Goal: Task Accomplishment & Management: Manage account settings

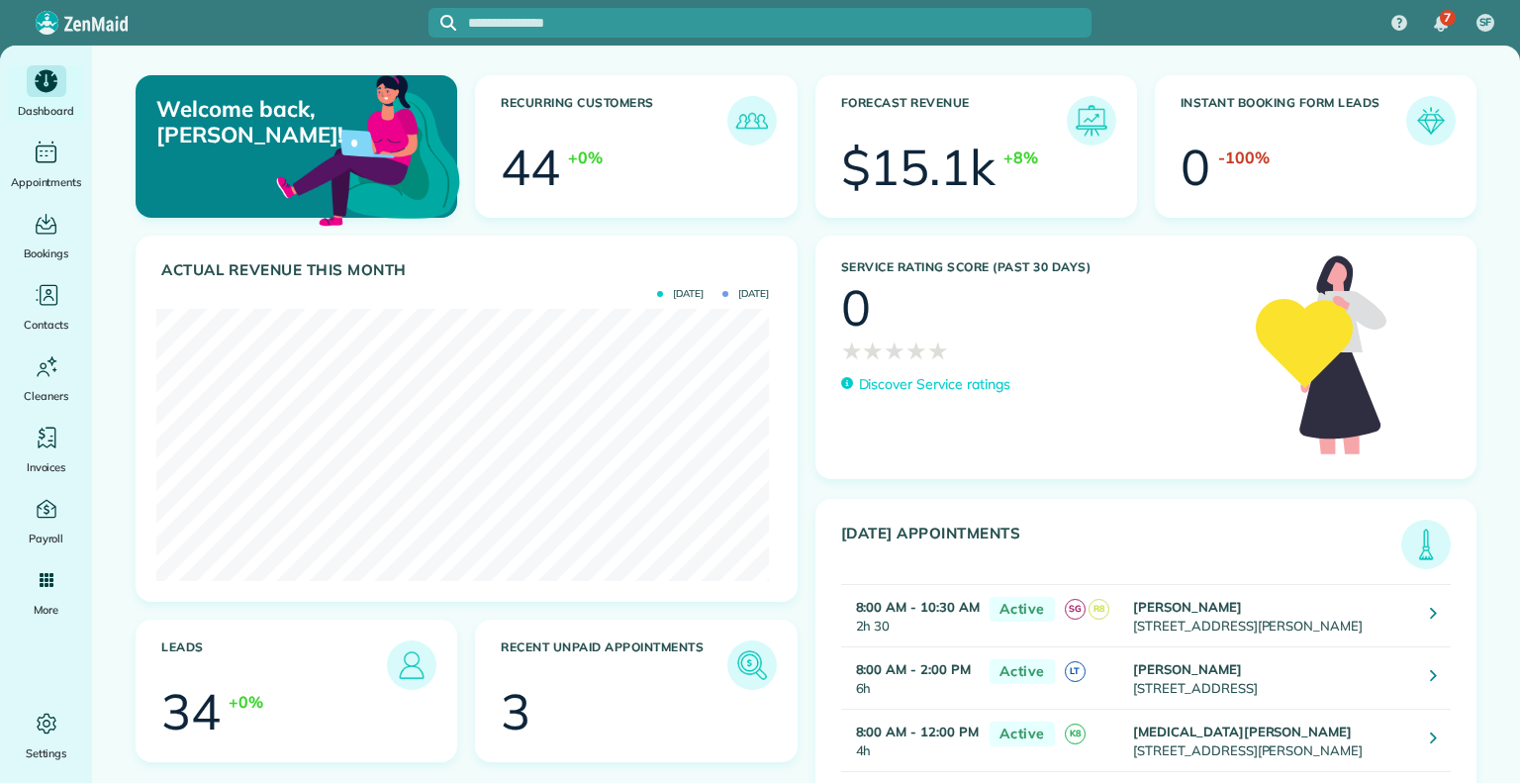
scroll to position [272, 612]
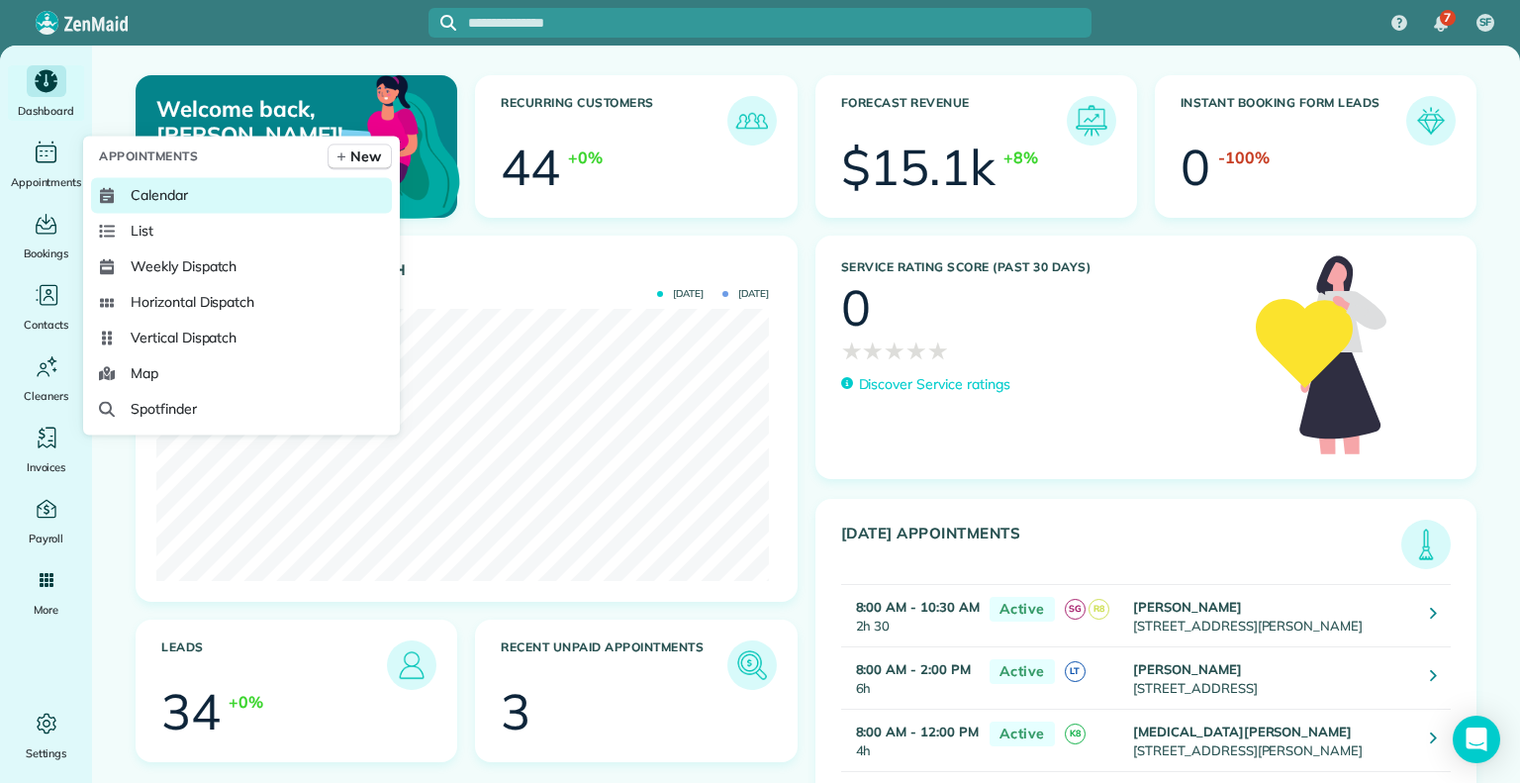
click at [176, 189] on span "Calendar" at bounding box center [159, 195] width 57 height 20
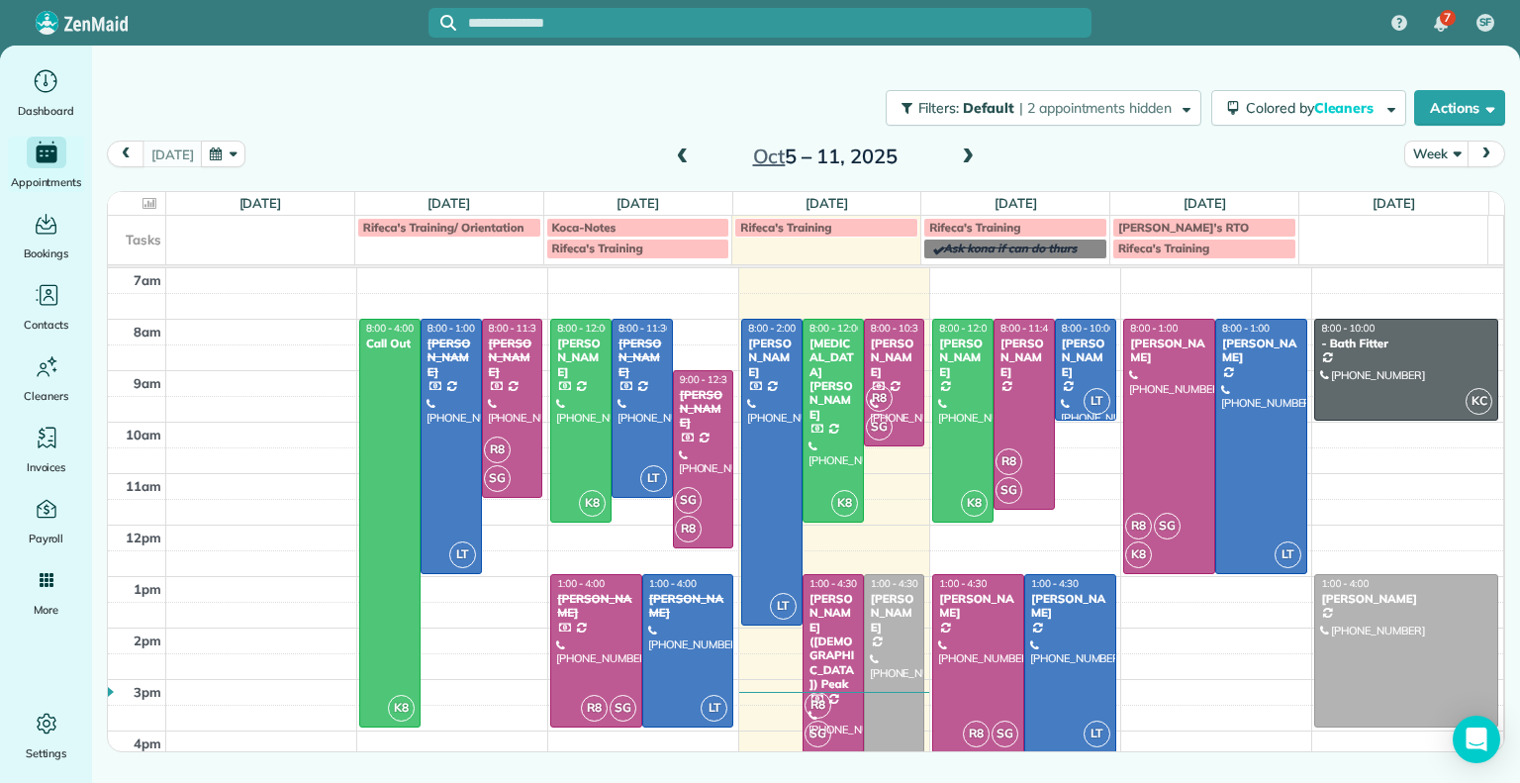
click at [972, 157] on span at bounding box center [968, 157] width 22 height 18
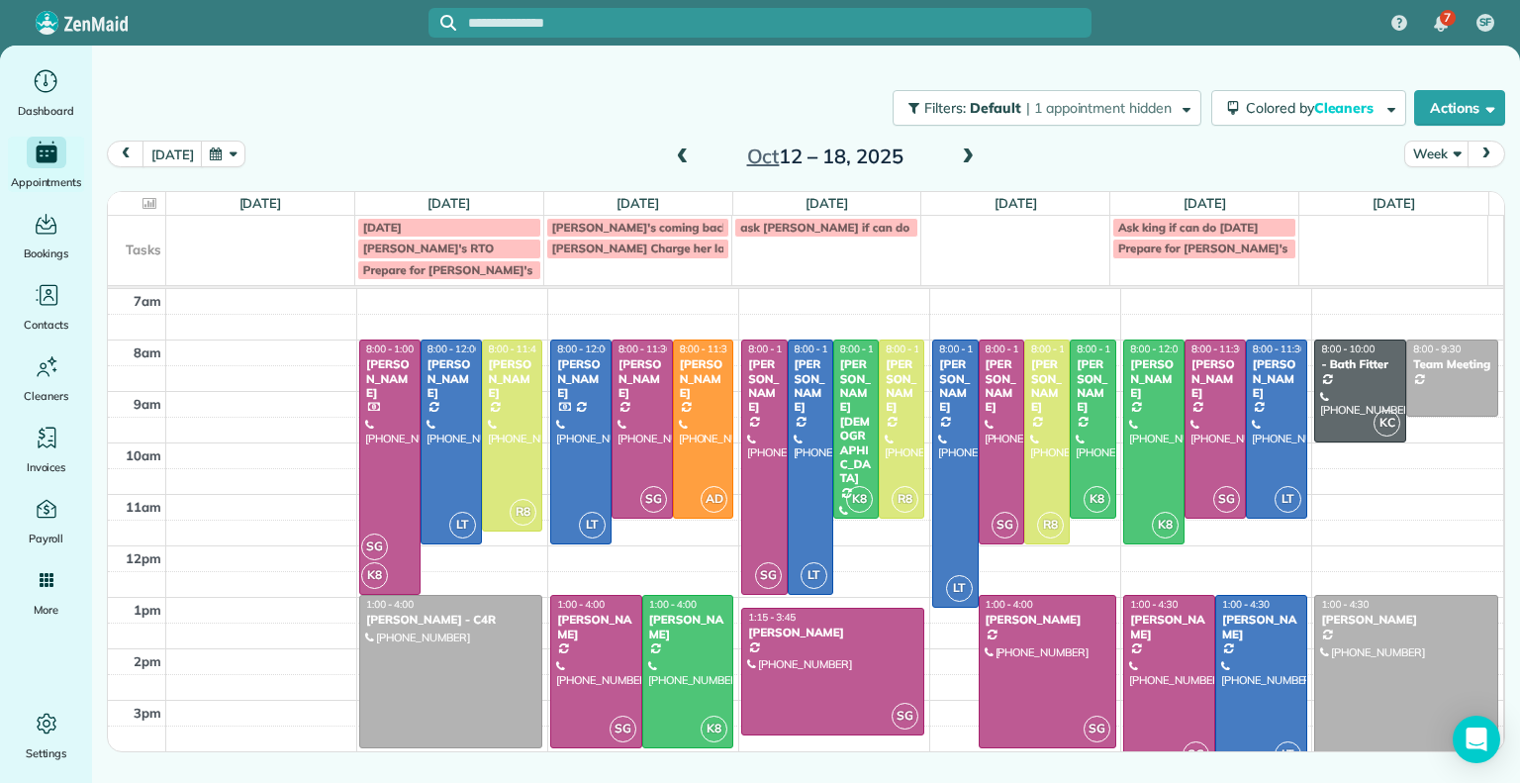
click at [689, 164] on span at bounding box center [683, 157] width 22 height 18
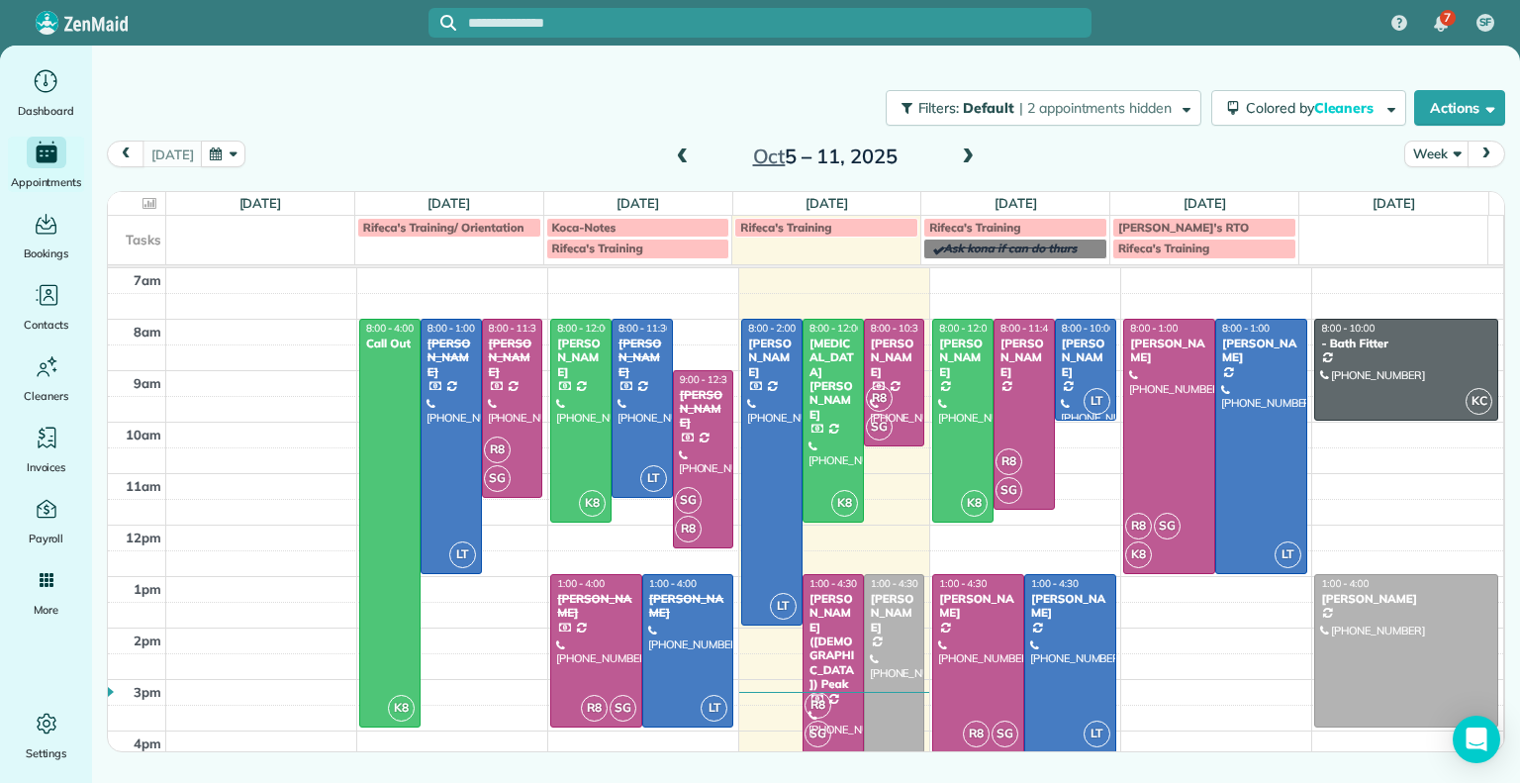
click at [948, 164] on div "Oct 5 – 11, 2025" at bounding box center [825, 157] width 317 height 32
click at [960, 155] on span at bounding box center [968, 157] width 22 height 18
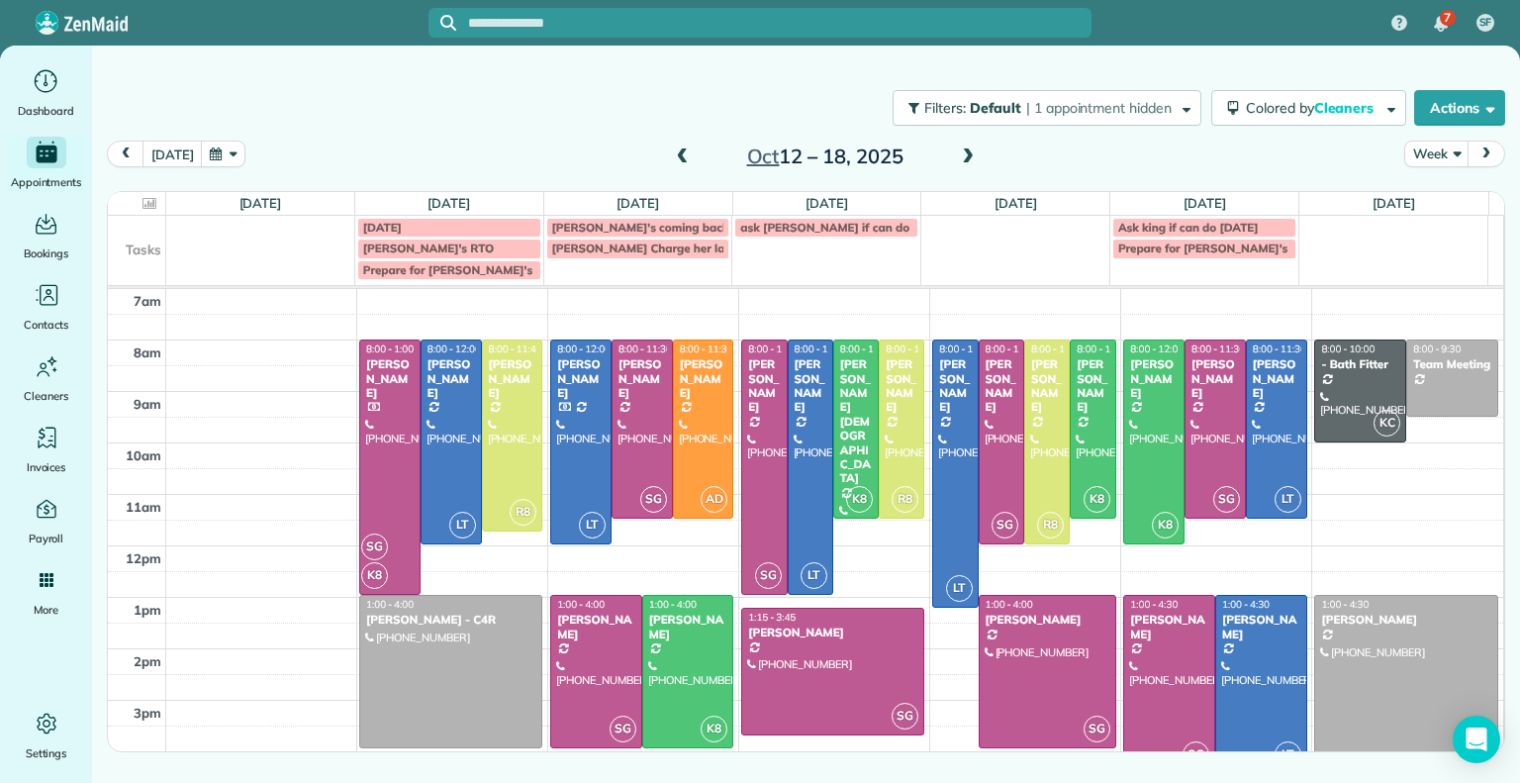
click at [686, 159] on span at bounding box center [683, 157] width 22 height 18
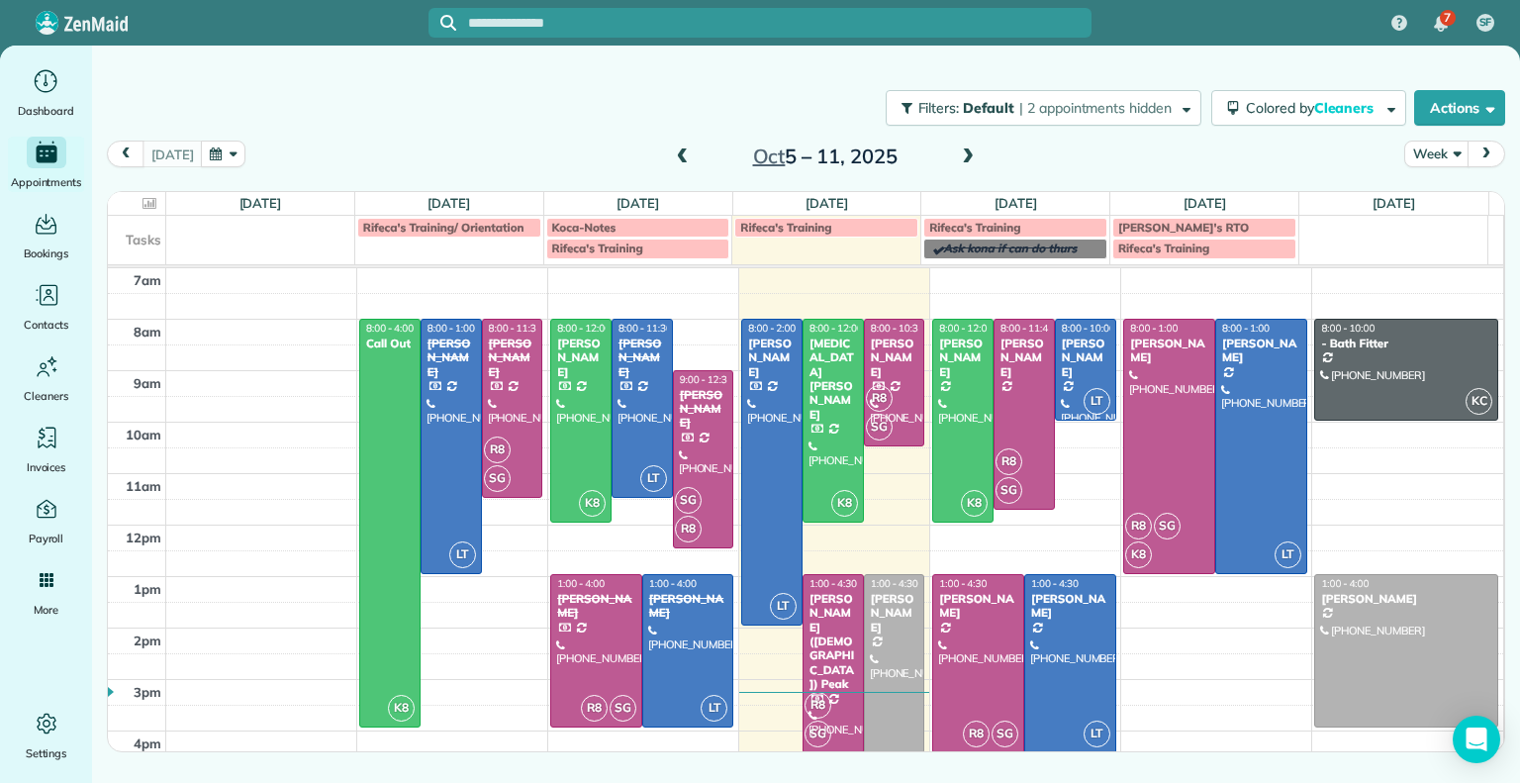
click at [686, 159] on span at bounding box center [683, 157] width 22 height 18
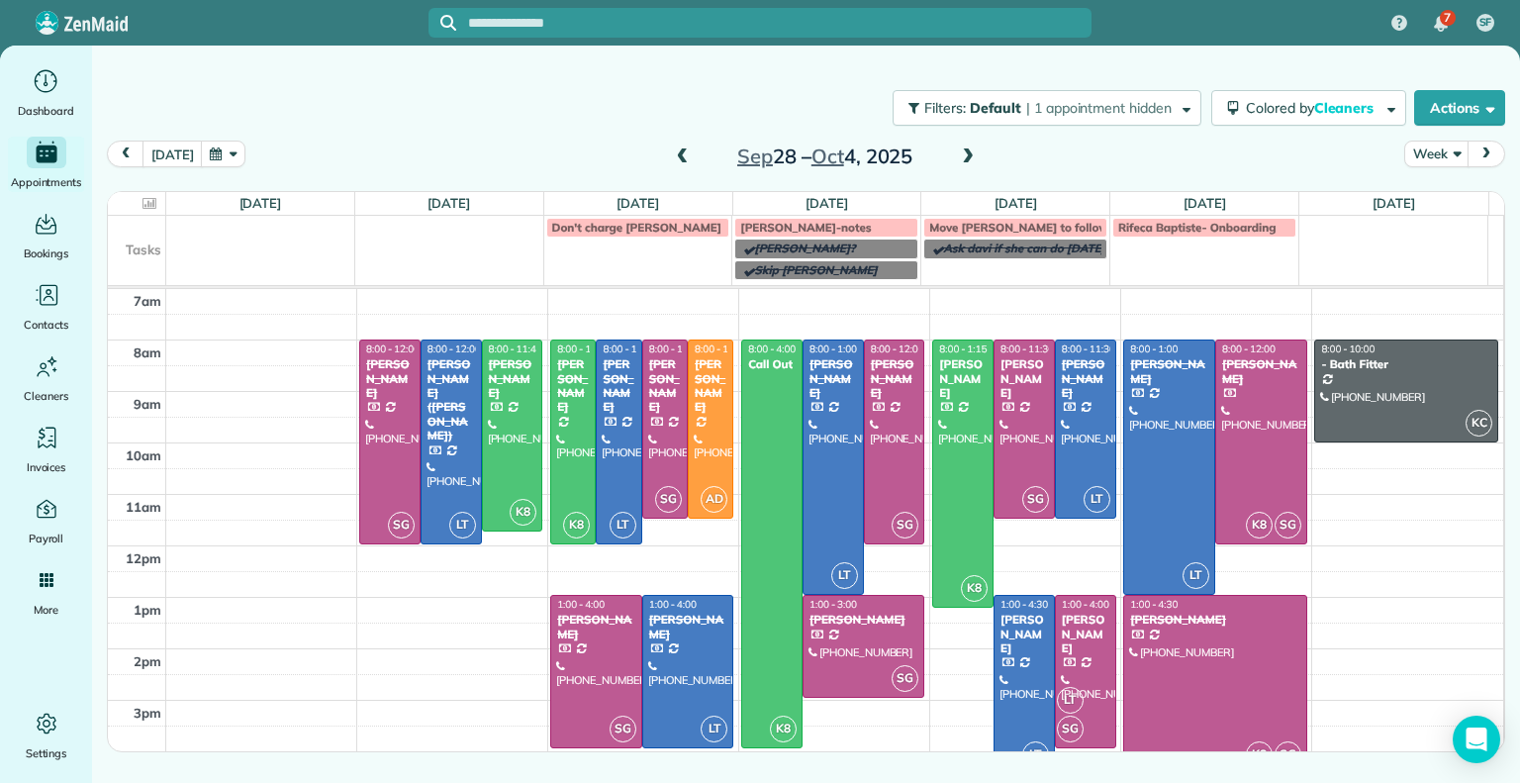
click at [686, 159] on span at bounding box center [683, 157] width 22 height 18
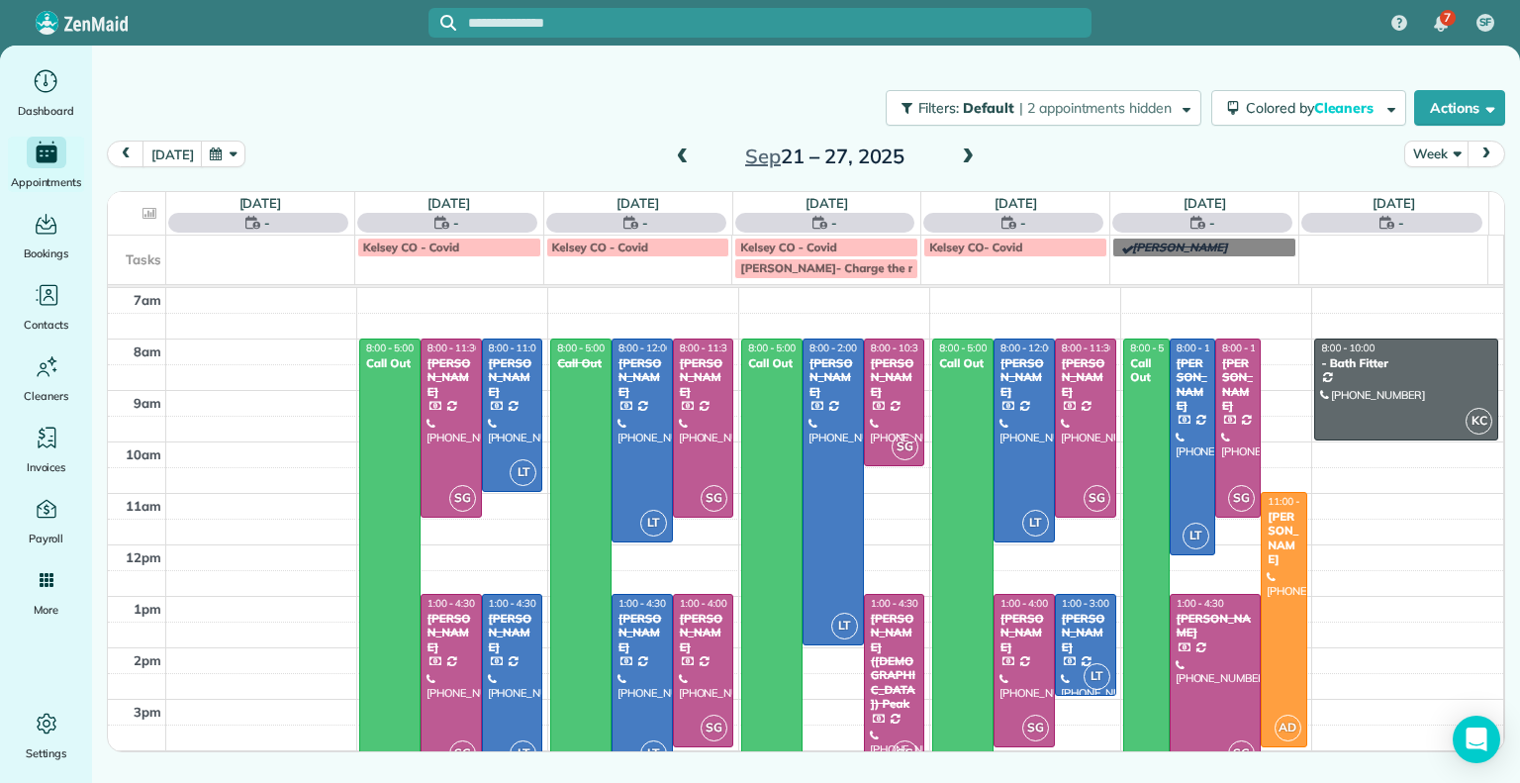
click at [686, 159] on span at bounding box center [683, 157] width 22 height 18
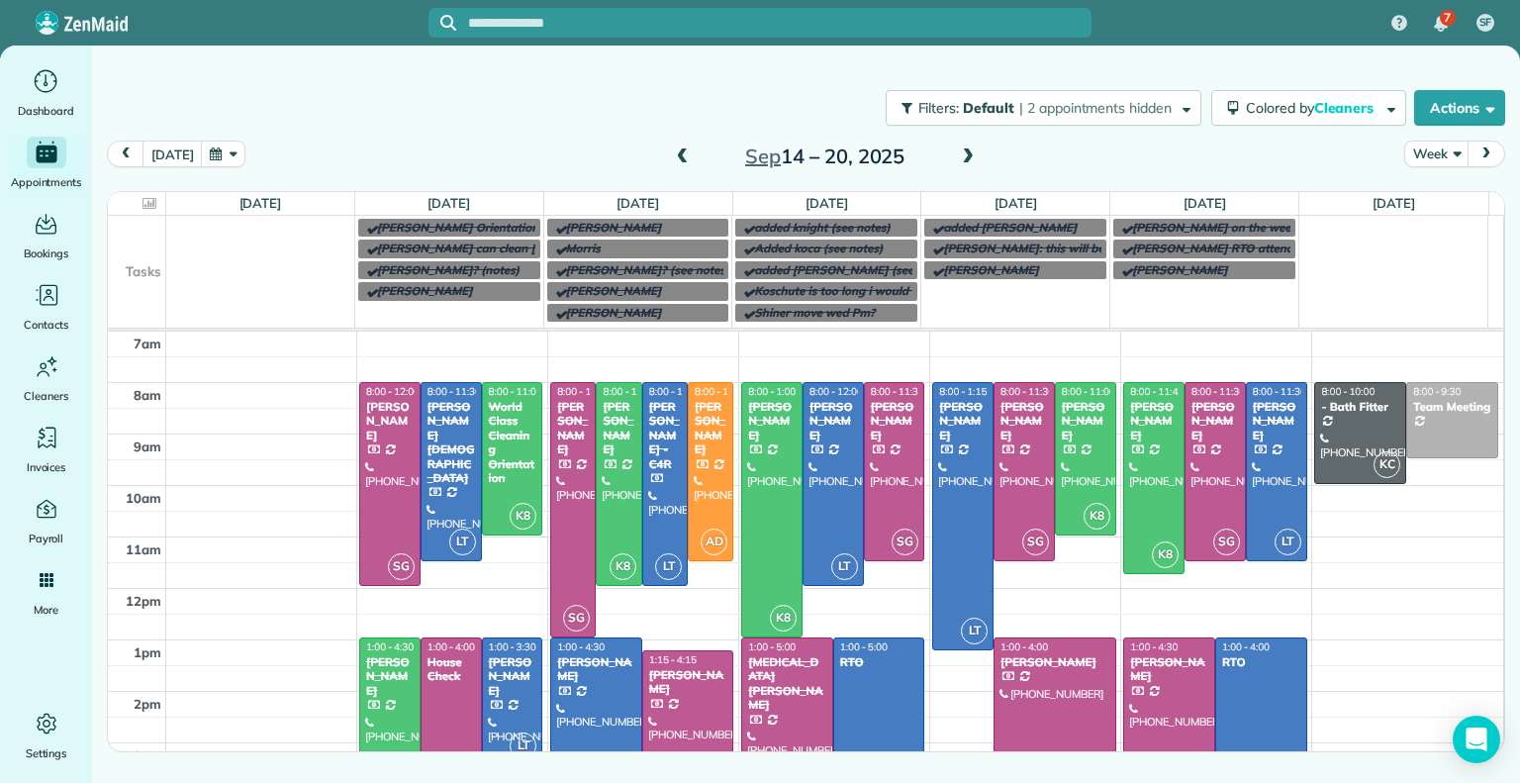
click at [686, 159] on span at bounding box center [683, 157] width 22 height 18
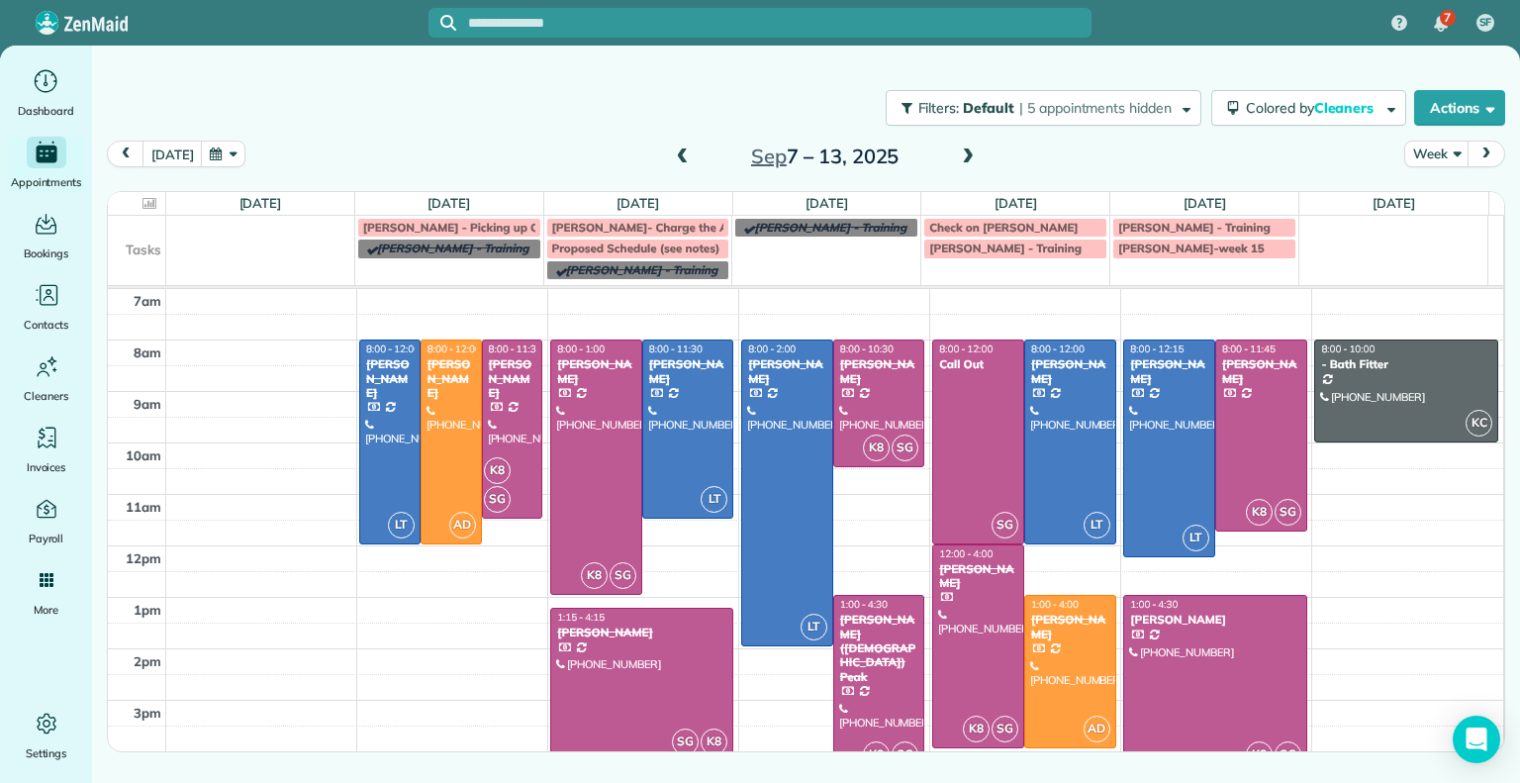
click at [683, 157] on span at bounding box center [683, 157] width 22 height 18
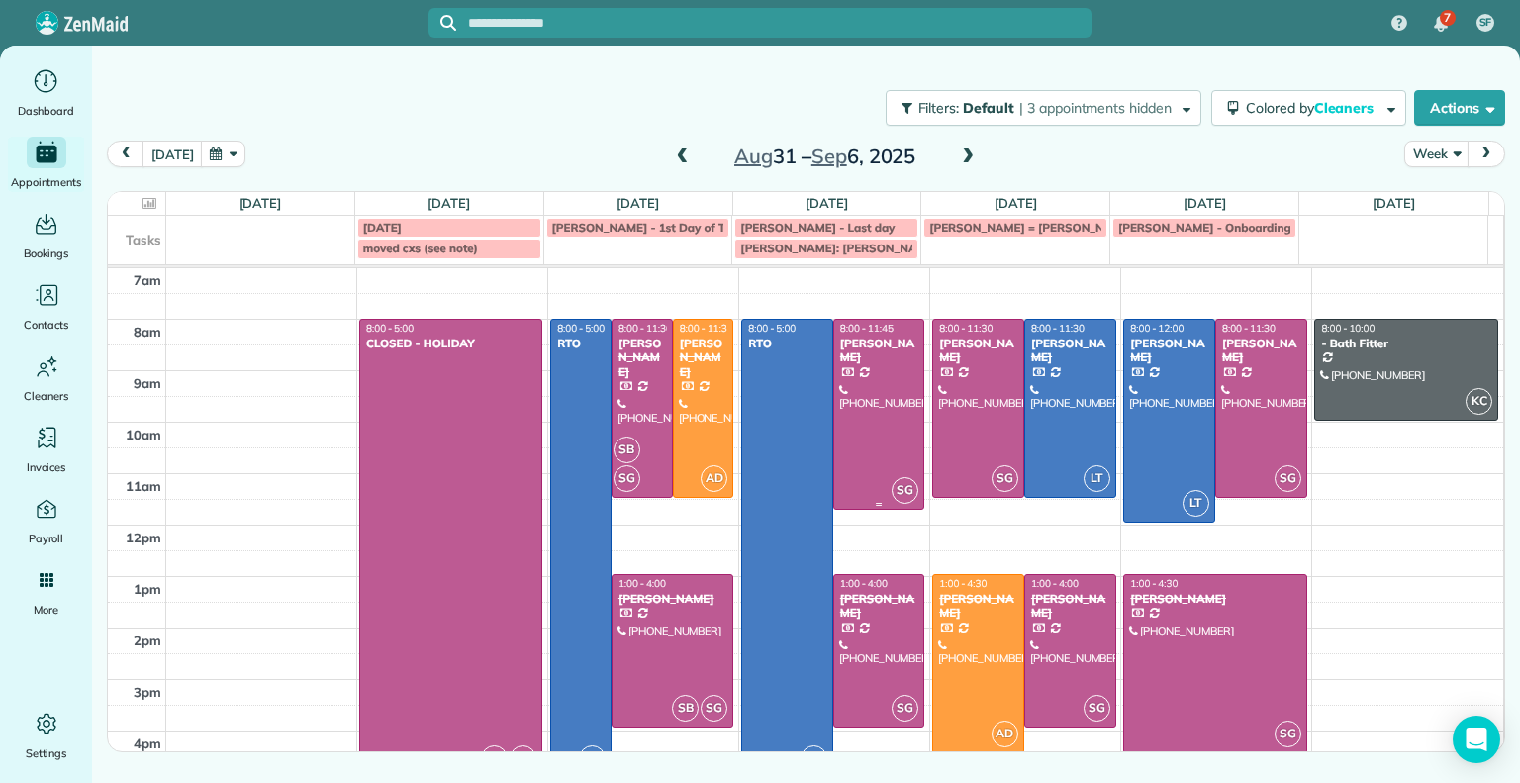
click at [861, 367] on div at bounding box center [879, 415] width 90 height 190
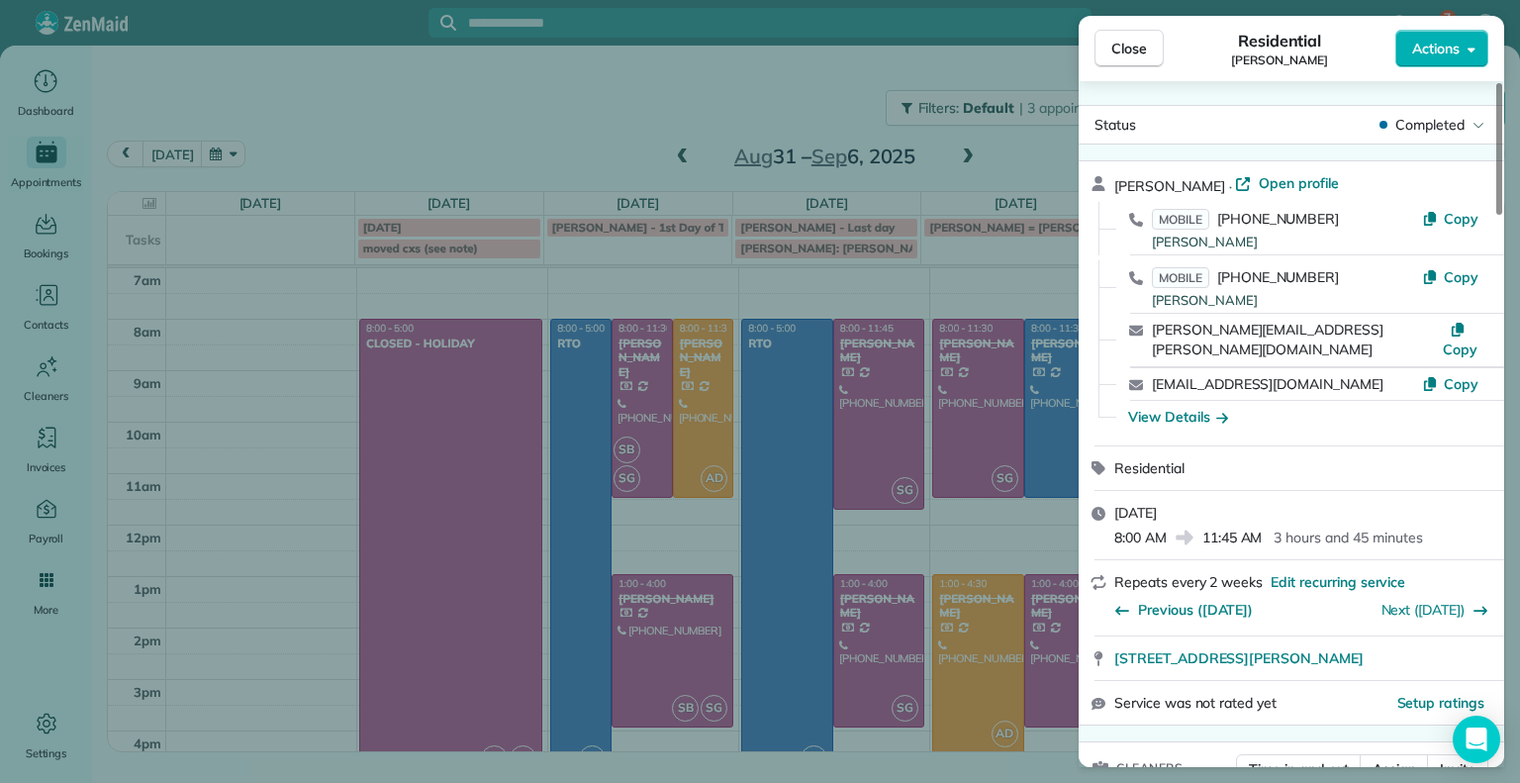
scroll to position [8, 0]
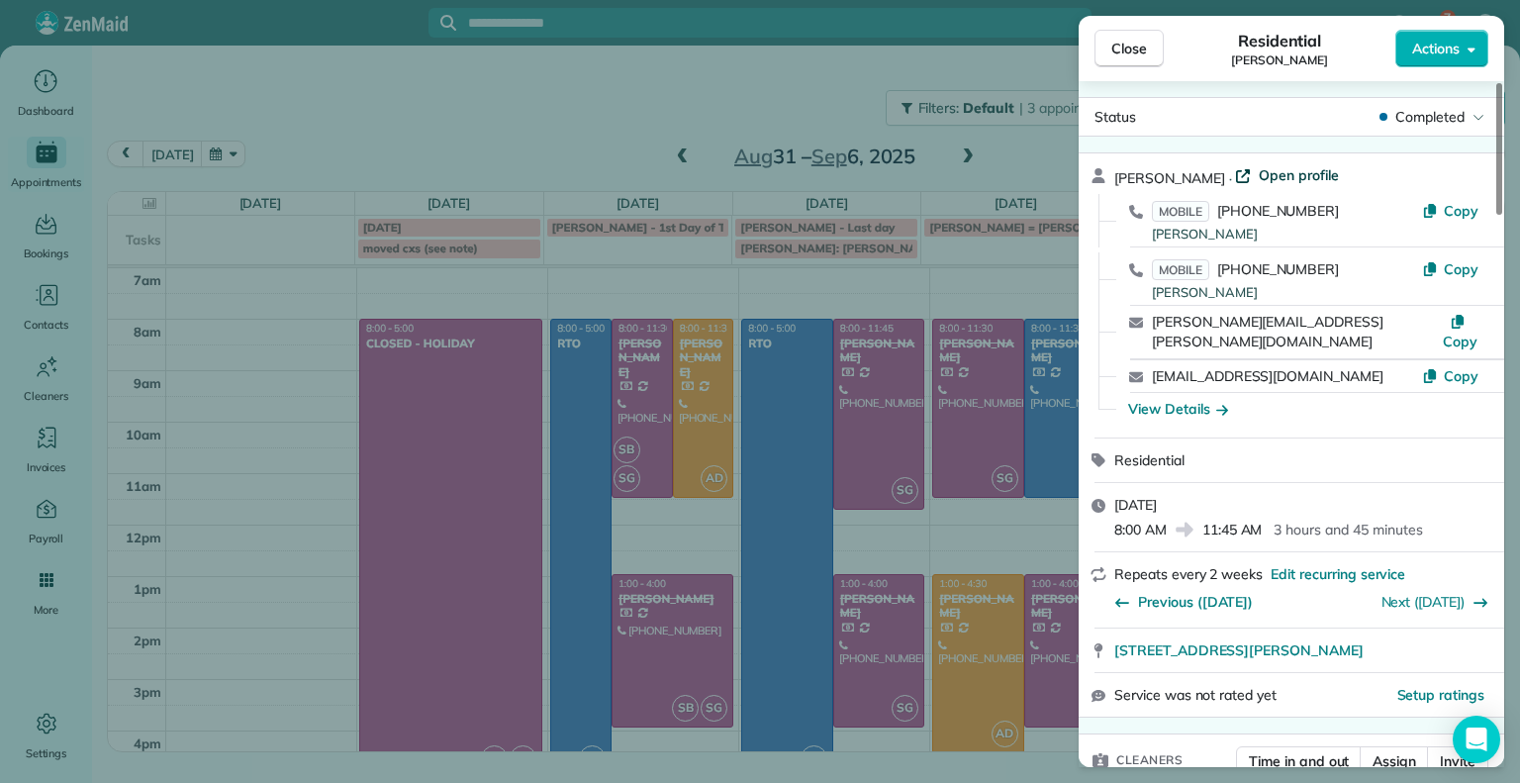
click at [1280, 174] on span "Open profile" at bounding box center [1299, 175] width 80 height 20
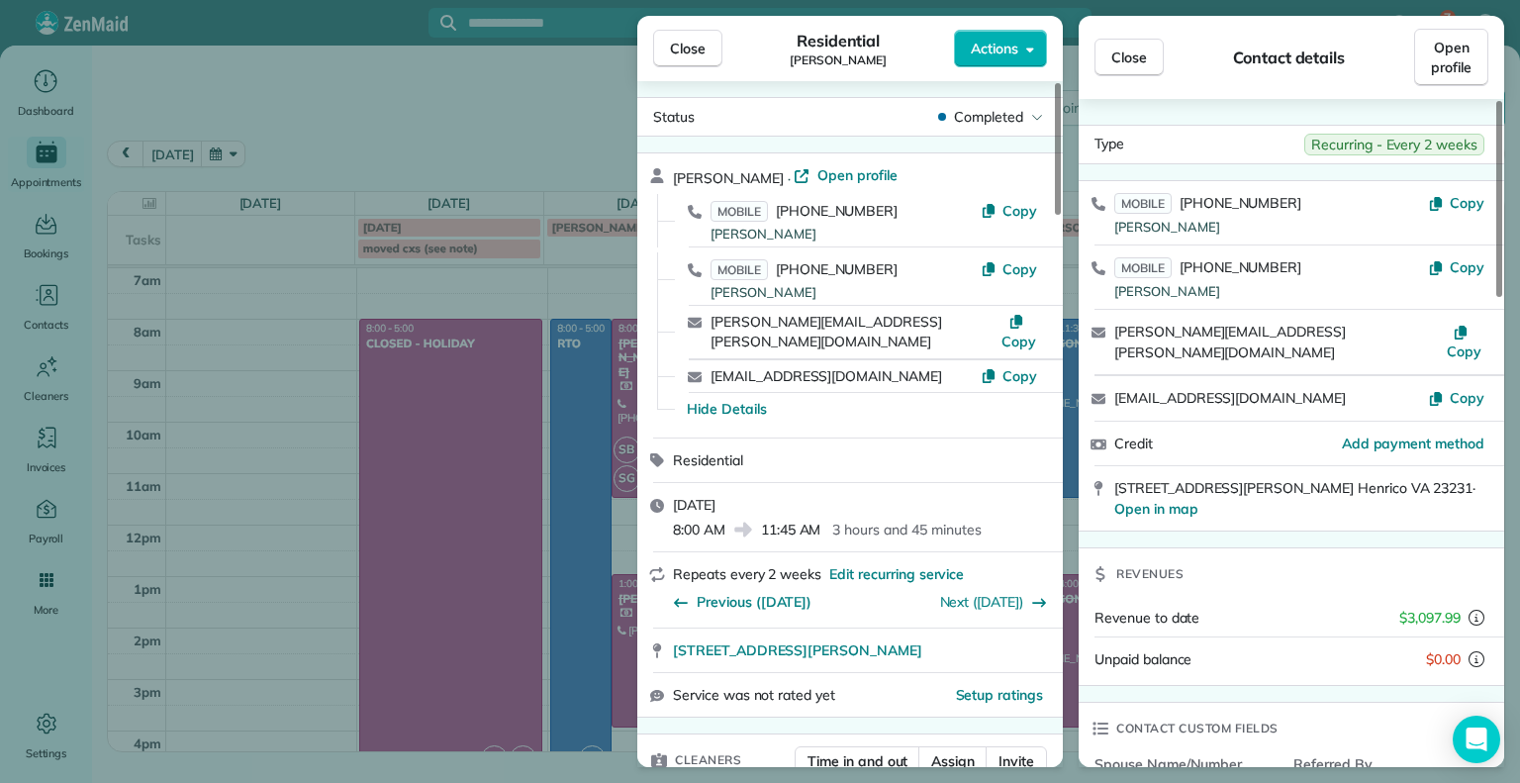
click at [535, 61] on div "Close Residential Chris Seamon Actions Status Completed Chris Seamon · Open pro…" at bounding box center [760, 391] width 1520 height 783
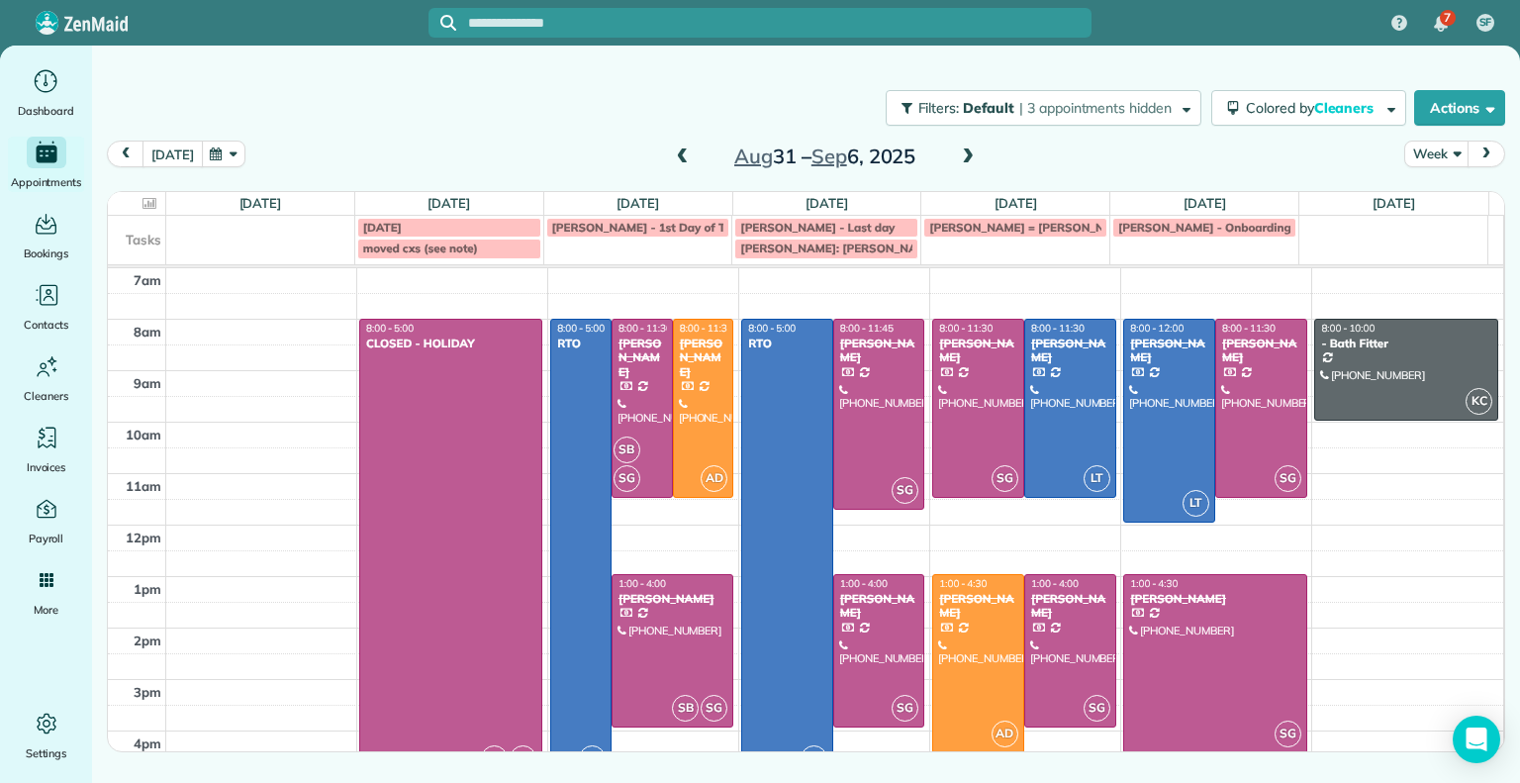
drag, startPoint x: 170, startPoint y: 137, endPoint x: 160, endPoint y: 159, distance: 24.8
click at [160, 159] on div "Filters: Default | 3 appointments hidden Colored by Cleaners Color by Cleaner C…" at bounding box center [806, 366] width 1428 height 640
click at [160, 159] on button "[DATE]" at bounding box center [171, 154] width 59 height 27
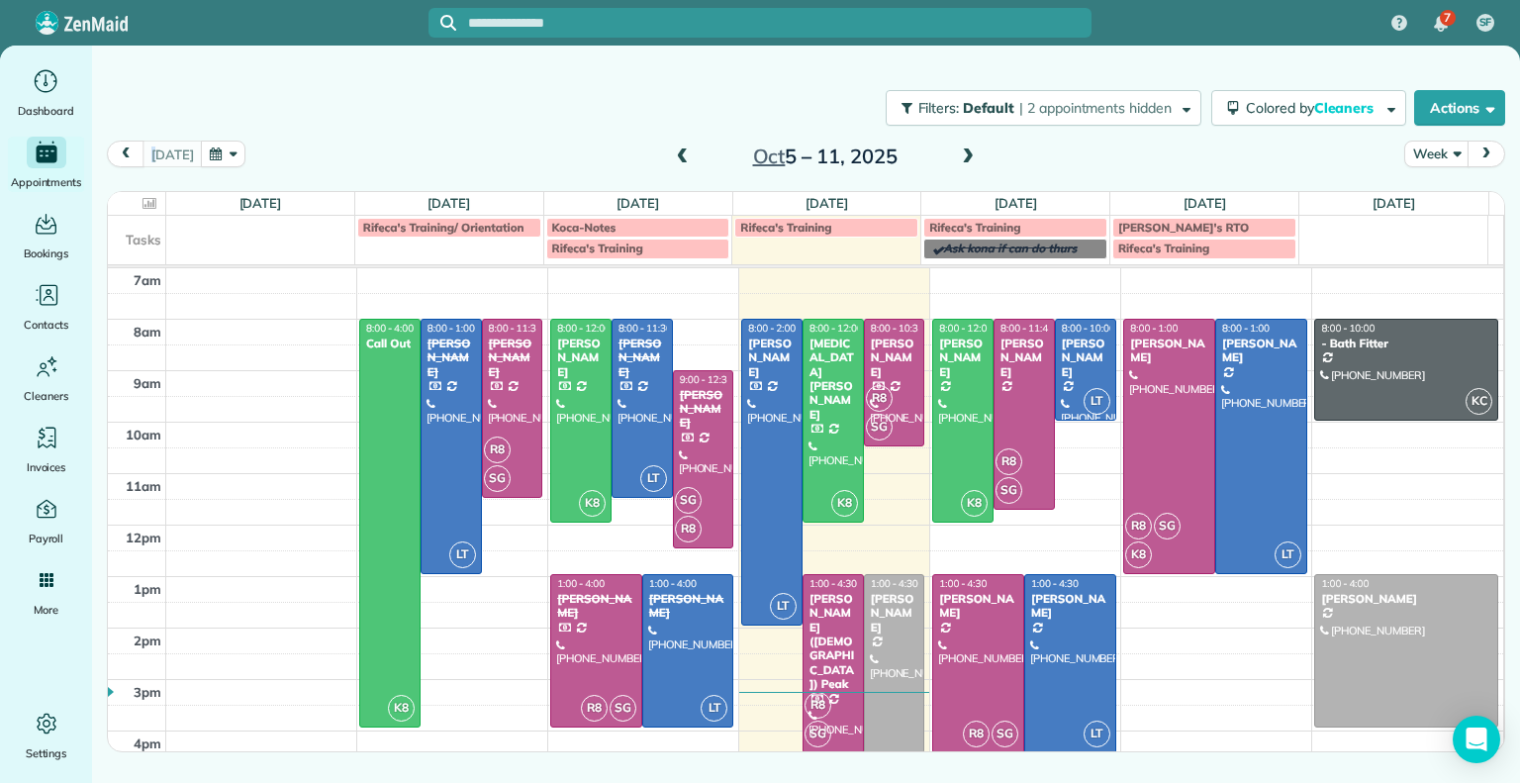
click at [966, 149] on span at bounding box center [968, 157] width 22 height 18
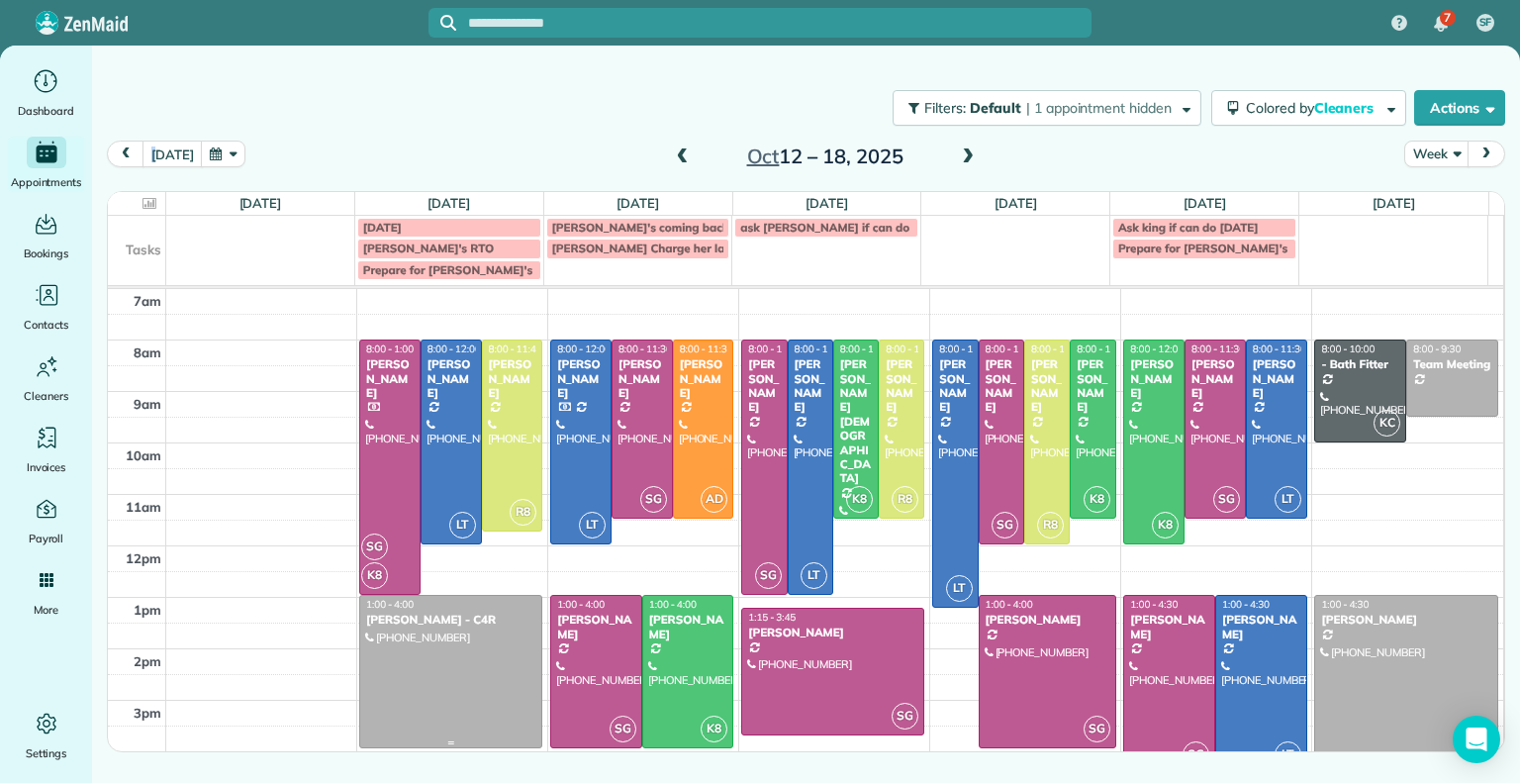
click at [453, 624] on div "[PERSON_NAME] - C4R" at bounding box center [450, 619] width 171 height 14
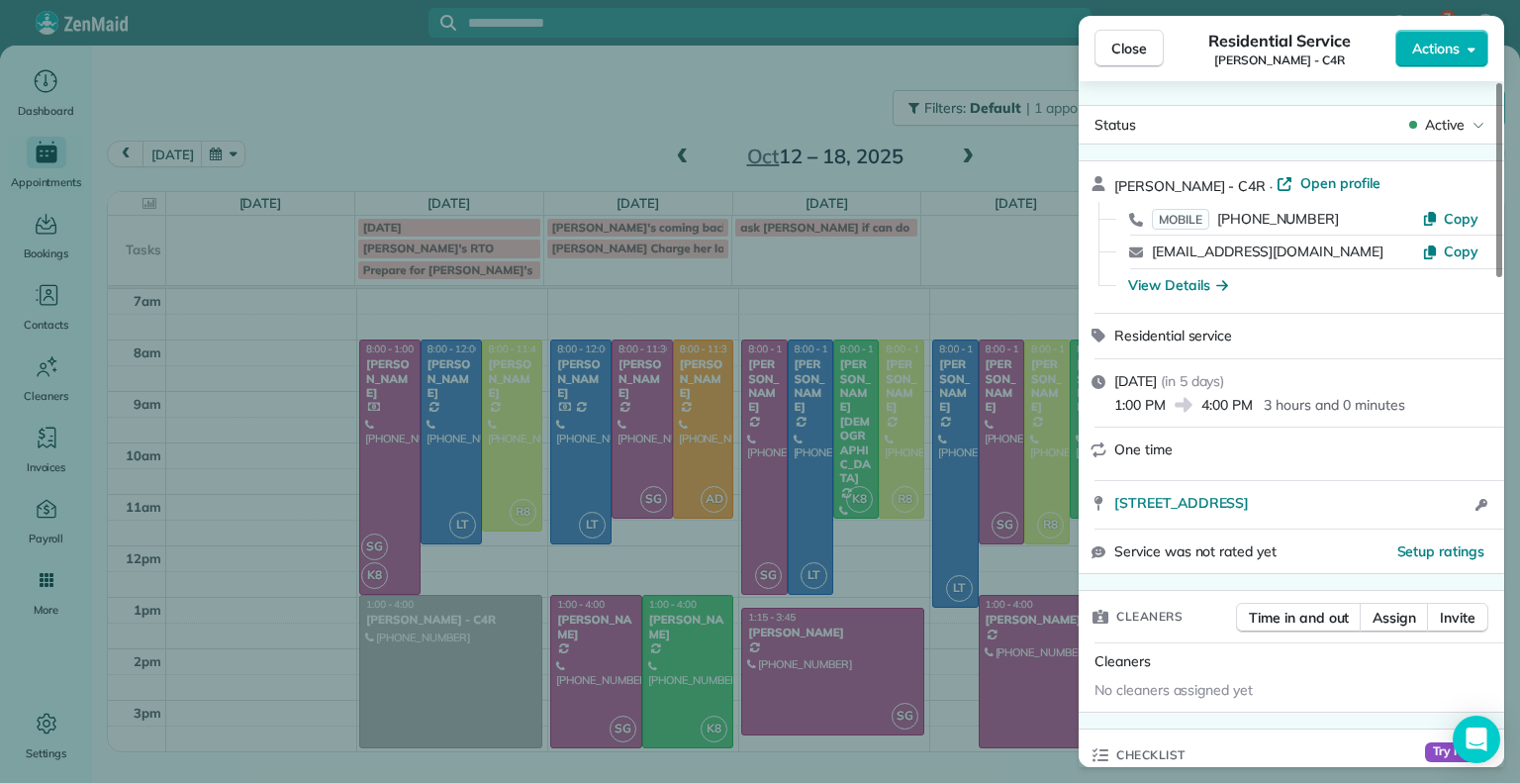
click at [673, 157] on div "Close Residential Service Gretchen King - C4R Actions Status Active Gretchen Ki…" at bounding box center [760, 391] width 1520 height 783
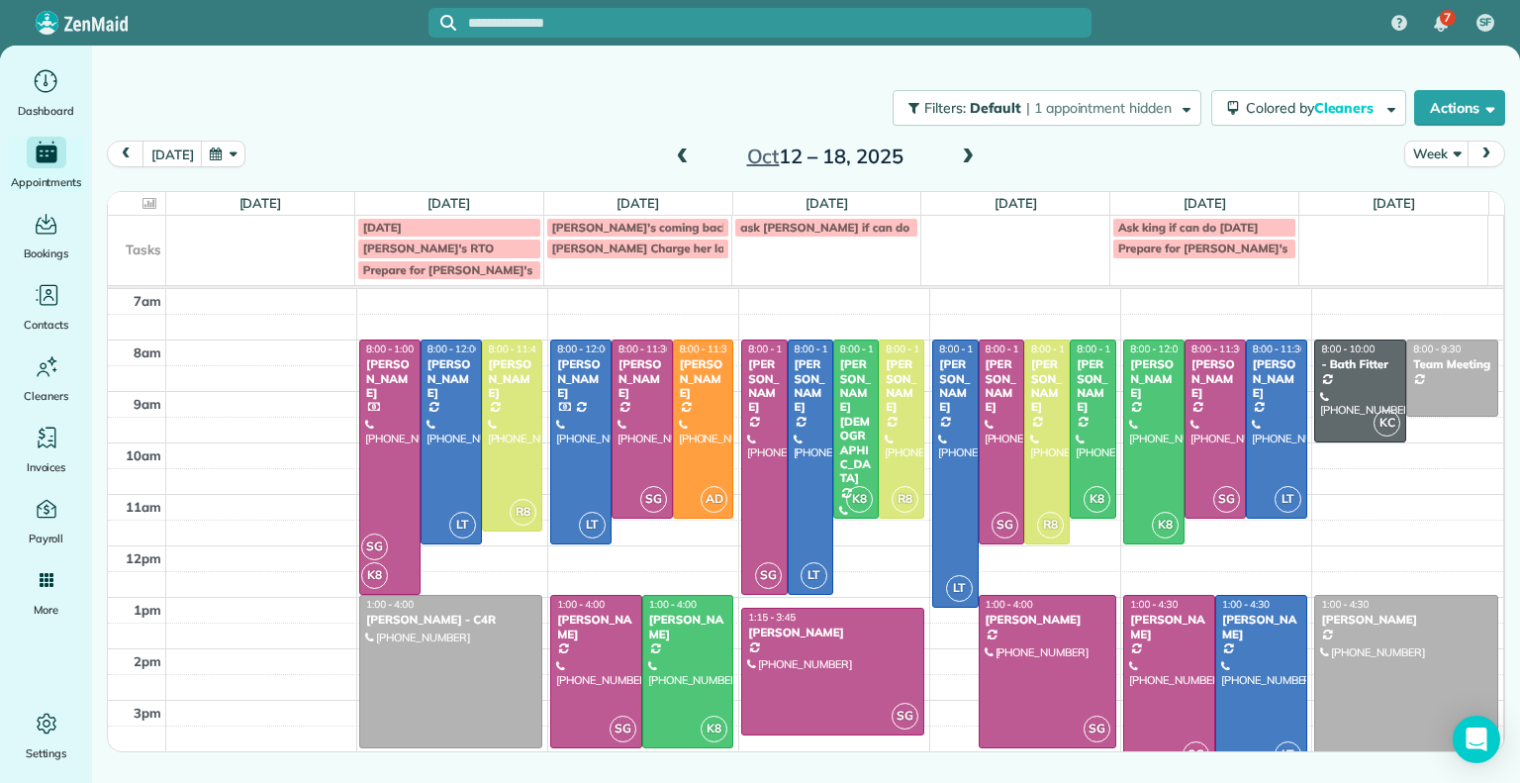
click at [673, 157] on span at bounding box center [683, 157] width 22 height 18
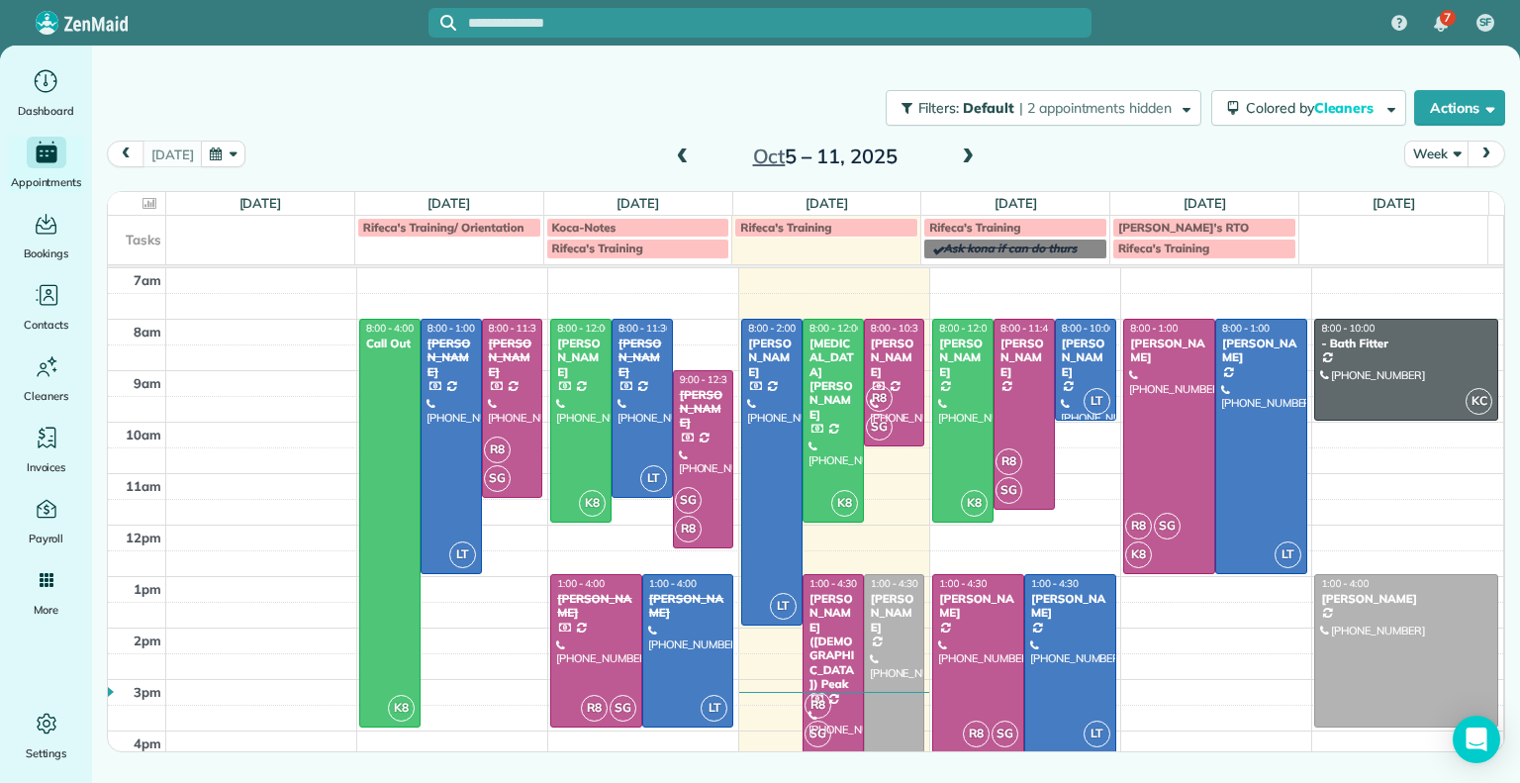
click at [969, 149] on span at bounding box center [968, 157] width 22 height 18
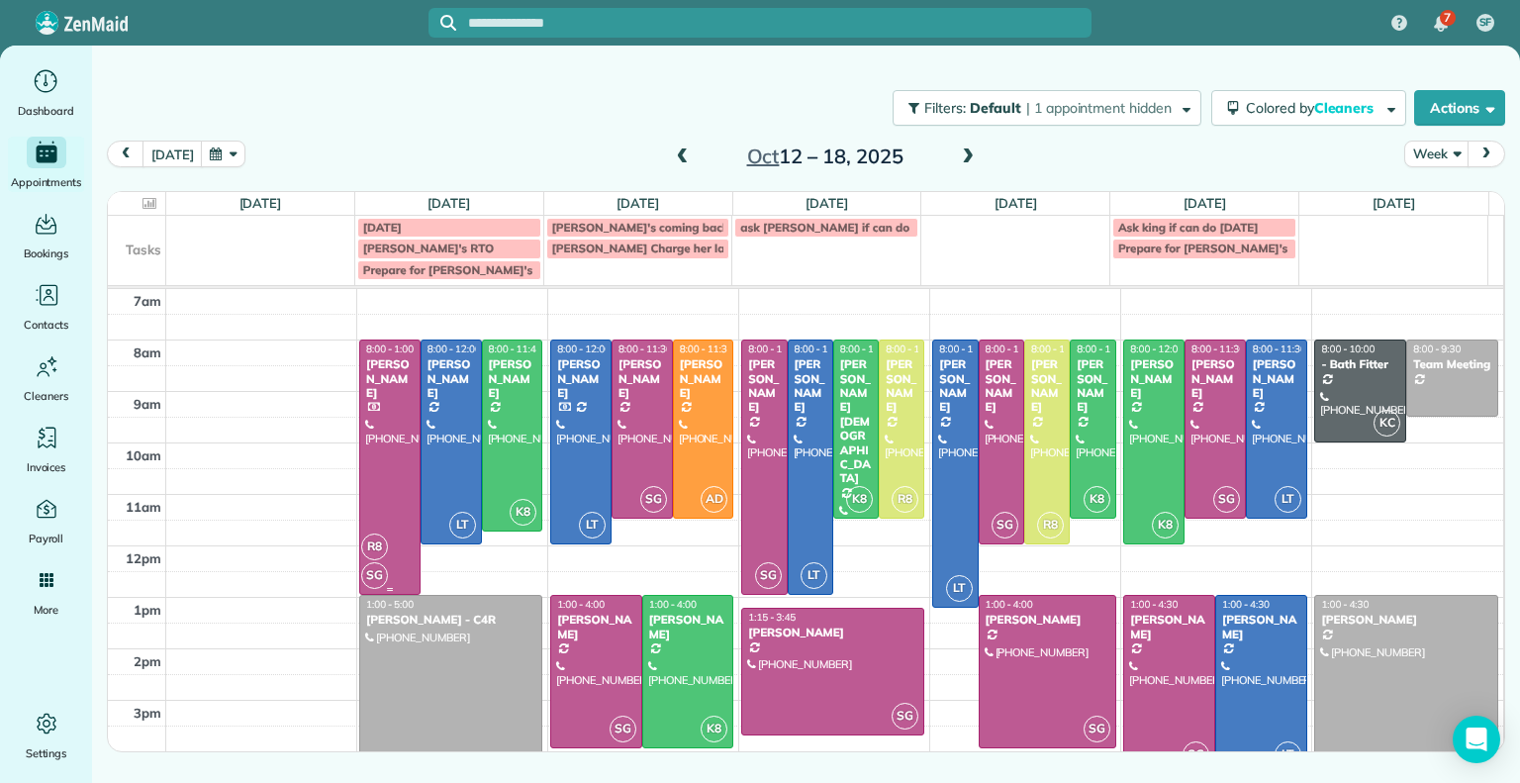
click at [389, 531] on div at bounding box center [389, 466] width 59 height 253
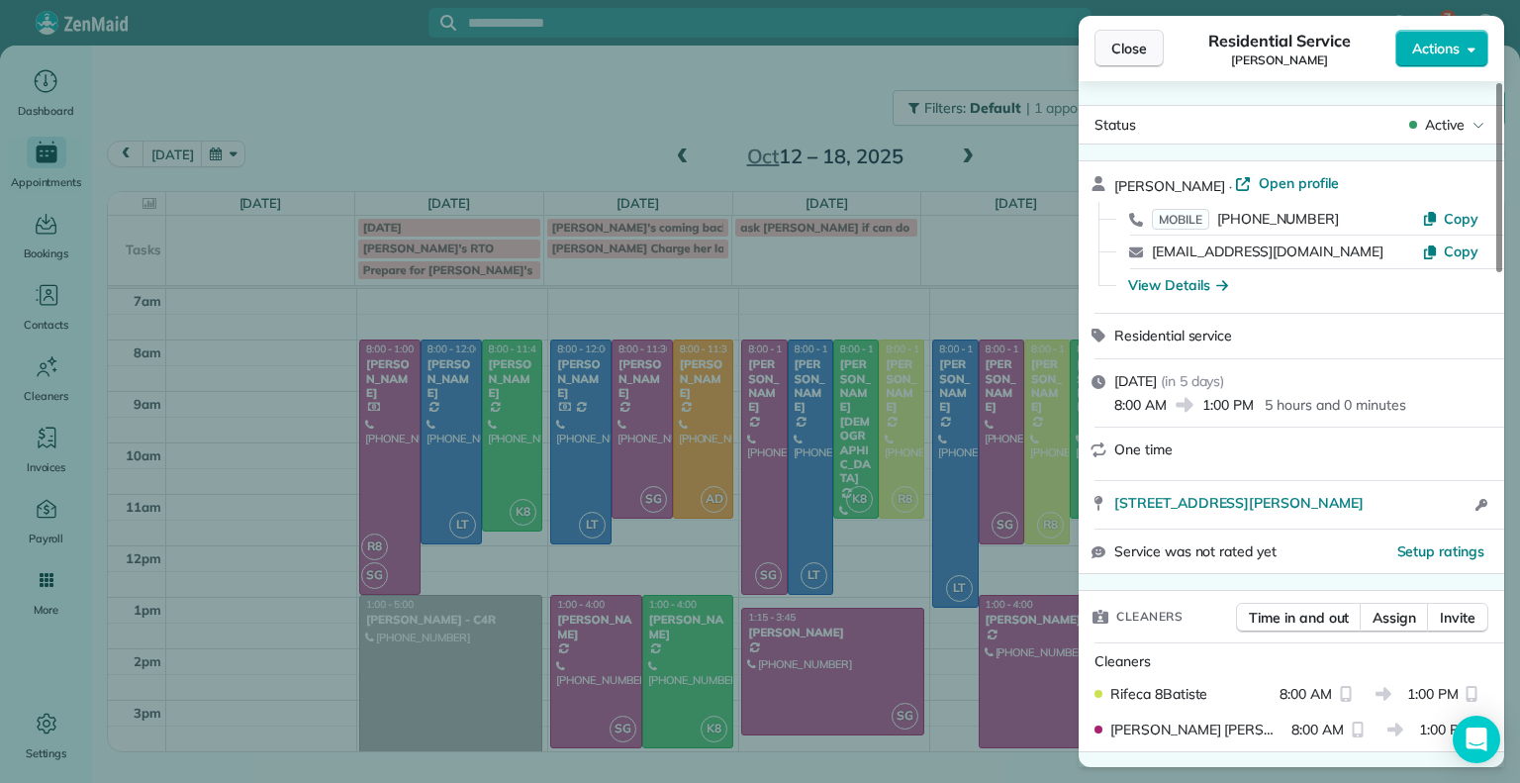
click at [1141, 59] on button "Close" at bounding box center [1128, 49] width 69 height 38
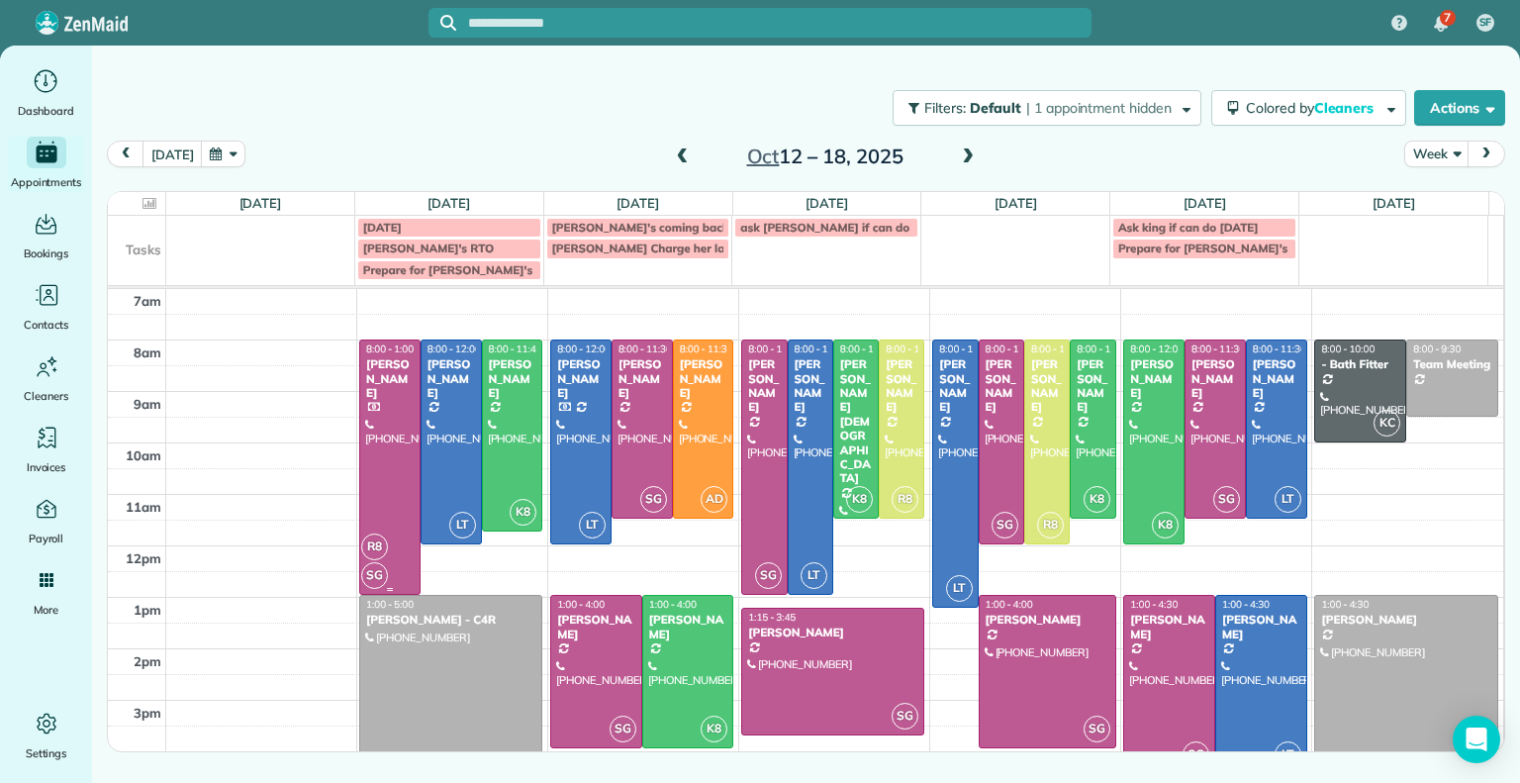
click at [396, 379] on div "[PERSON_NAME]" at bounding box center [389, 378] width 49 height 43
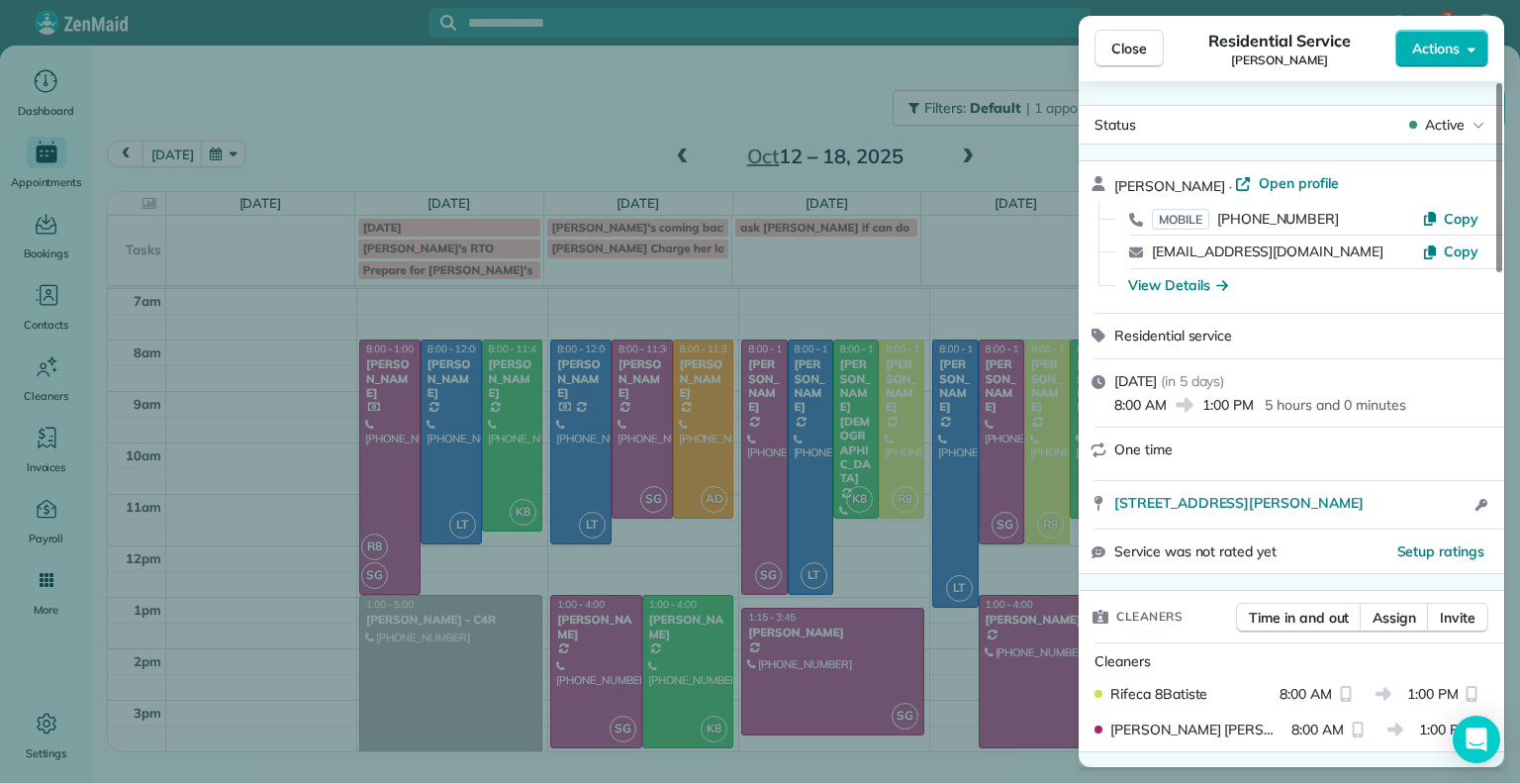
click at [704, 166] on div "Close Residential Service Joana Velazquez Actions Status Active Joana Velazquez…" at bounding box center [760, 391] width 1520 height 783
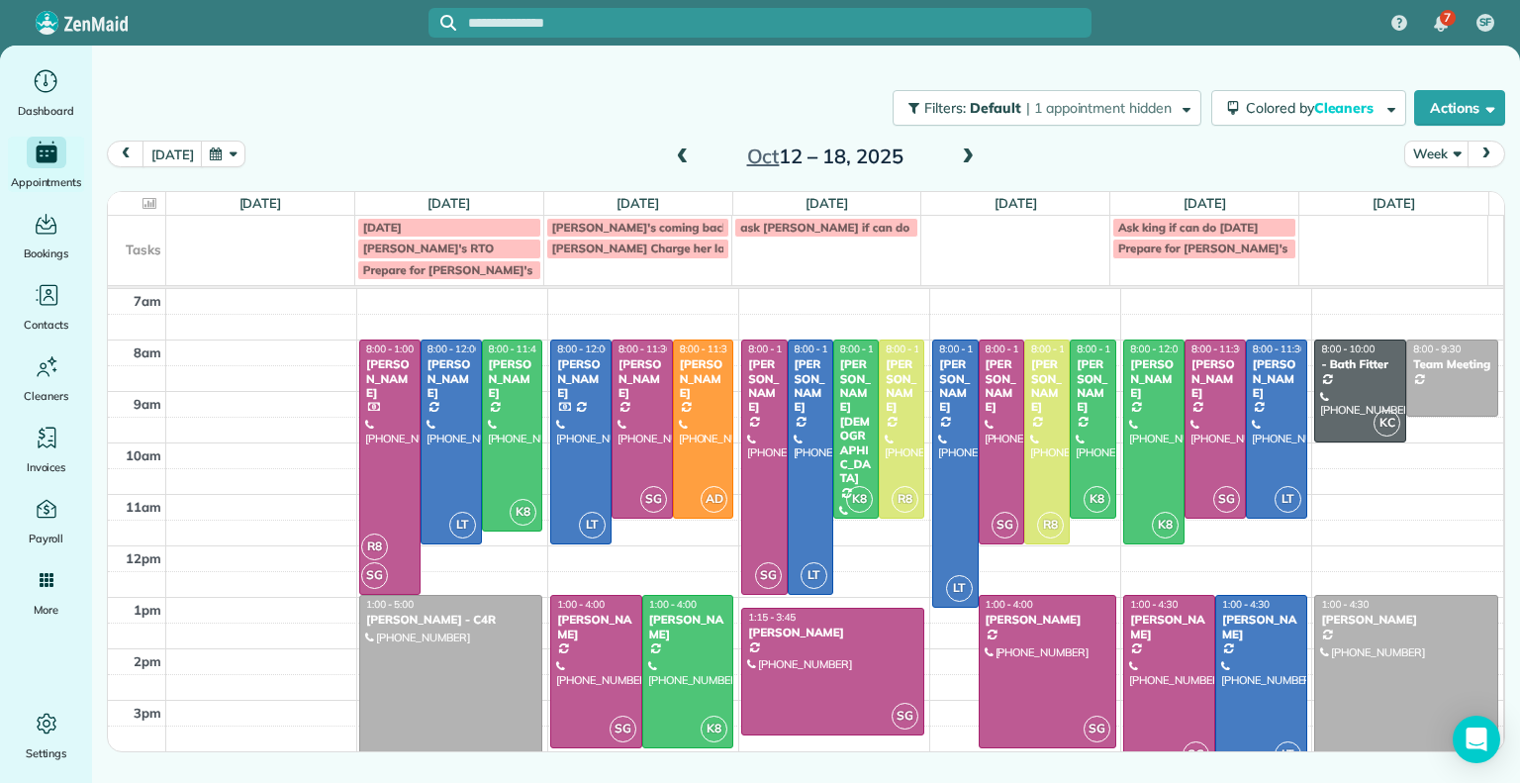
click at [685, 154] on span at bounding box center [683, 157] width 22 height 18
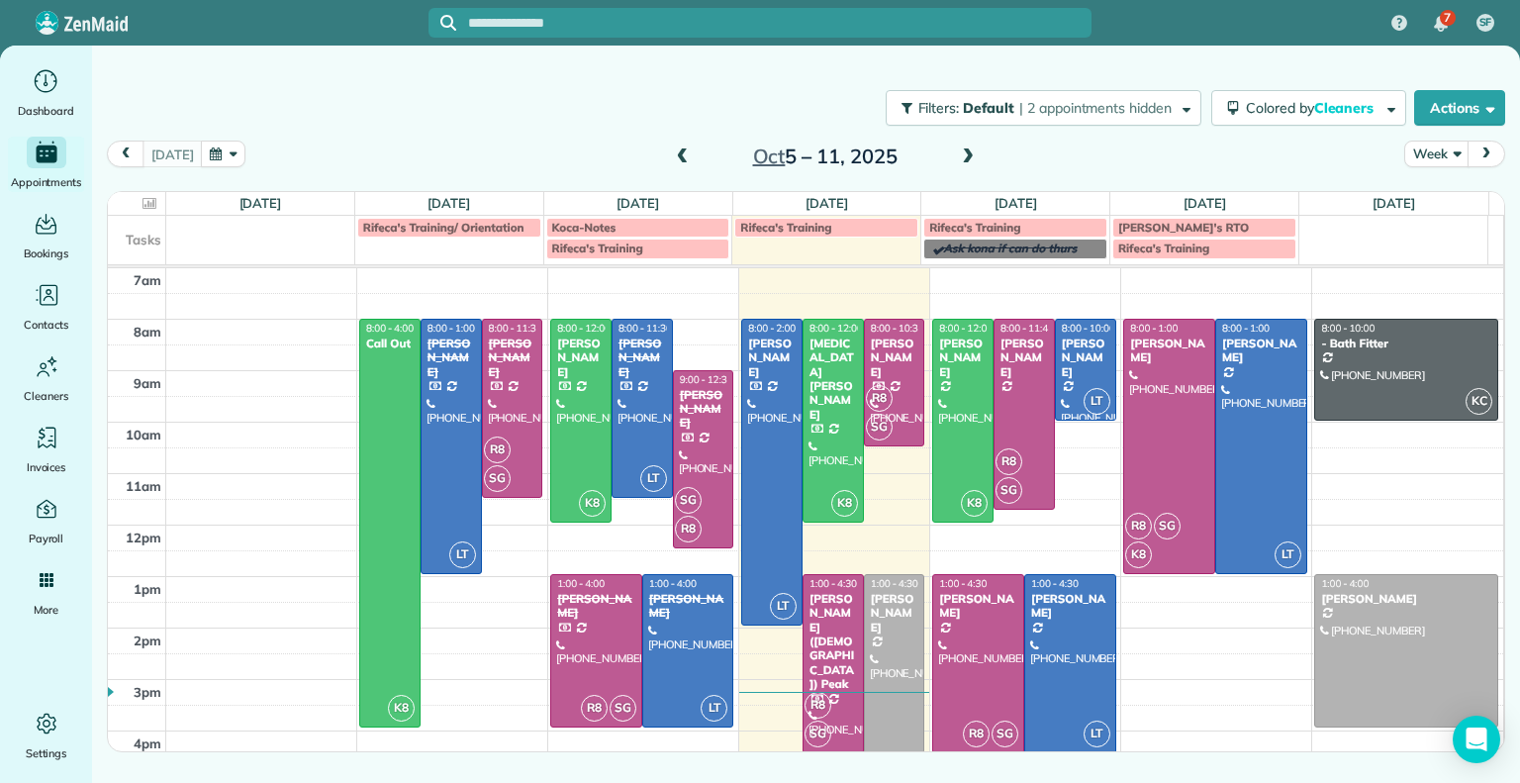
click at [961, 154] on span at bounding box center [968, 157] width 22 height 18
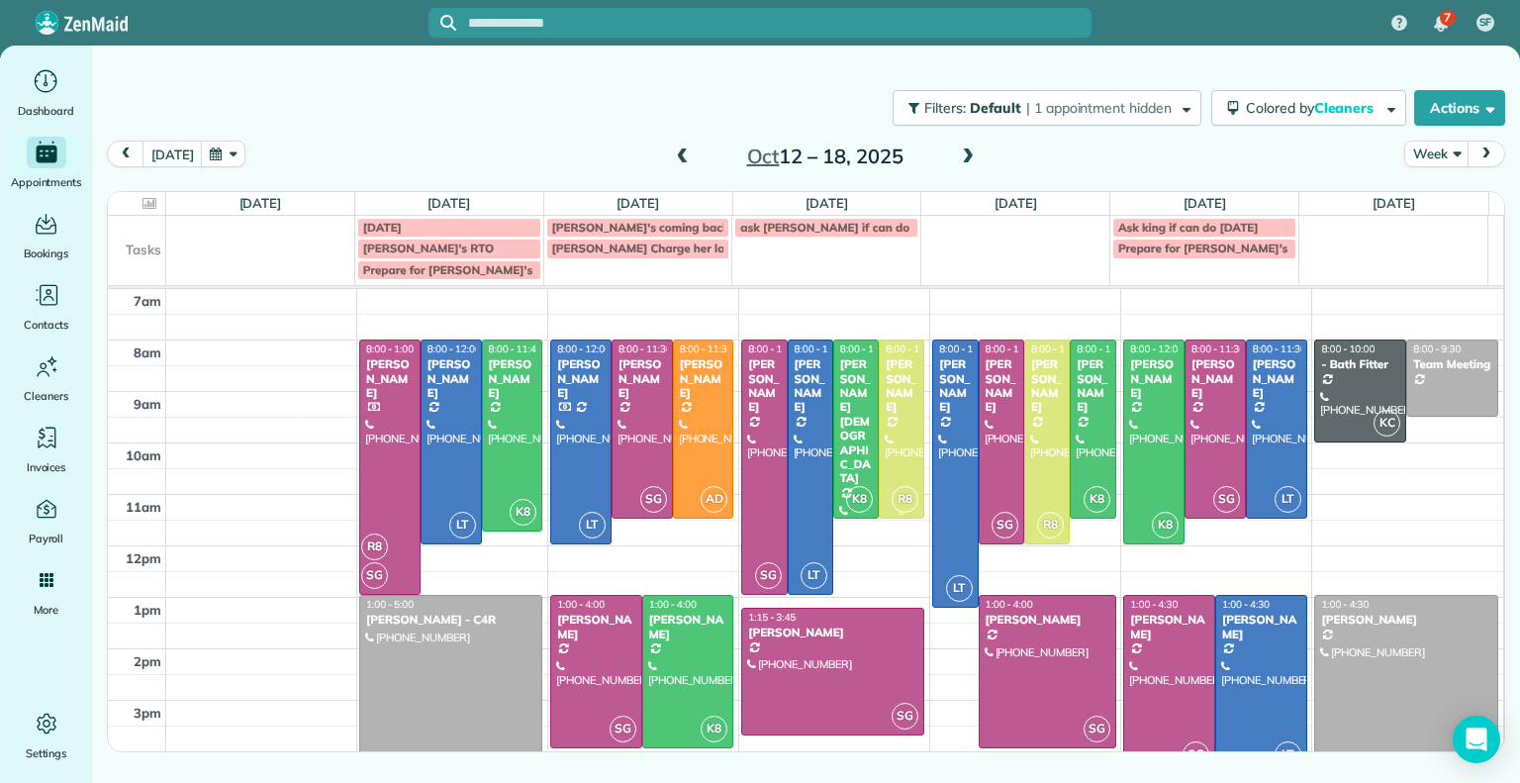
click at [883, 438] on div at bounding box center [902, 428] width 44 height 177
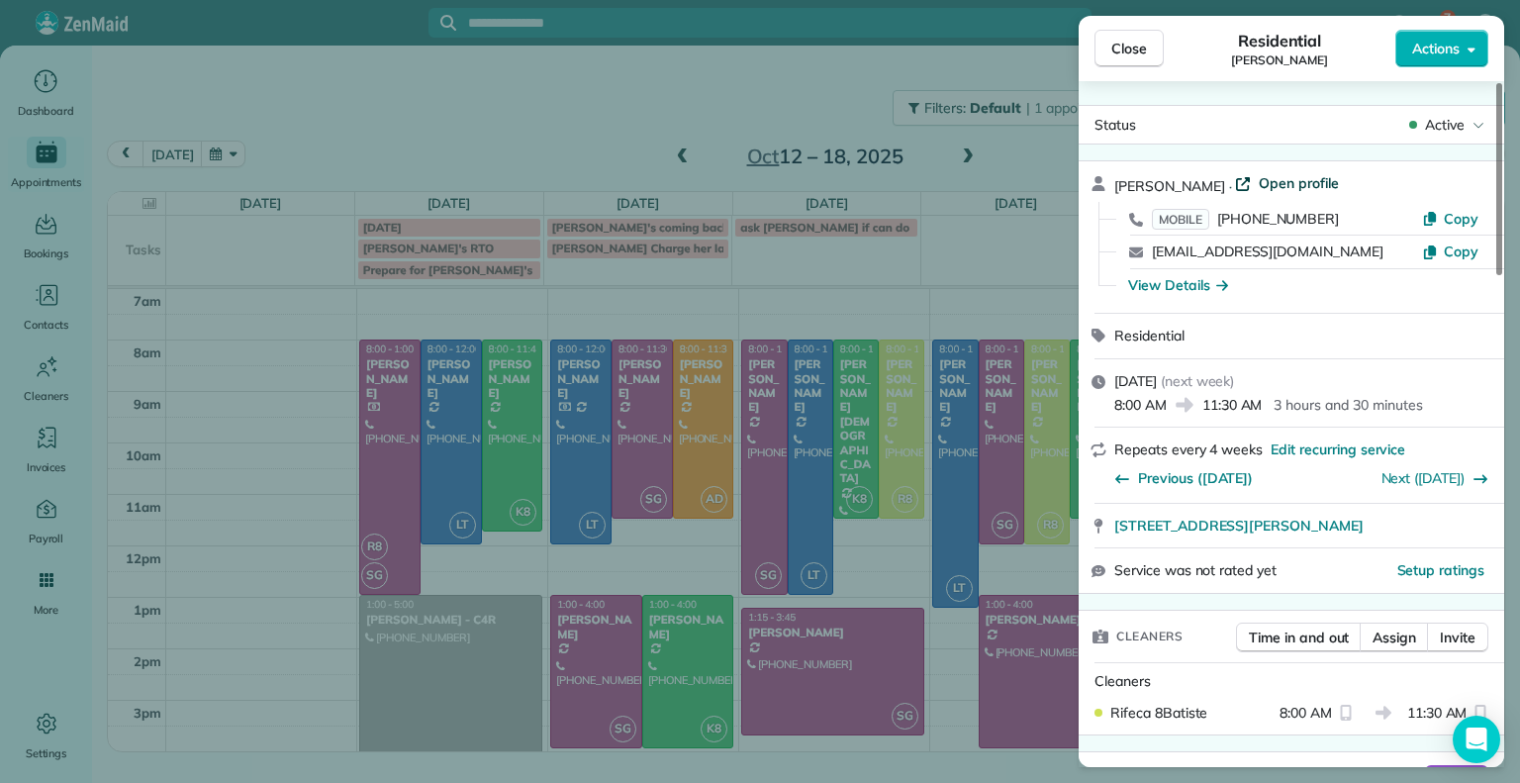
click at [1274, 178] on span "Open profile" at bounding box center [1299, 183] width 80 height 20
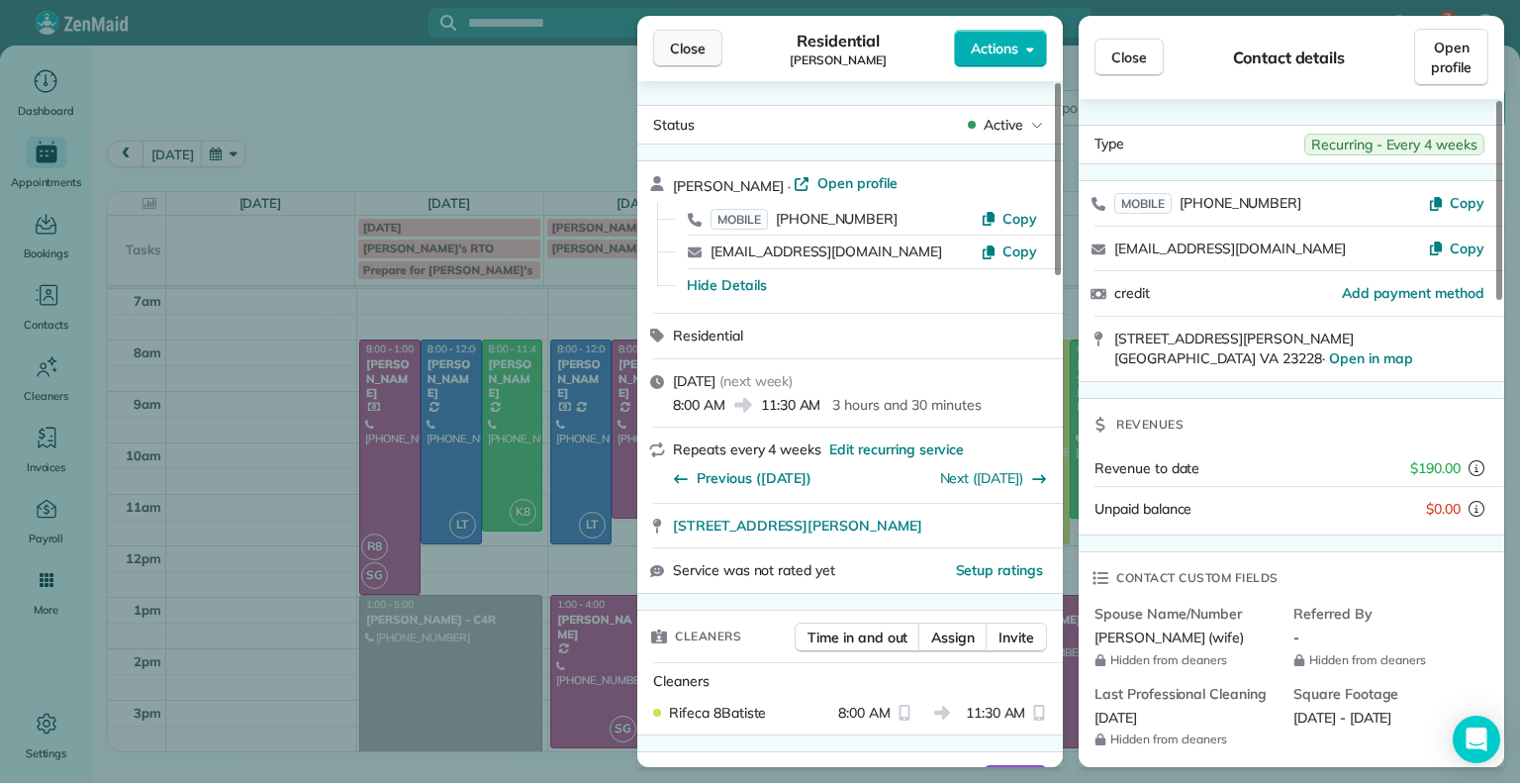
click at [701, 46] on span "Close" at bounding box center [688, 49] width 36 height 20
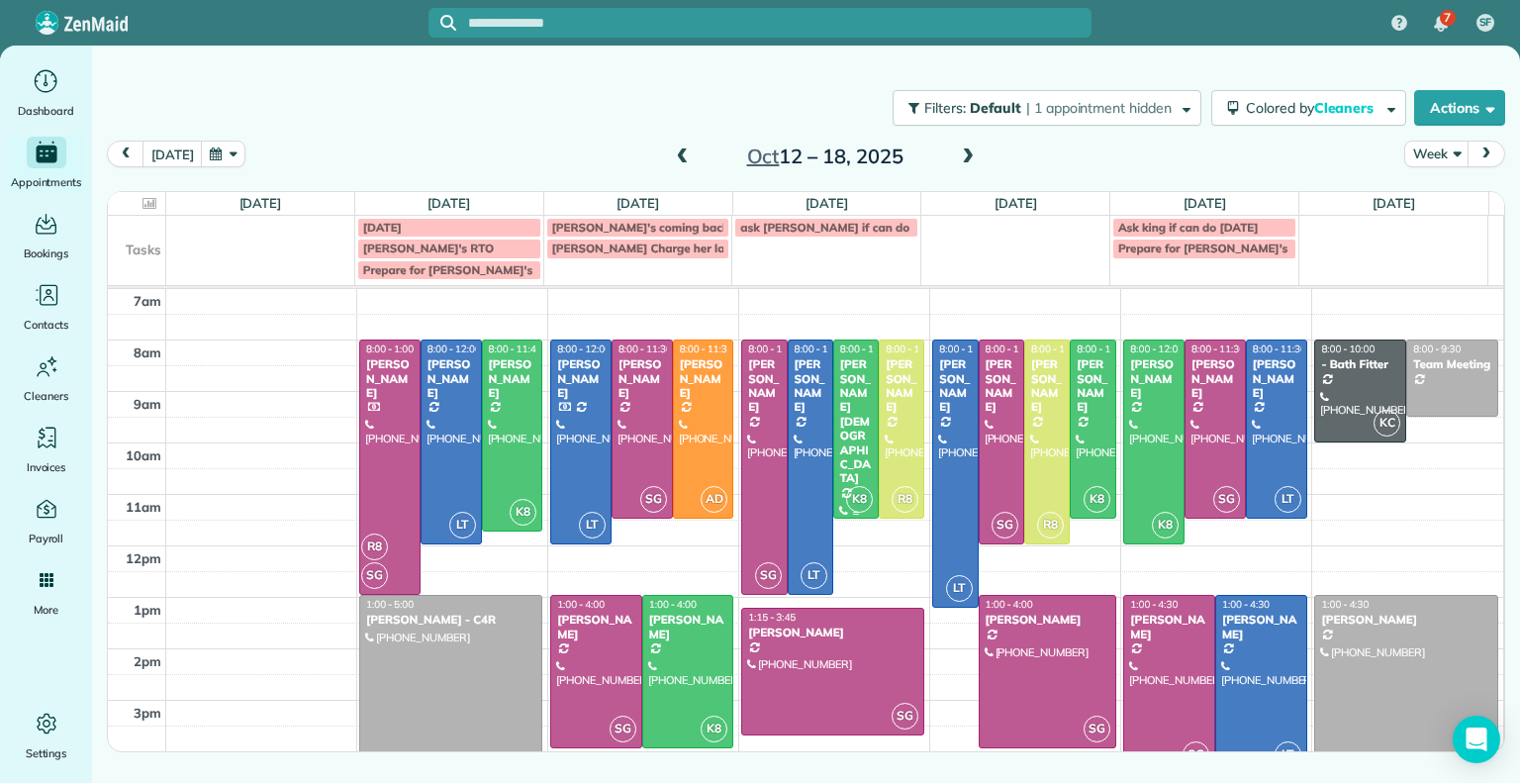
click at [834, 395] on div at bounding box center [856, 428] width 44 height 177
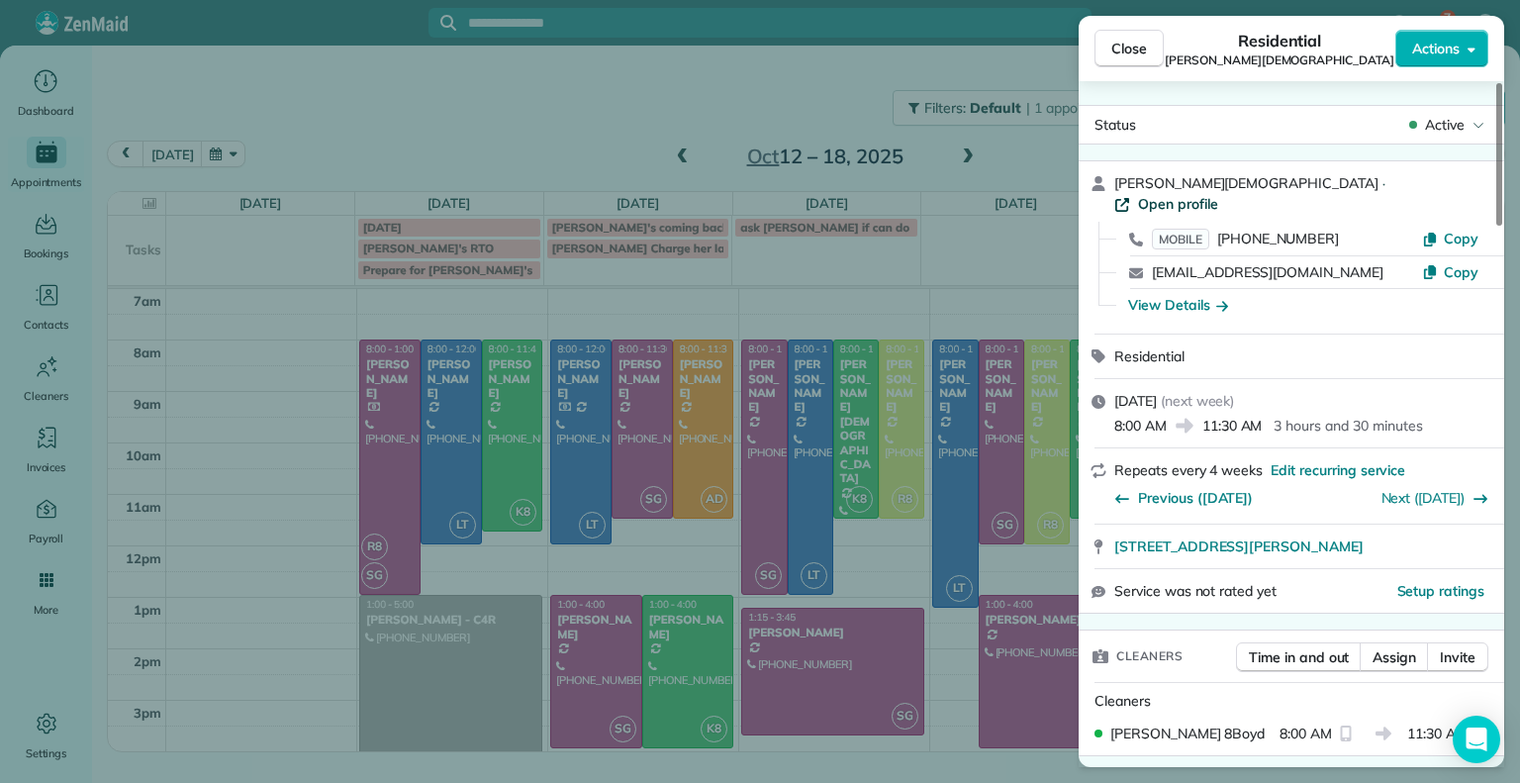
click at [1218, 194] on span "Open profile" at bounding box center [1178, 204] width 80 height 20
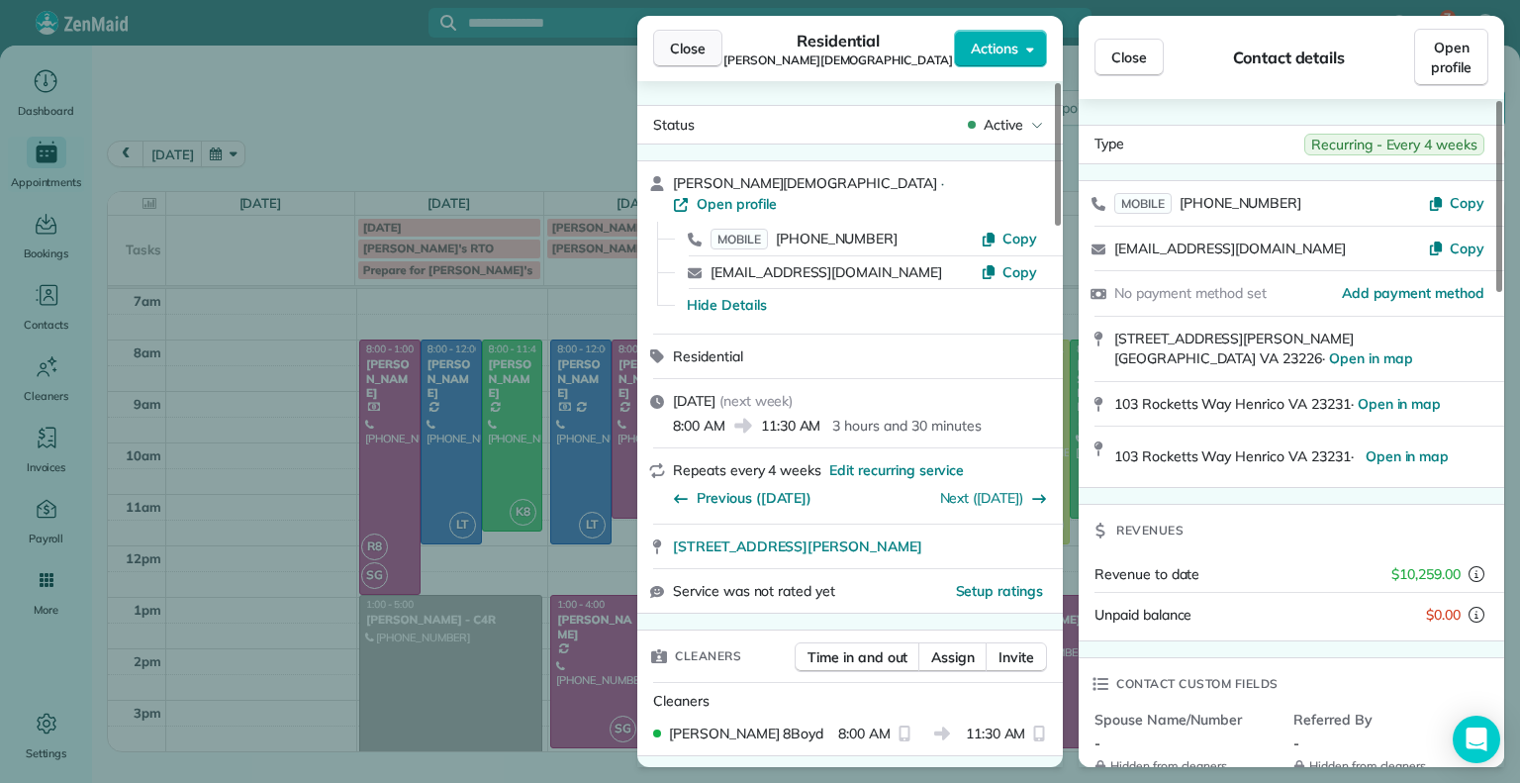
click at [693, 56] on span "Close" at bounding box center [688, 49] width 36 height 20
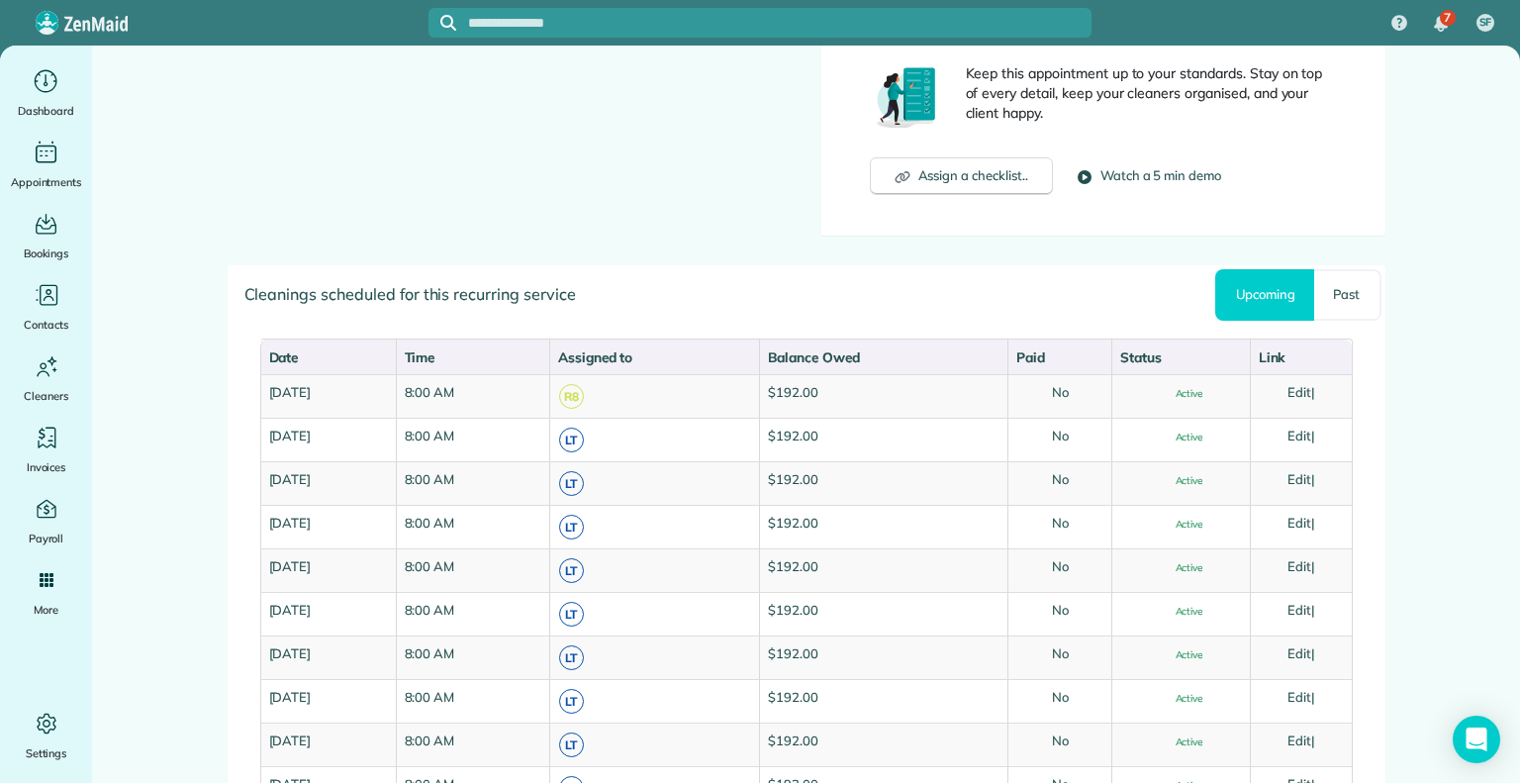
scroll to position [846, 0]
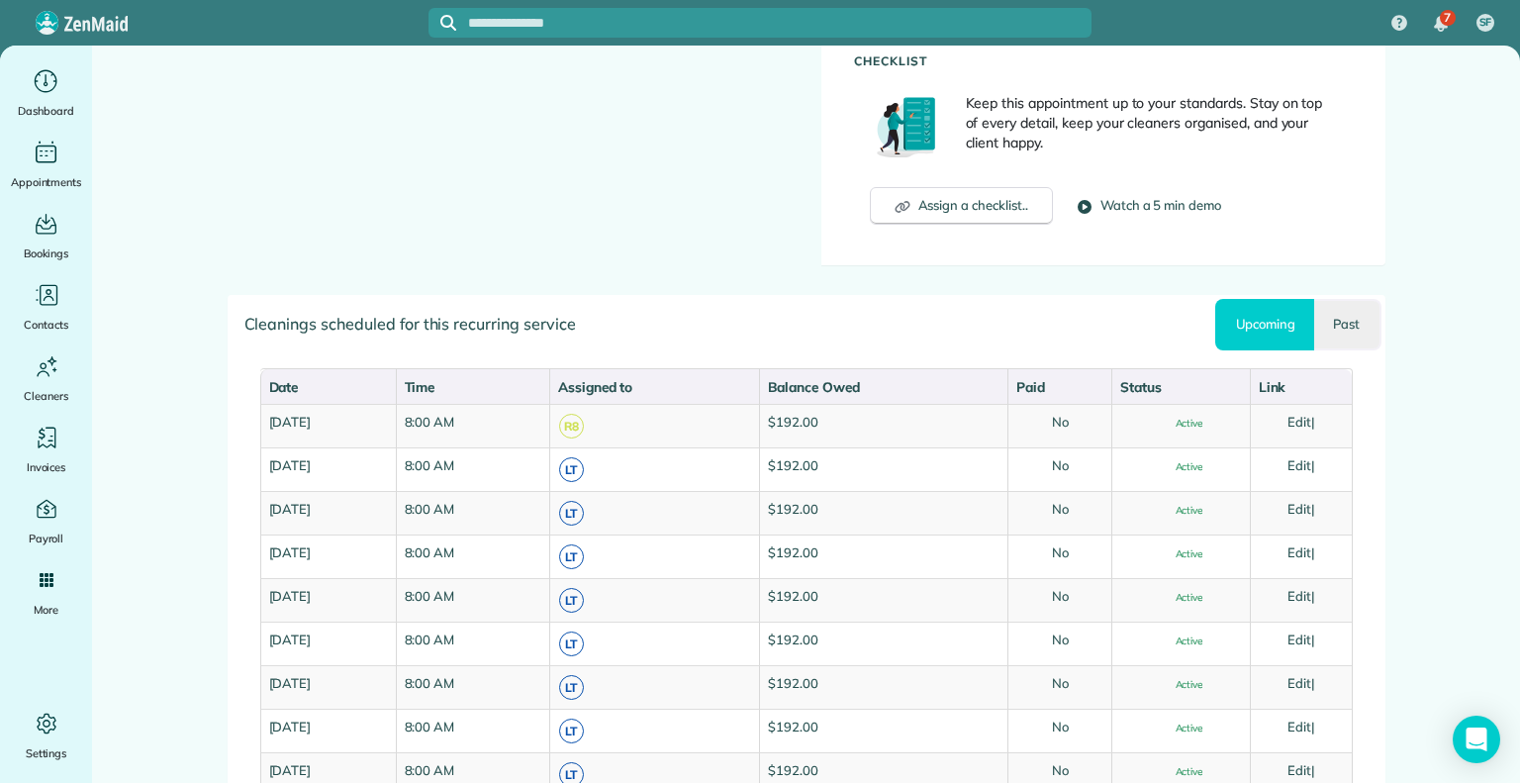
click at [1343, 329] on link "Past" at bounding box center [1347, 324] width 66 height 51
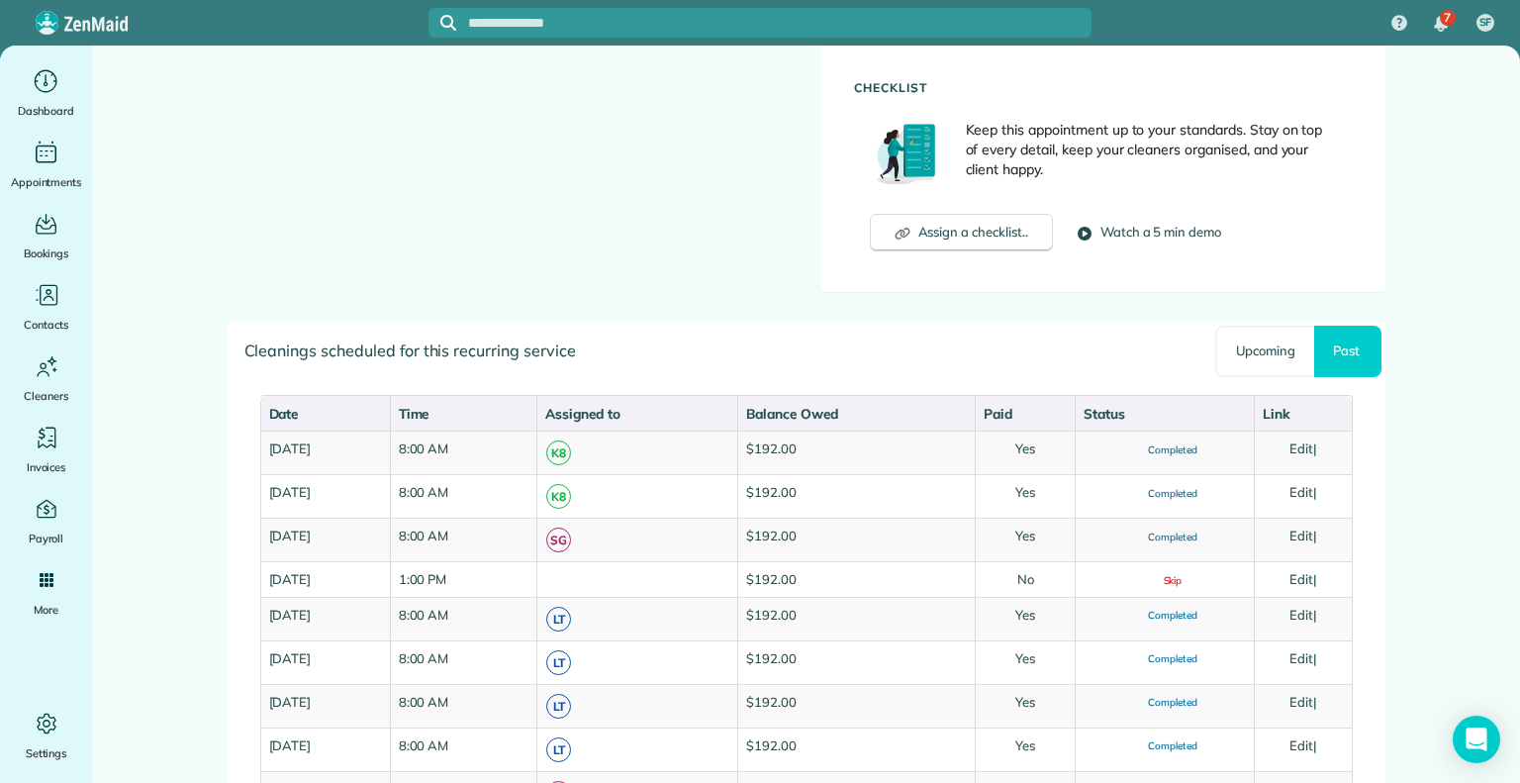
scroll to position [796, 0]
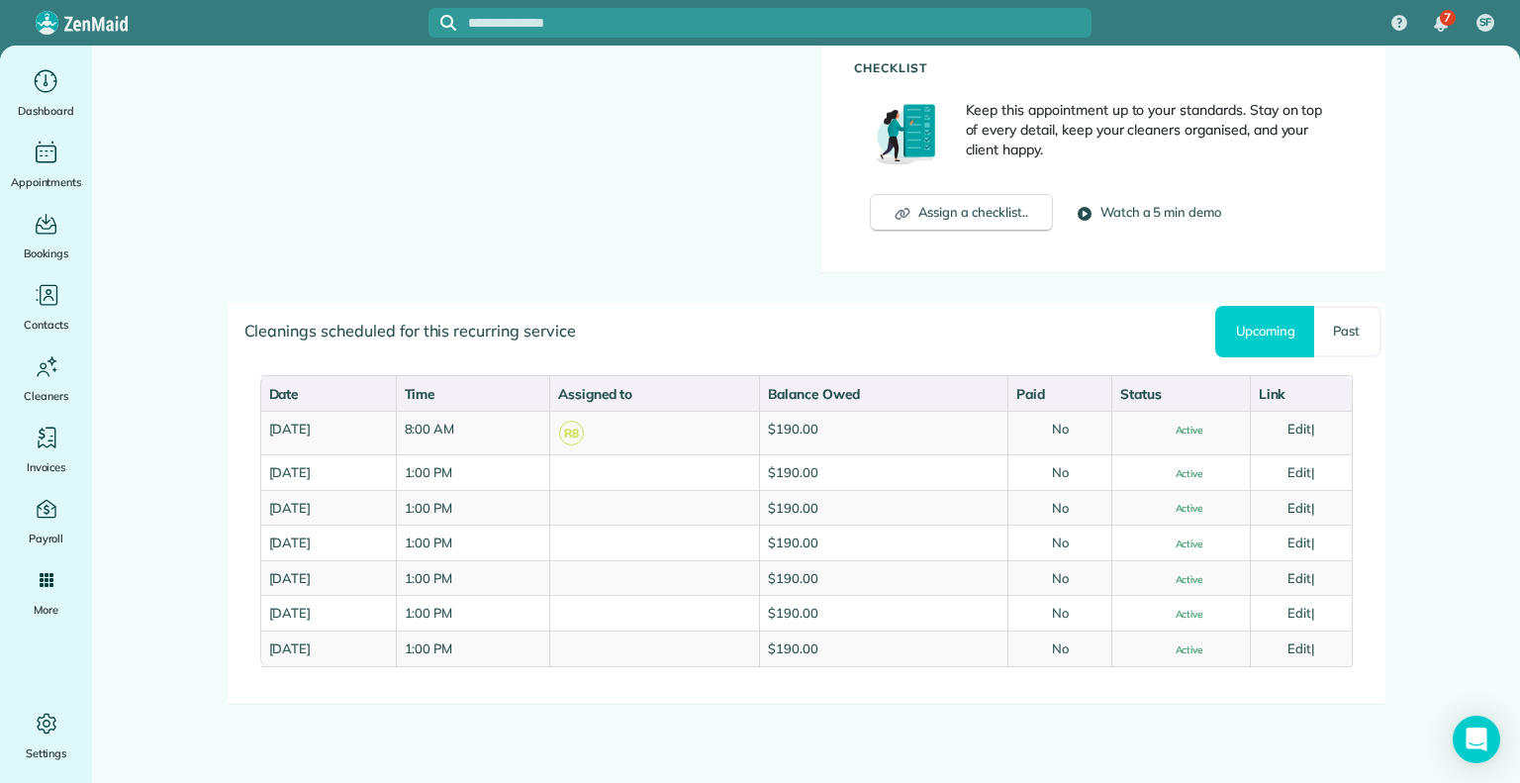
scroll to position [848, 0]
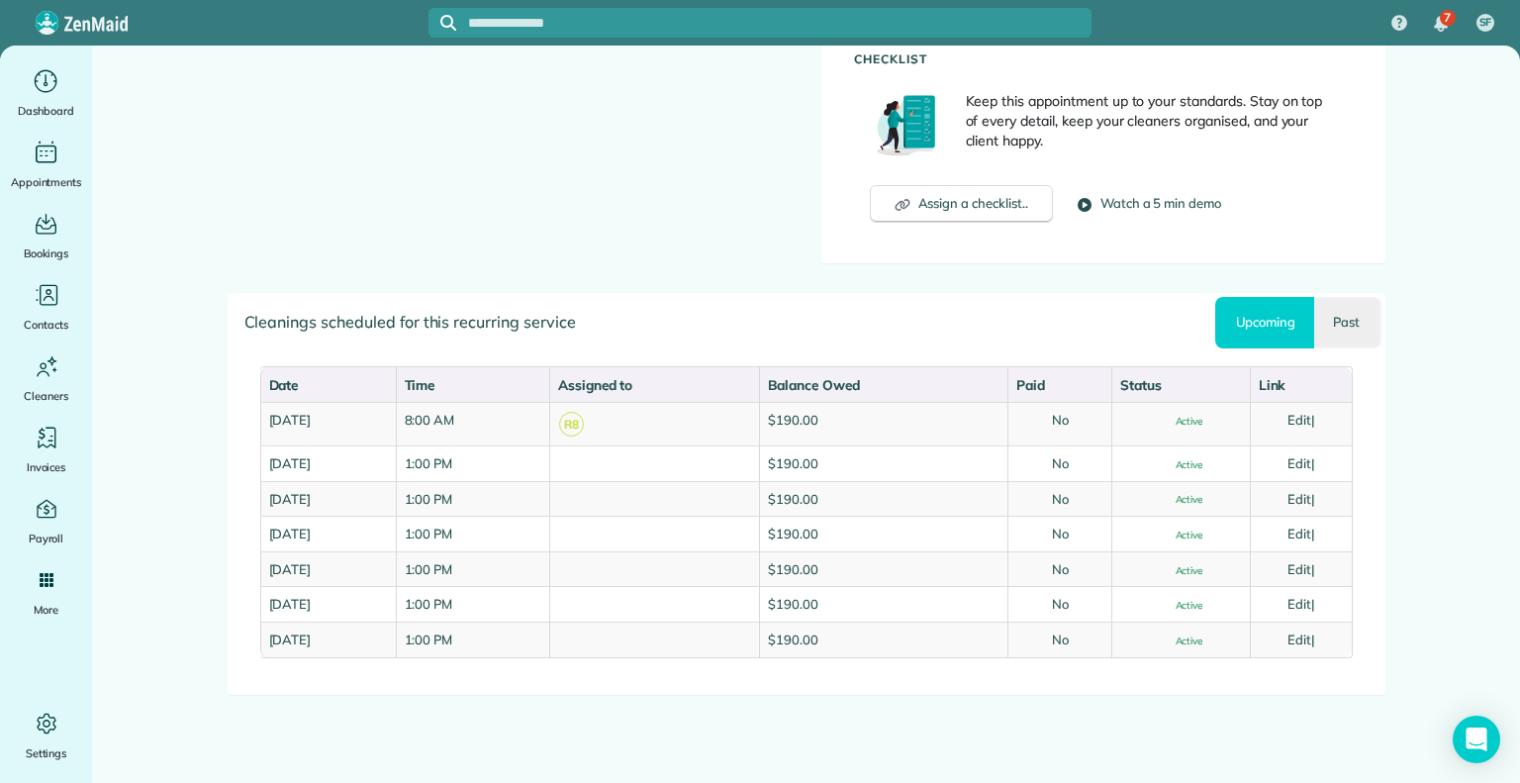
click at [1341, 338] on link "Past" at bounding box center [1347, 322] width 66 height 51
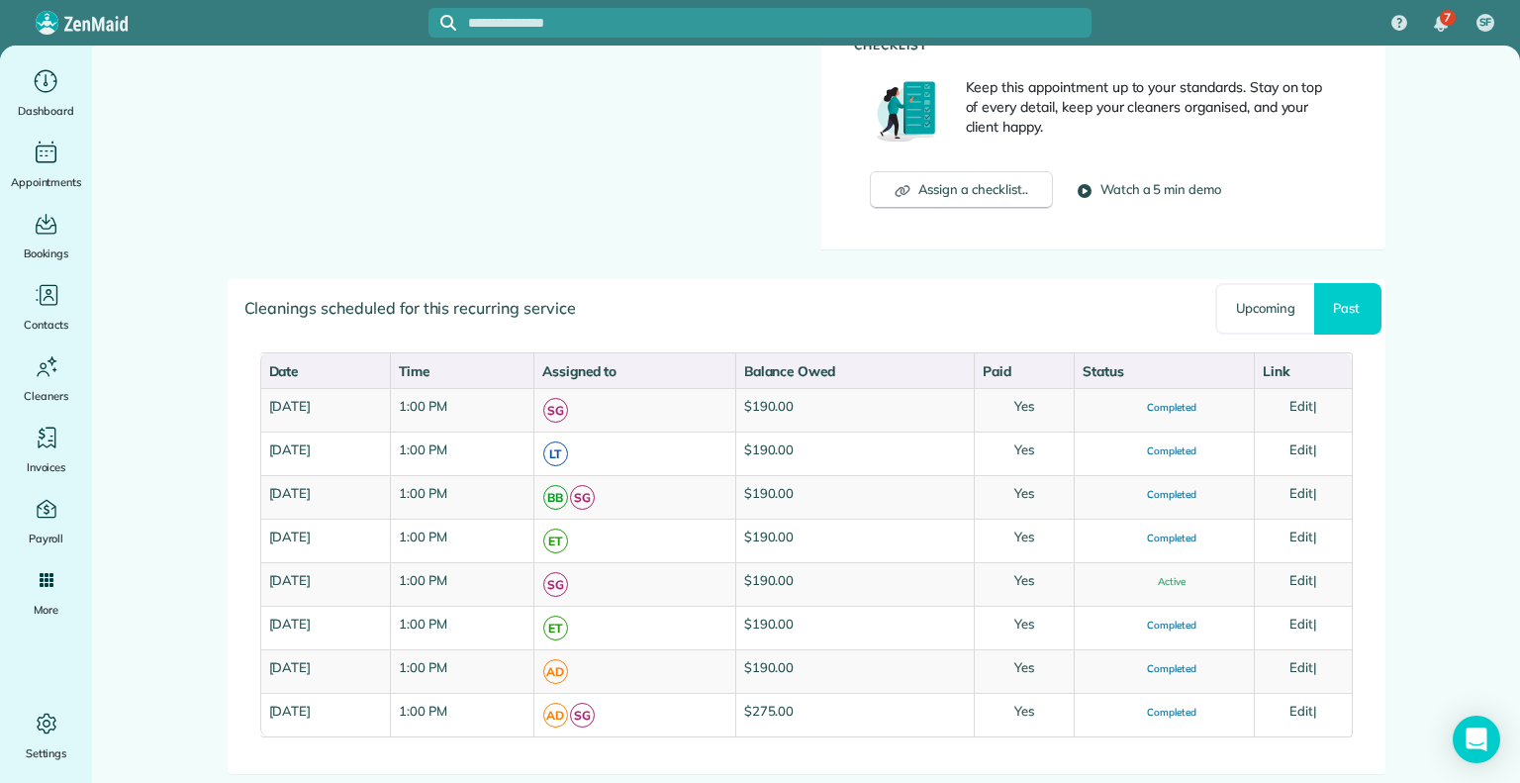
scroll to position [861, 0]
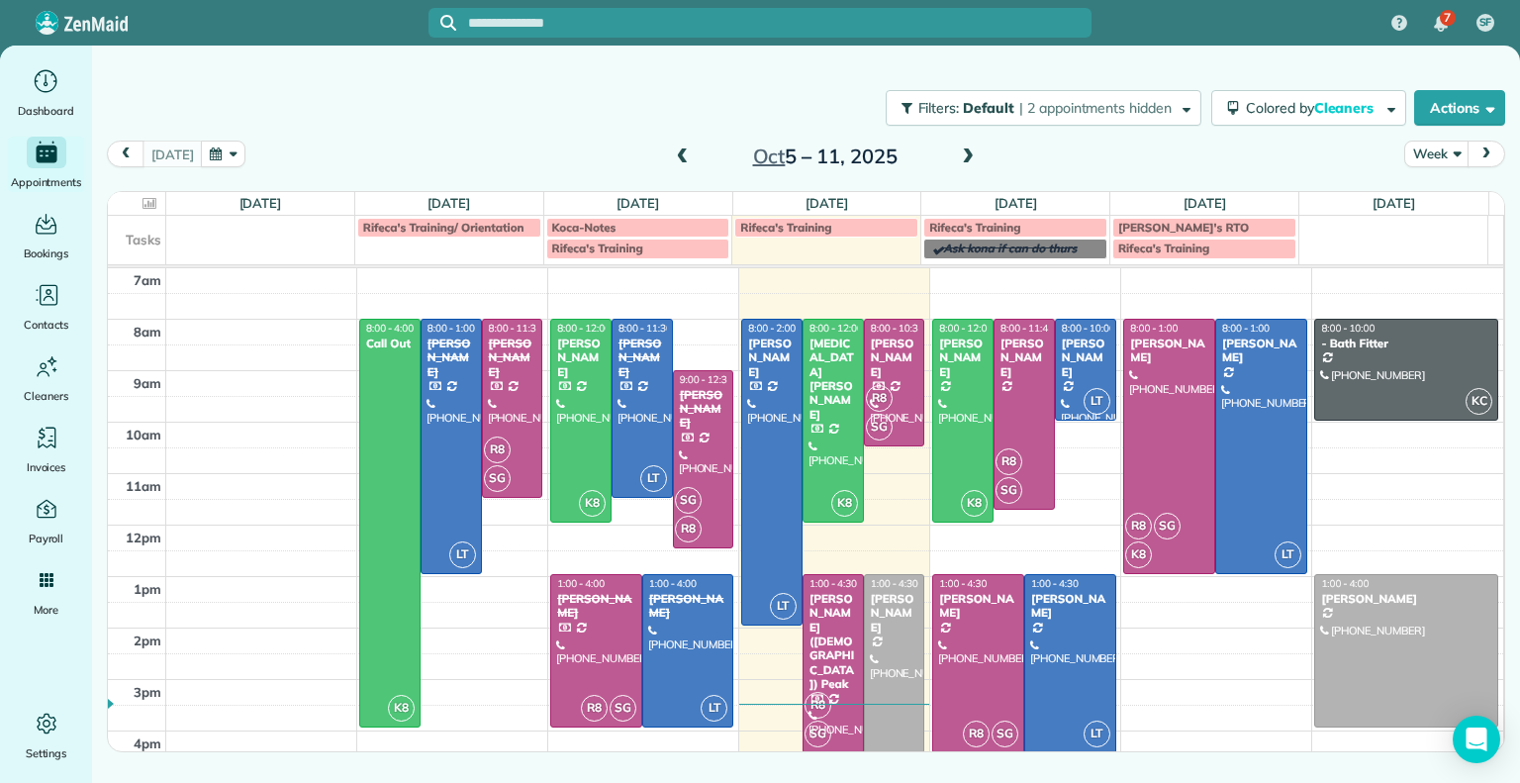
click at [974, 148] on span at bounding box center [968, 157] width 22 height 18
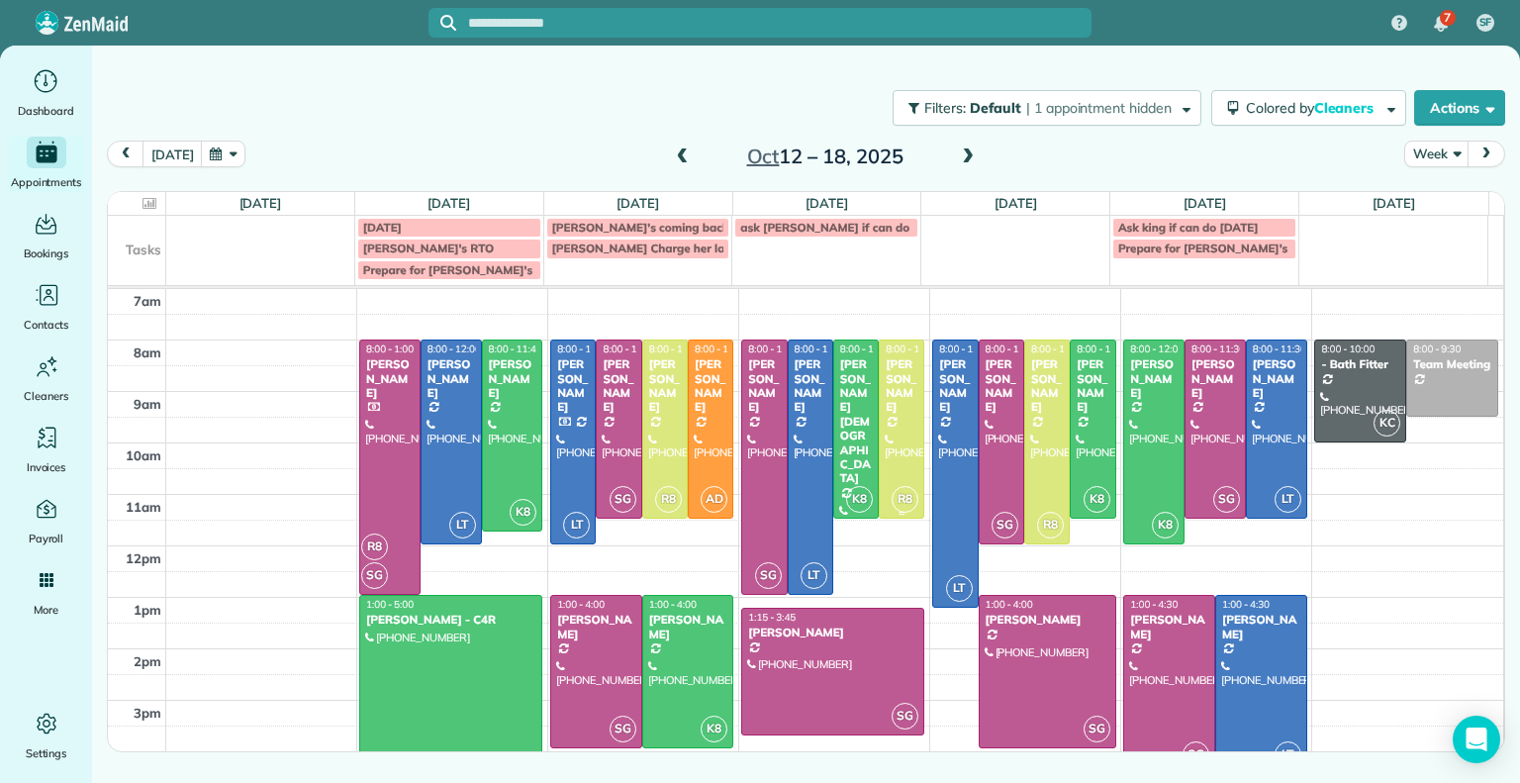
click at [902, 427] on div at bounding box center [902, 428] width 44 height 177
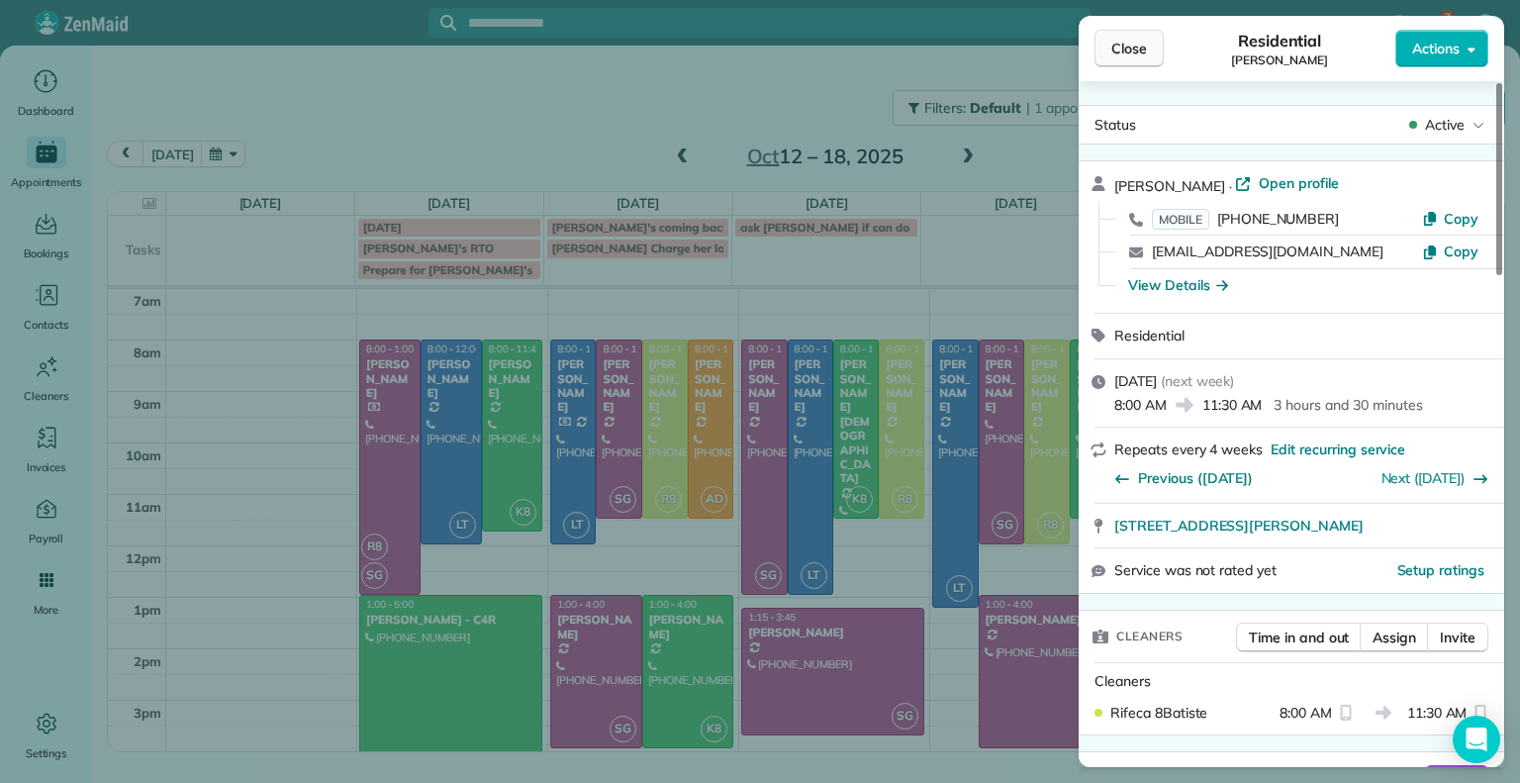
click at [1138, 55] on span "Close" at bounding box center [1129, 49] width 36 height 20
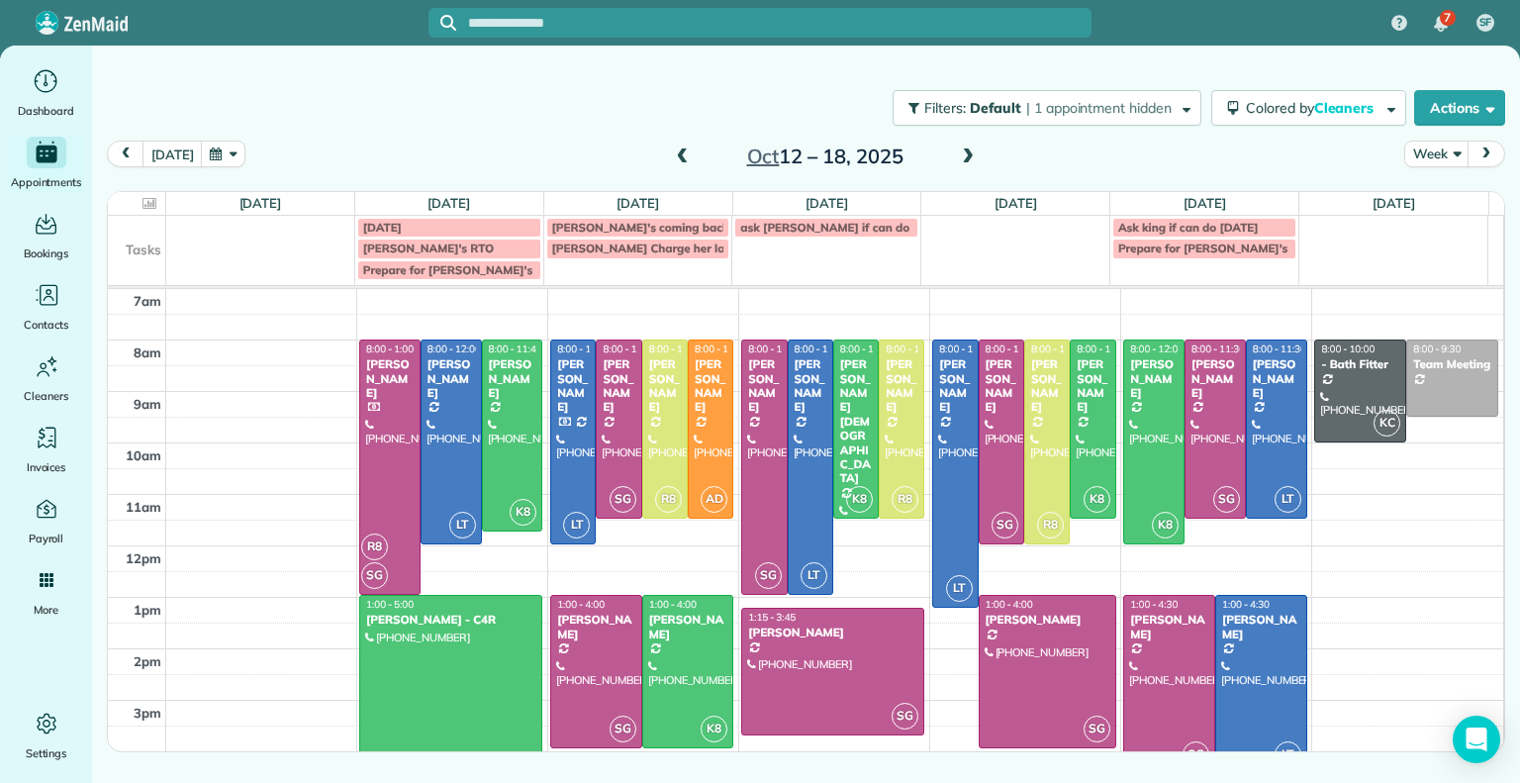
click at [688, 152] on span at bounding box center [683, 157] width 22 height 18
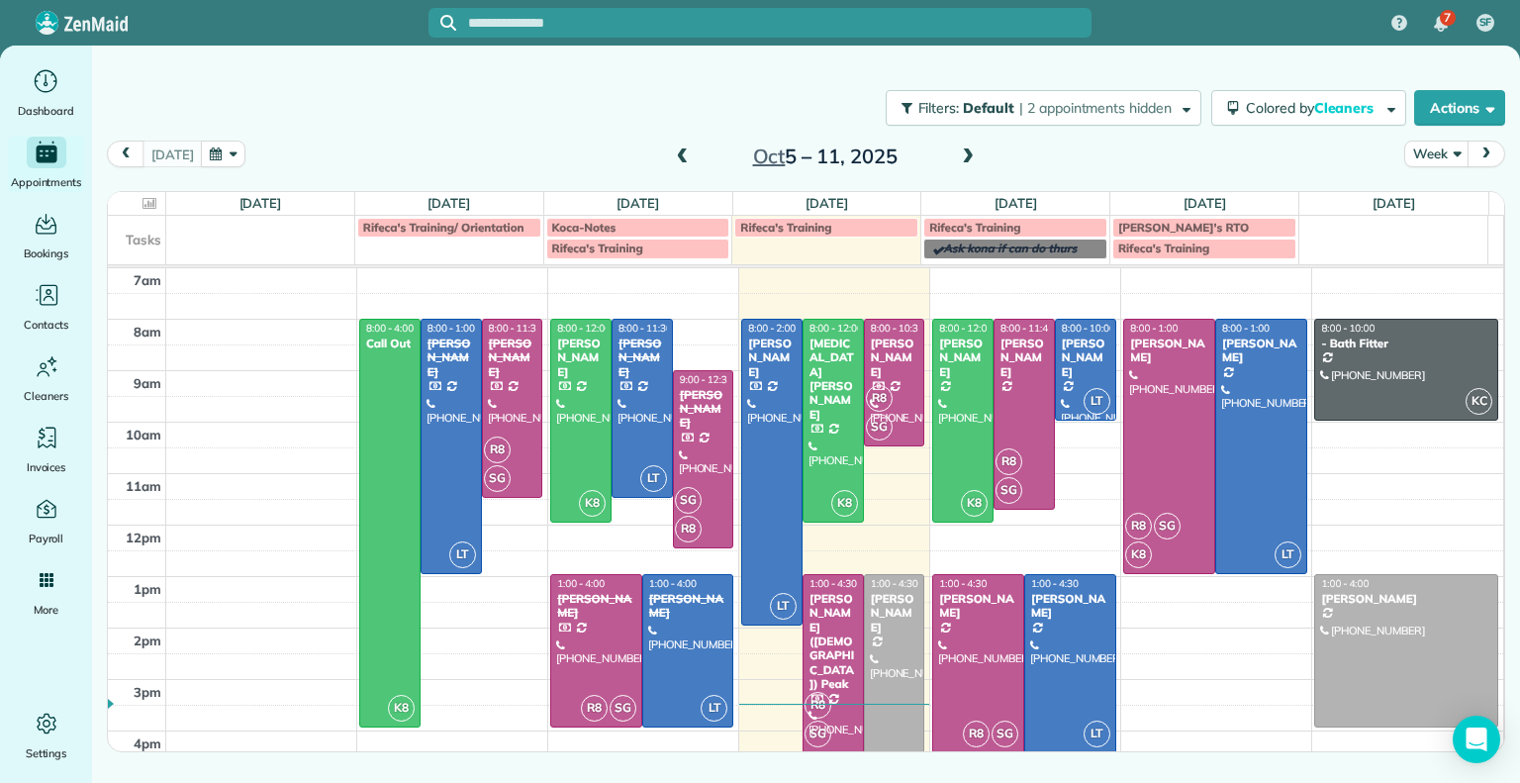
click at [970, 164] on span at bounding box center [968, 157] width 22 height 18
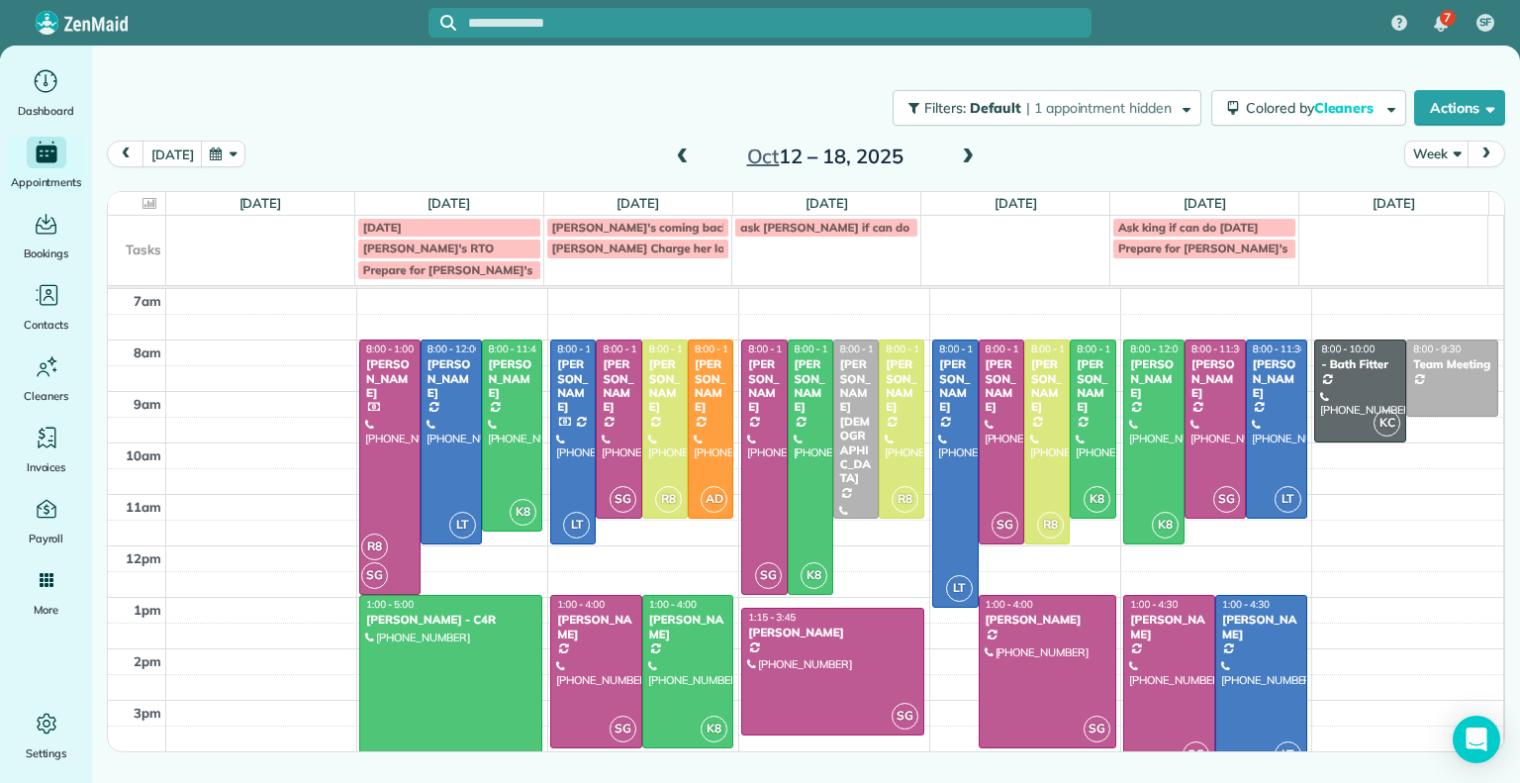
click at [683, 165] on span at bounding box center [683, 157] width 22 height 18
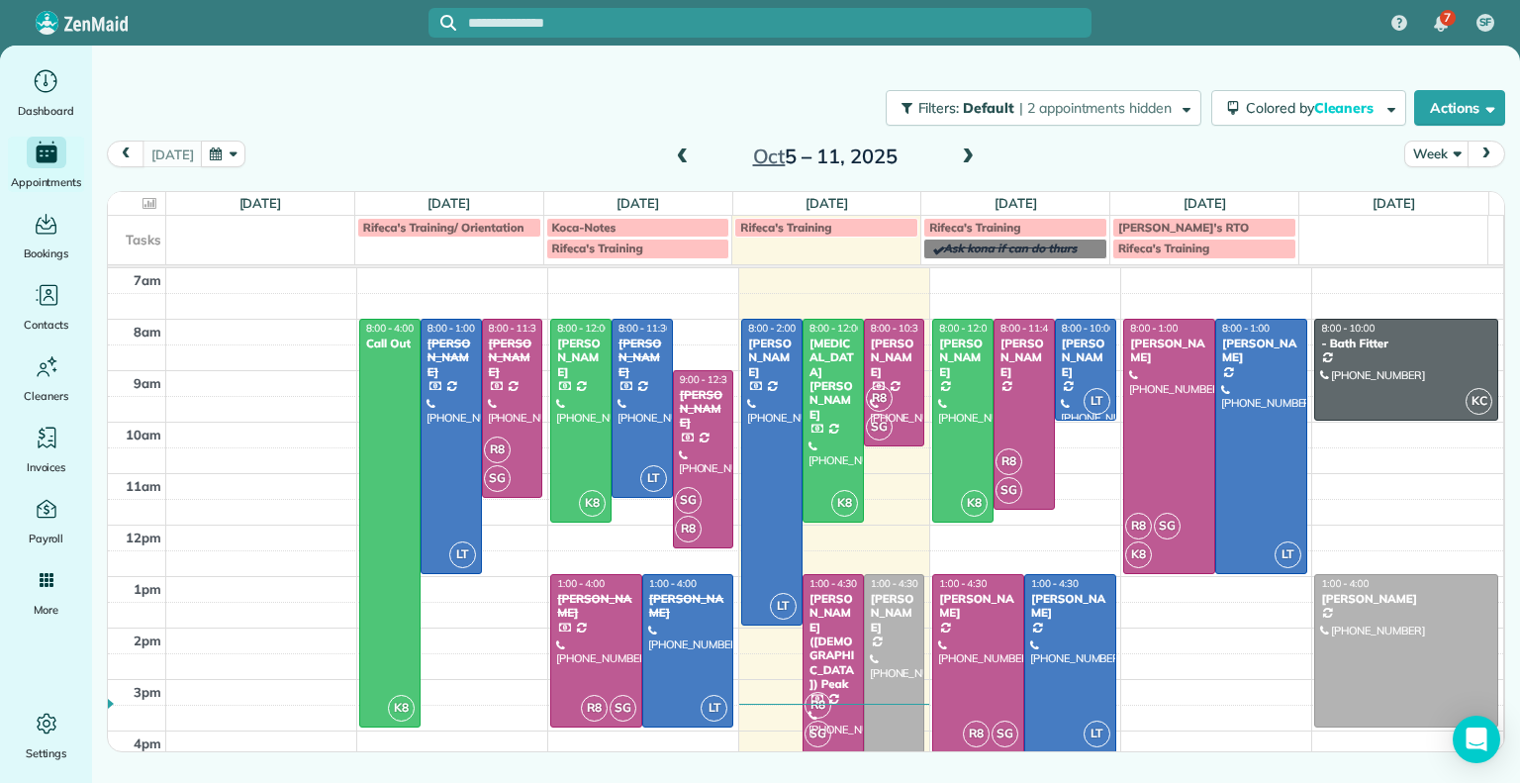
click at [966, 159] on span at bounding box center [968, 157] width 22 height 18
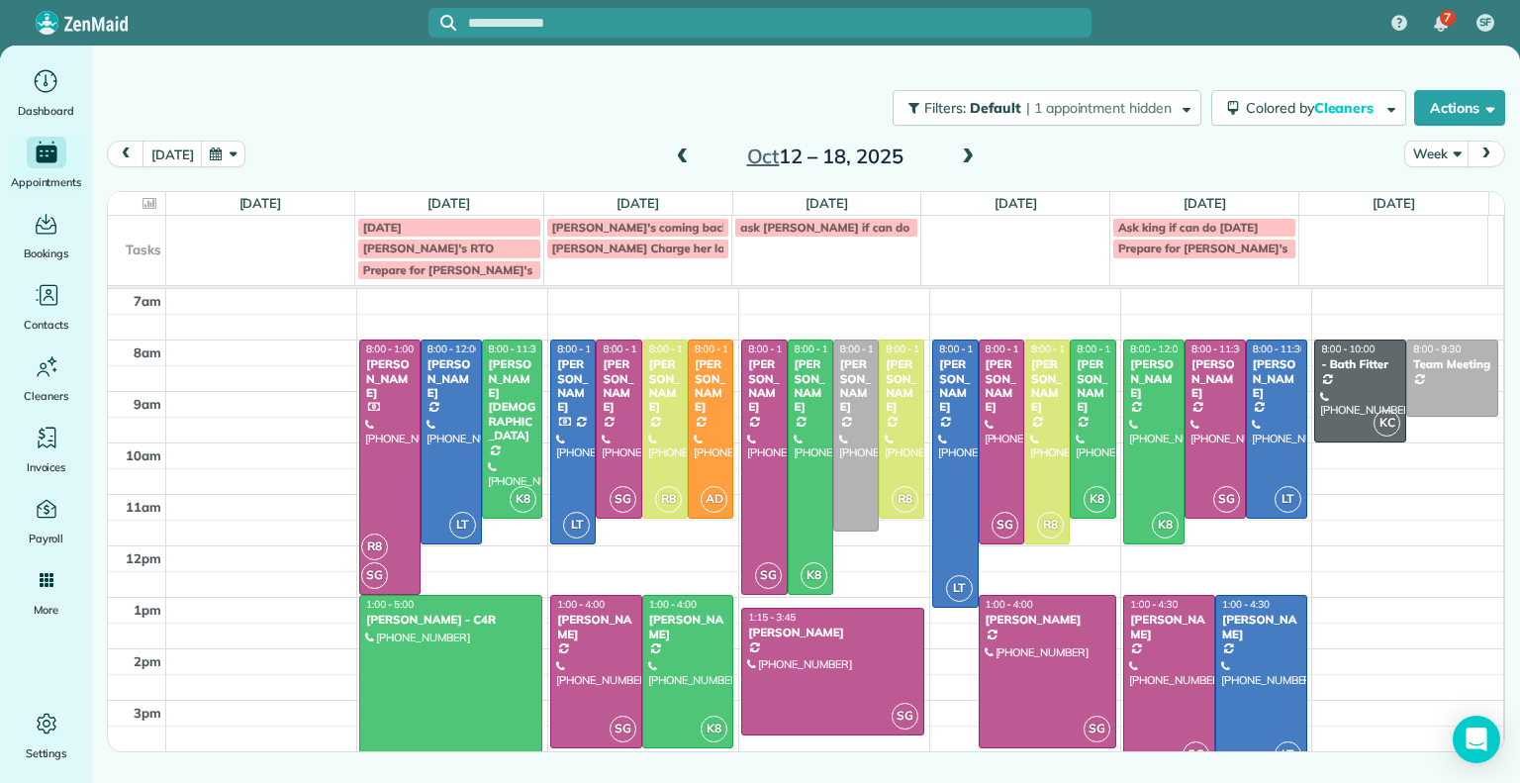
click at [963, 152] on span at bounding box center [968, 157] width 22 height 18
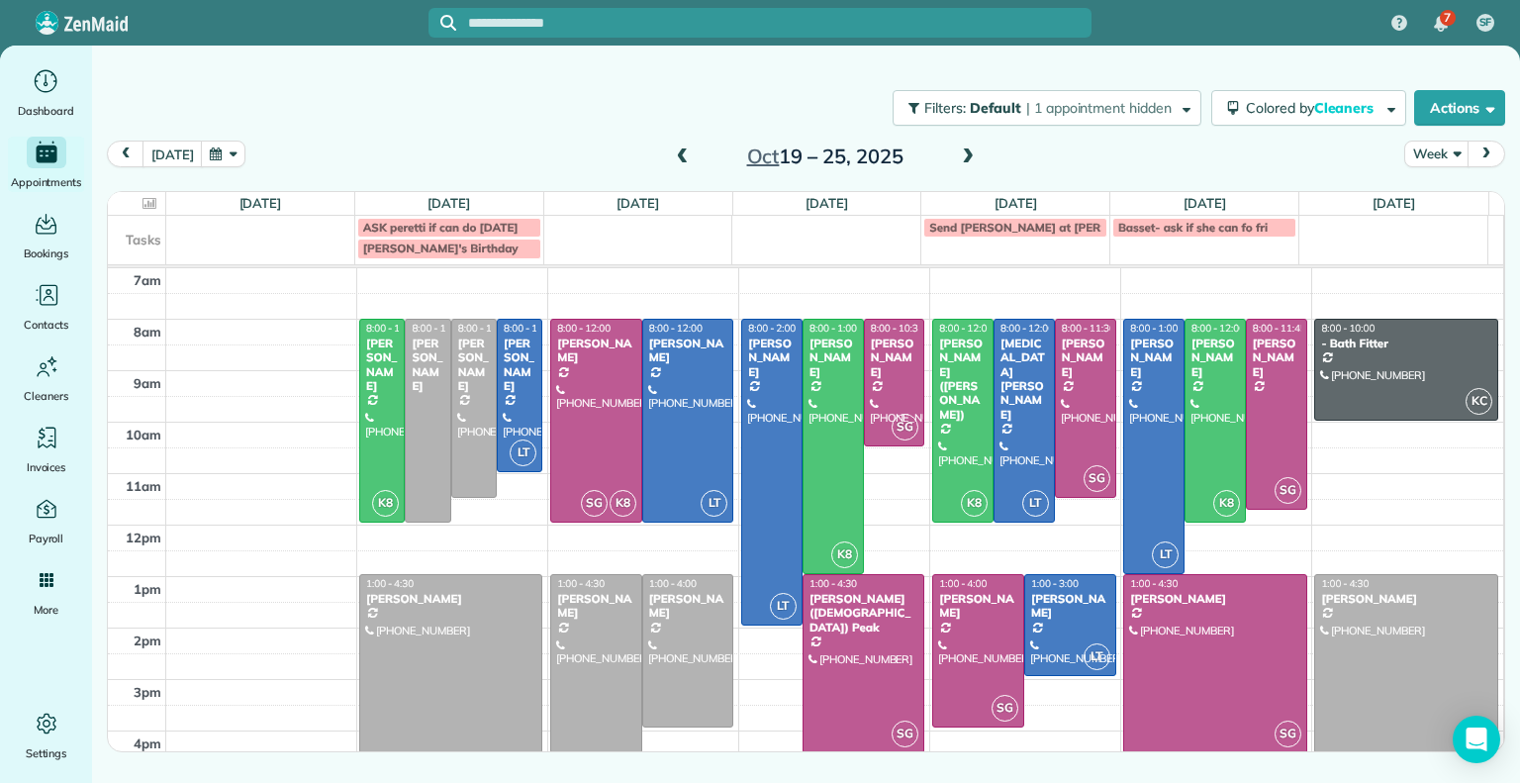
click at [675, 158] on span at bounding box center [683, 157] width 22 height 18
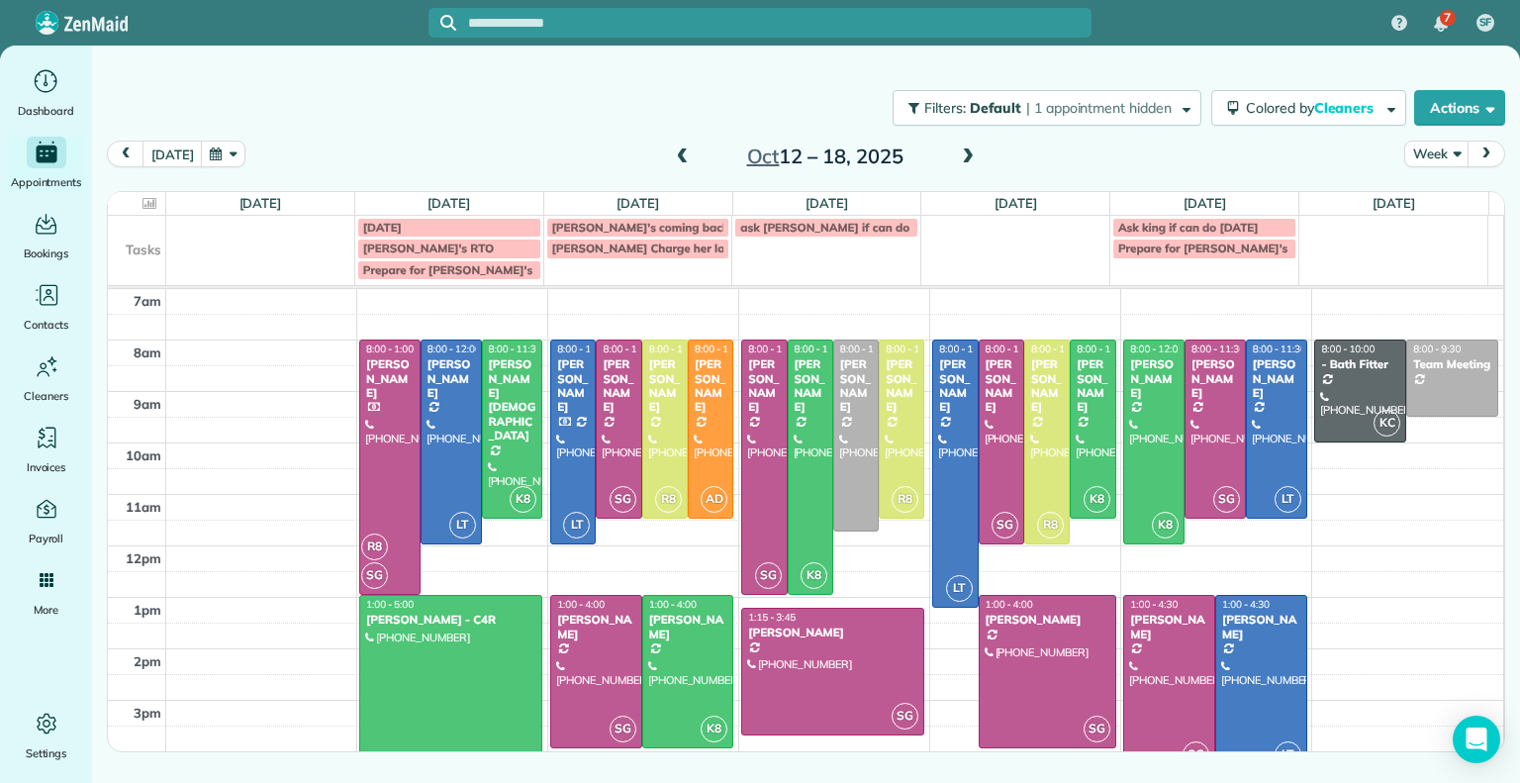
click at [968, 157] on span at bounding box center [968, 157] width 22 height 18
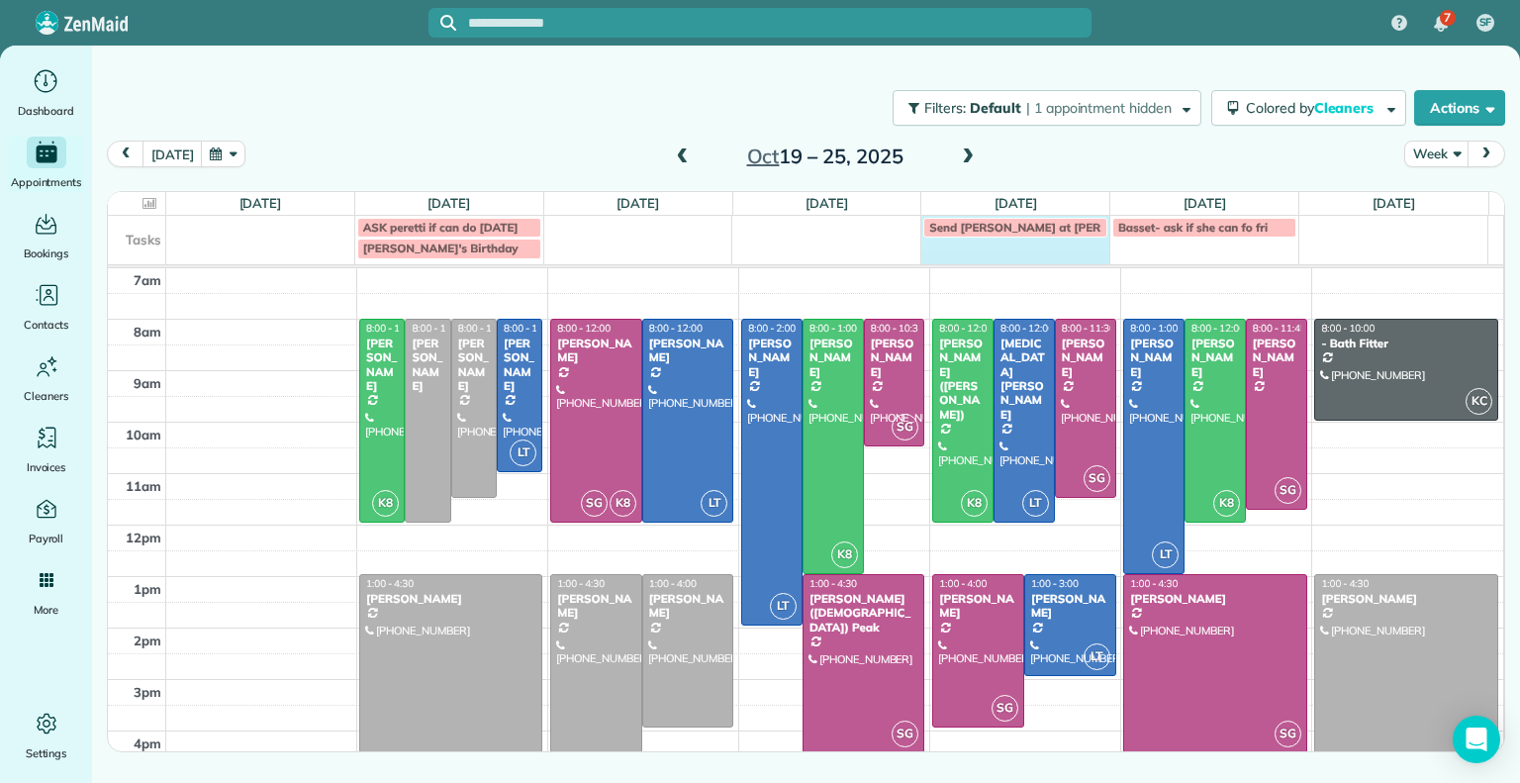
click at [997, 246] on td "Send [PERSON_NAME] at [PERSON_NAME]" at bounding box center [1015, 238] width 189 height 44
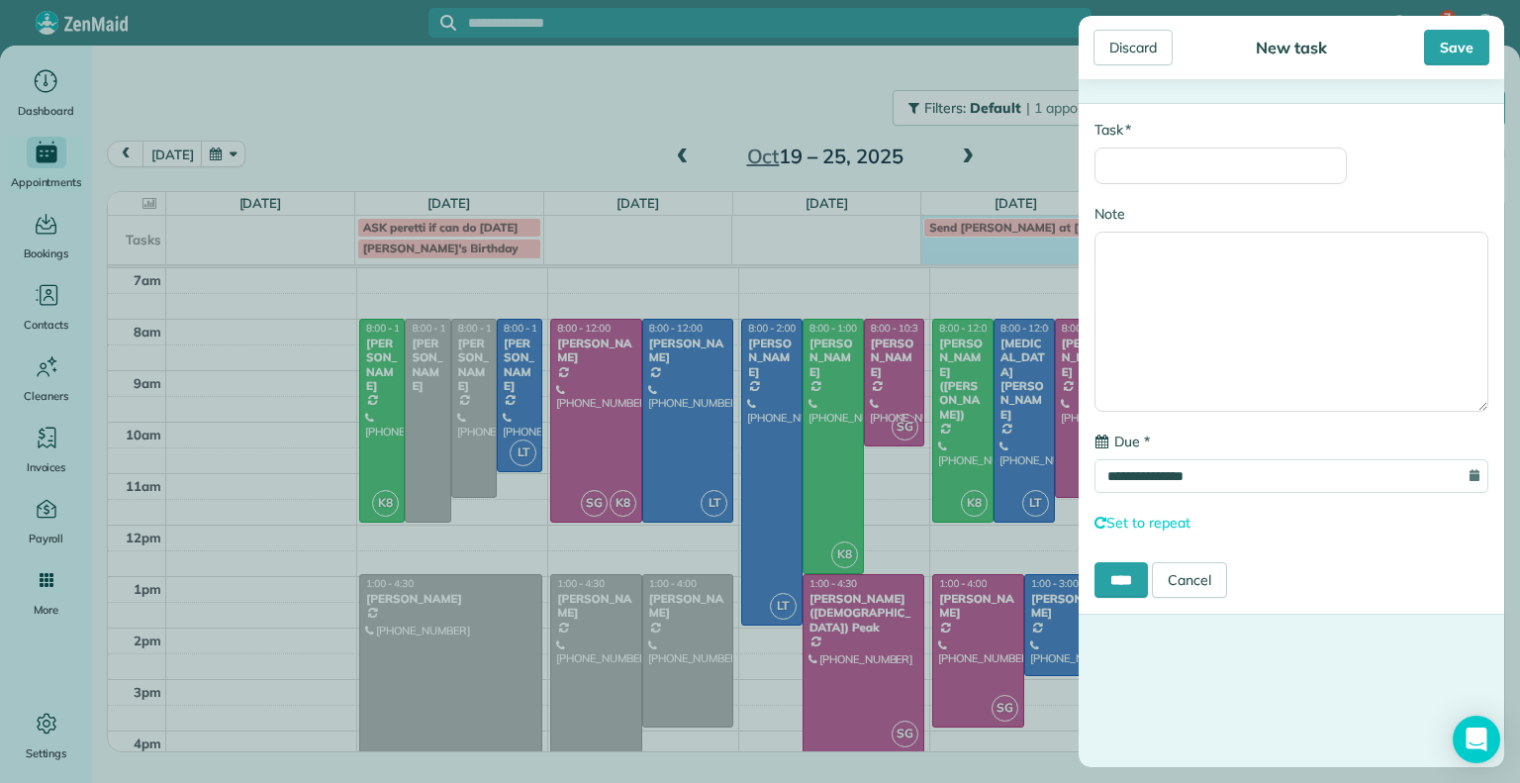
click at [1025, 86] on div "**********" at bounding box center [760, 391] width 1520 height 783
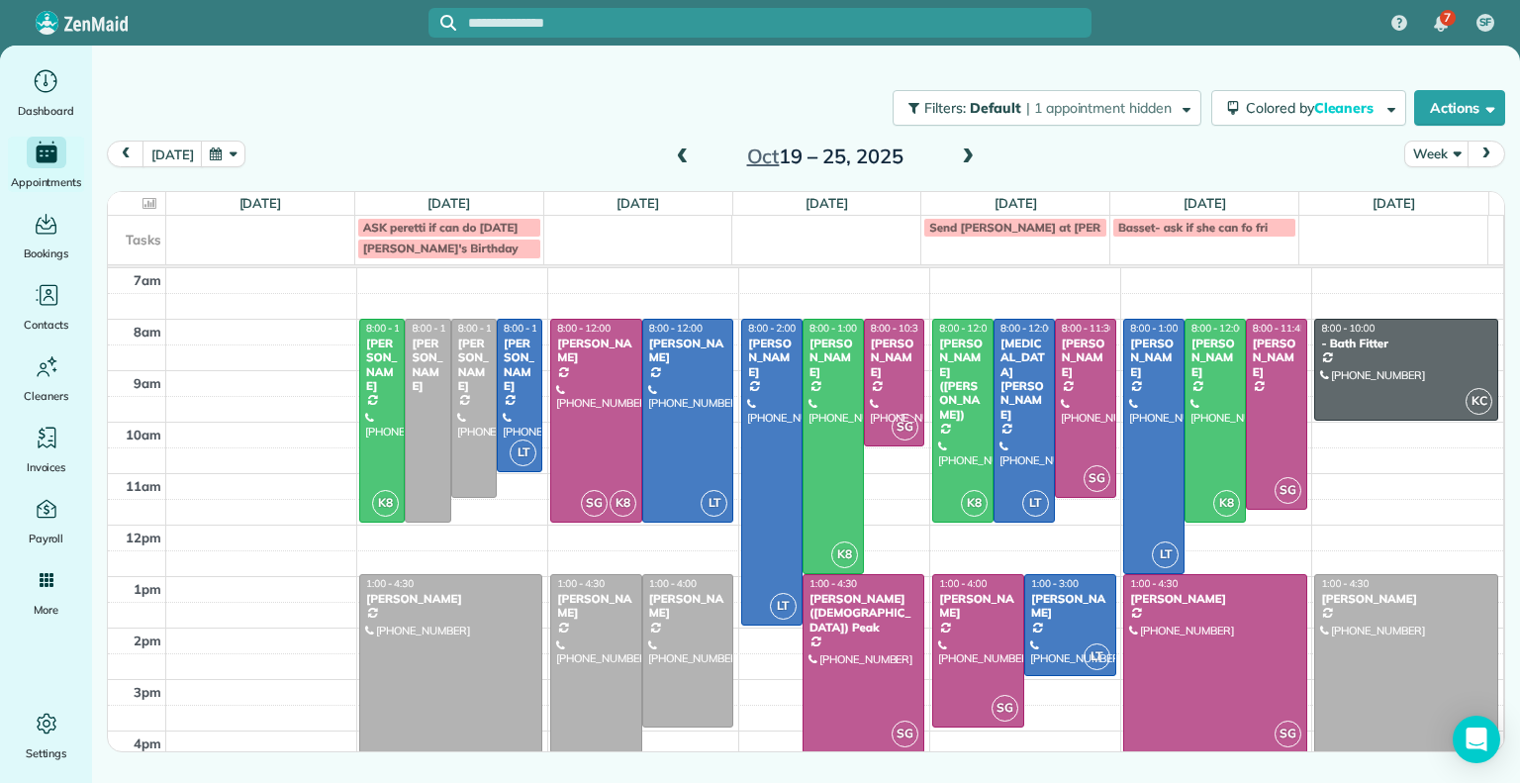
click at [957, 166] on span at bounding box center [968, 157] width 22 height 30
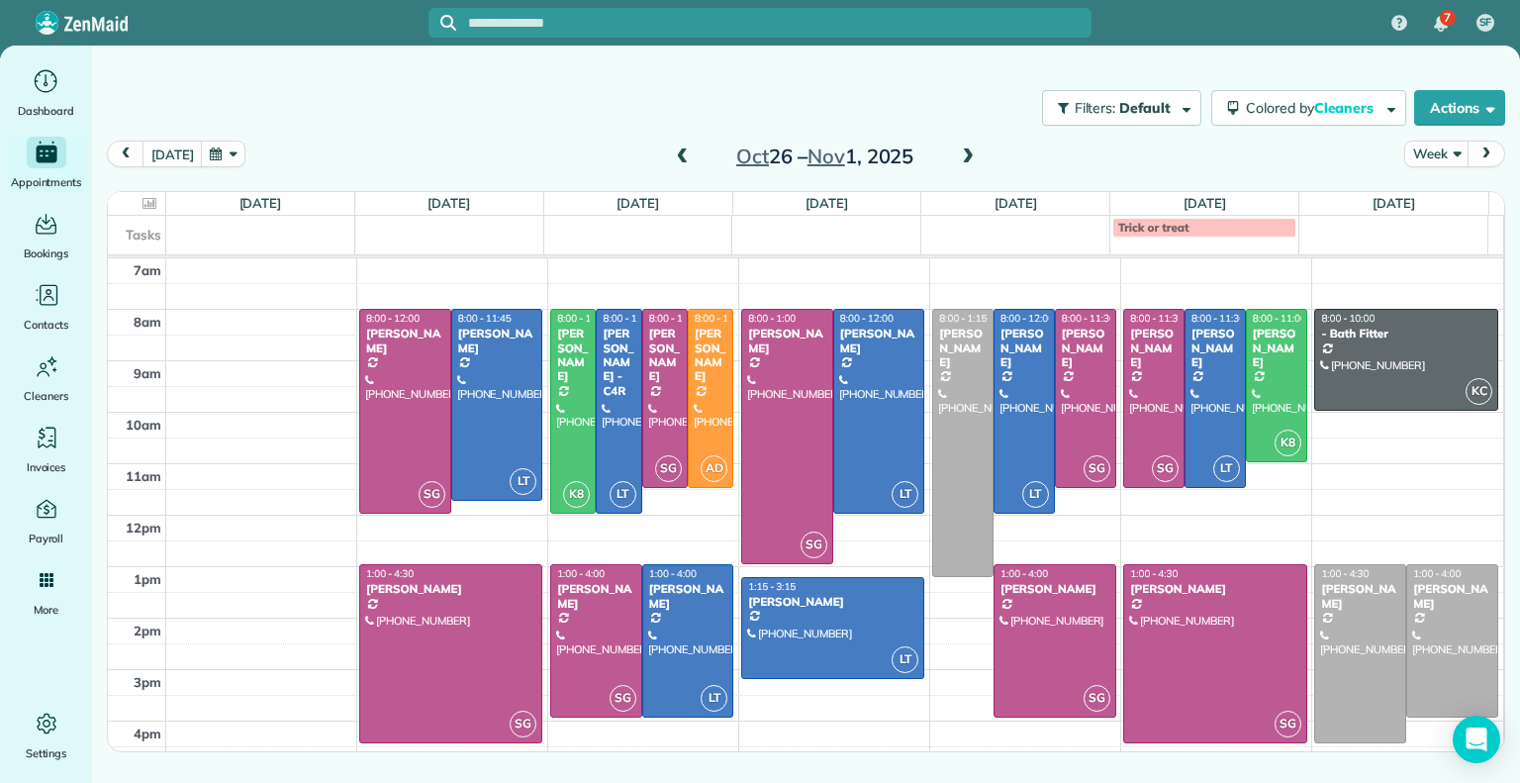
click at [674, 164] on span at bounding box center [683, 157] width 22 height 18
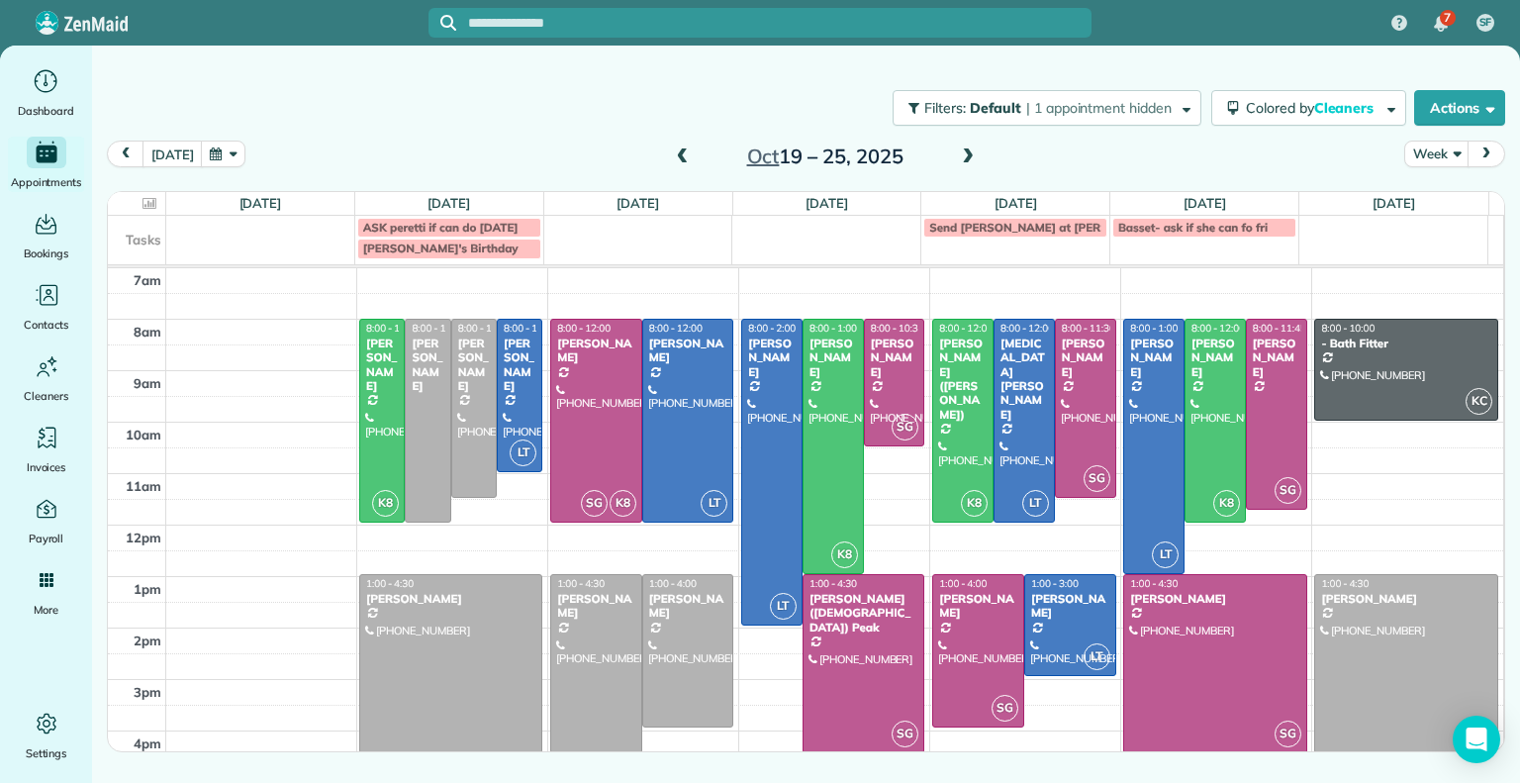
click at [681, 158] on span at bounding box center [683, 157] width 22 height 18
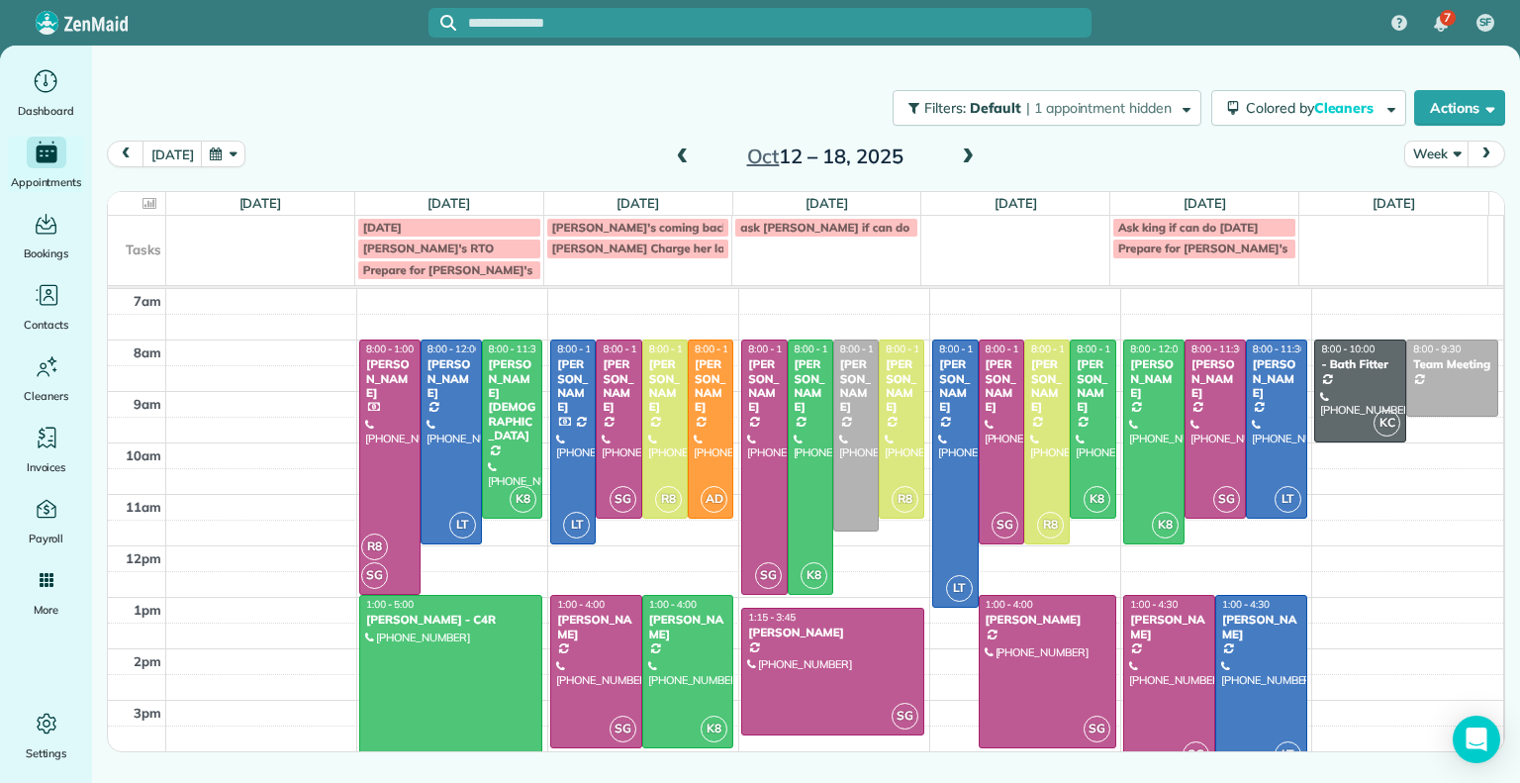
click at [681, 158] on span at bounding box center [683, 157] width 22 height 18
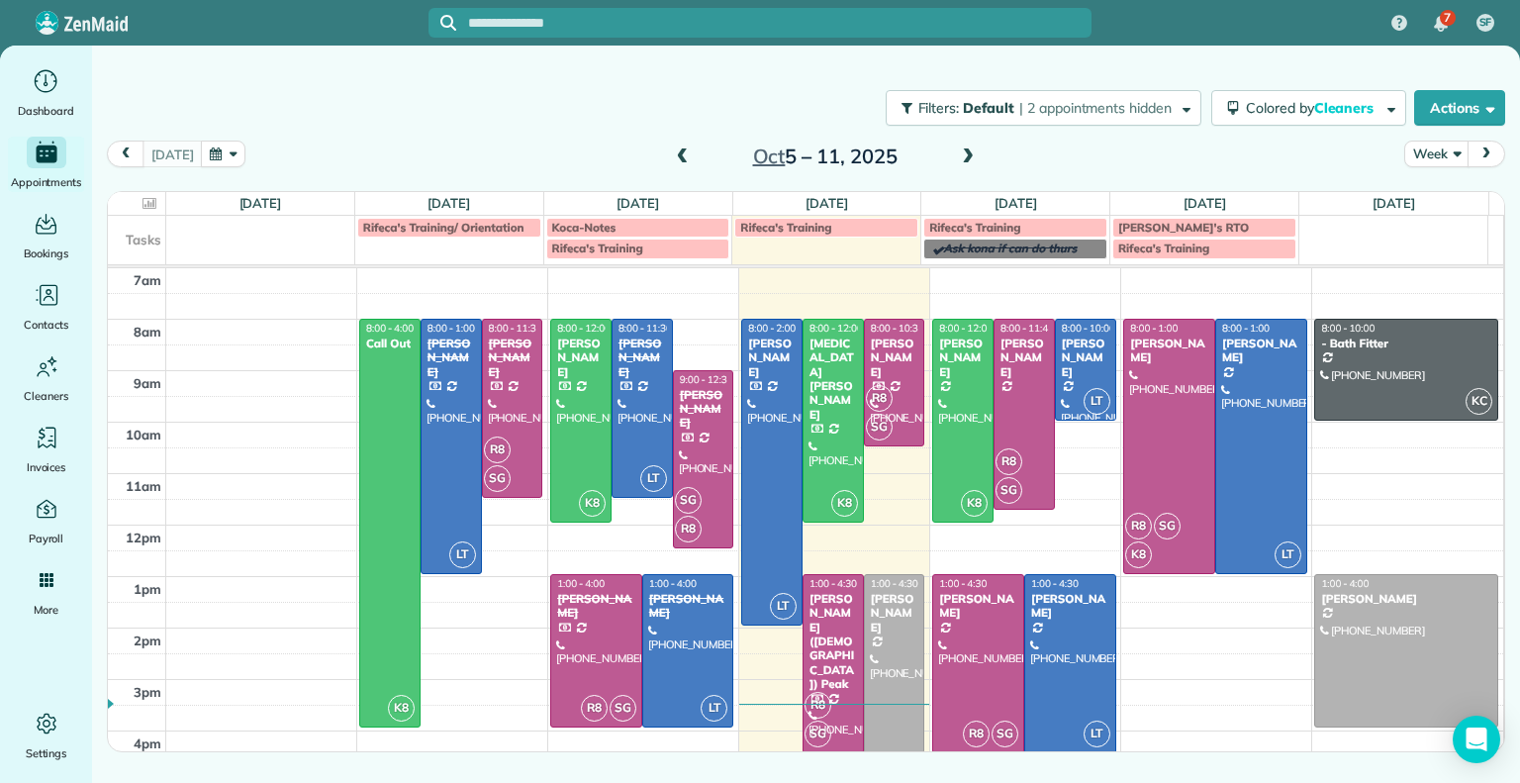
click at [965, 162] on span at bounding box center [968, 157] width 22 height 18
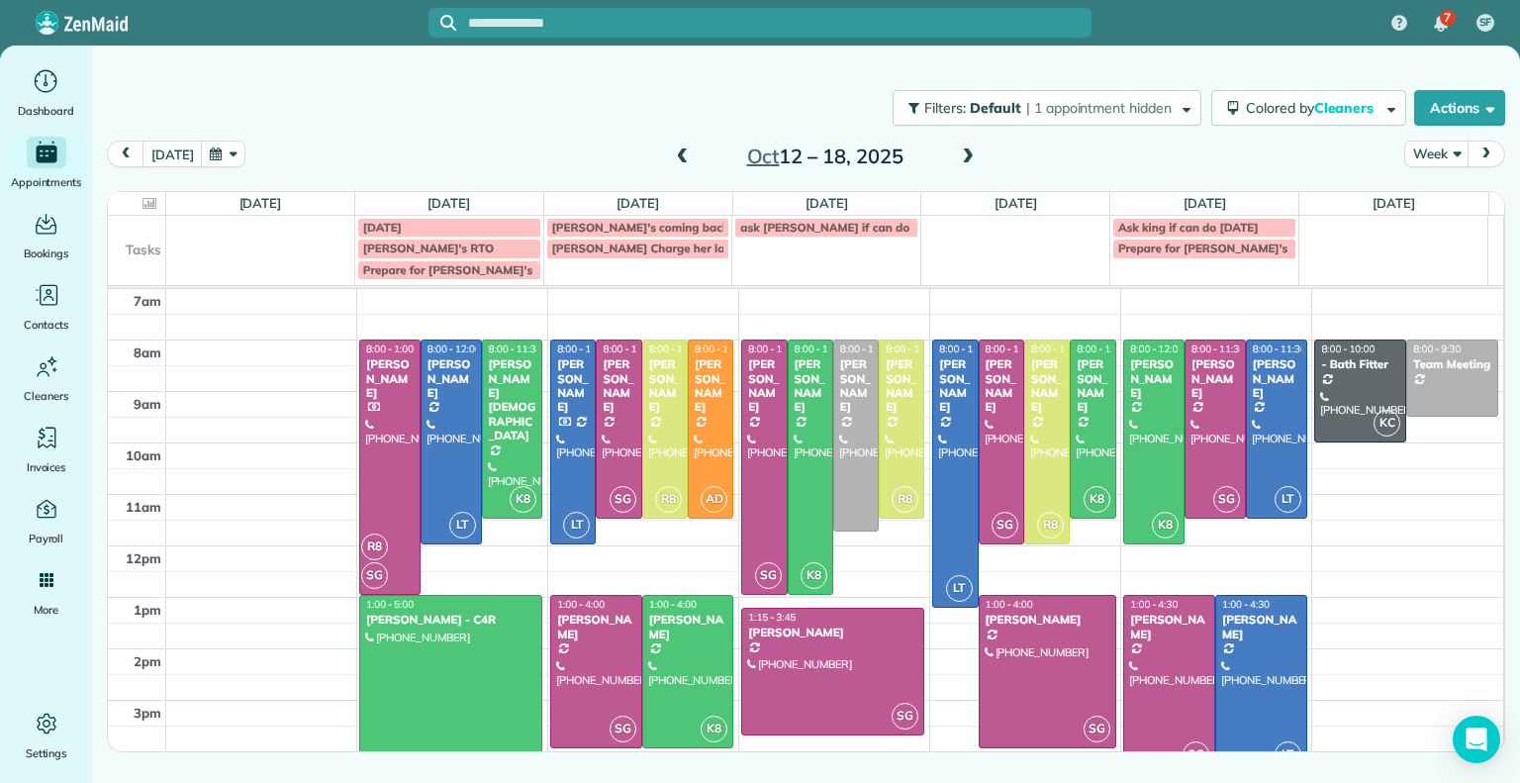
click at [682, 163] on span at bounding box center [683, 157] width 22 height 18
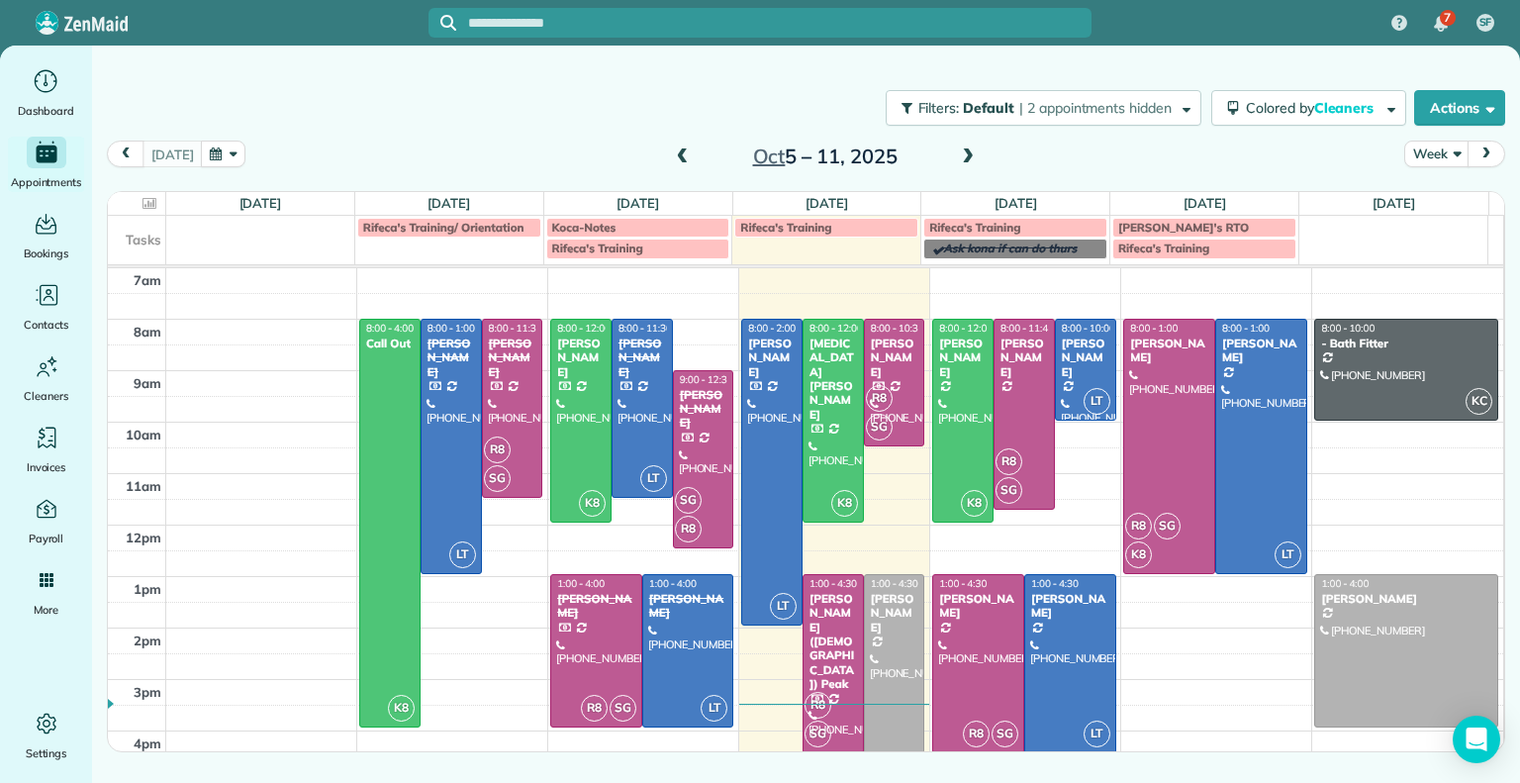
click at [968, 157] on span at bounding box center [968, 157] width 22 height 18
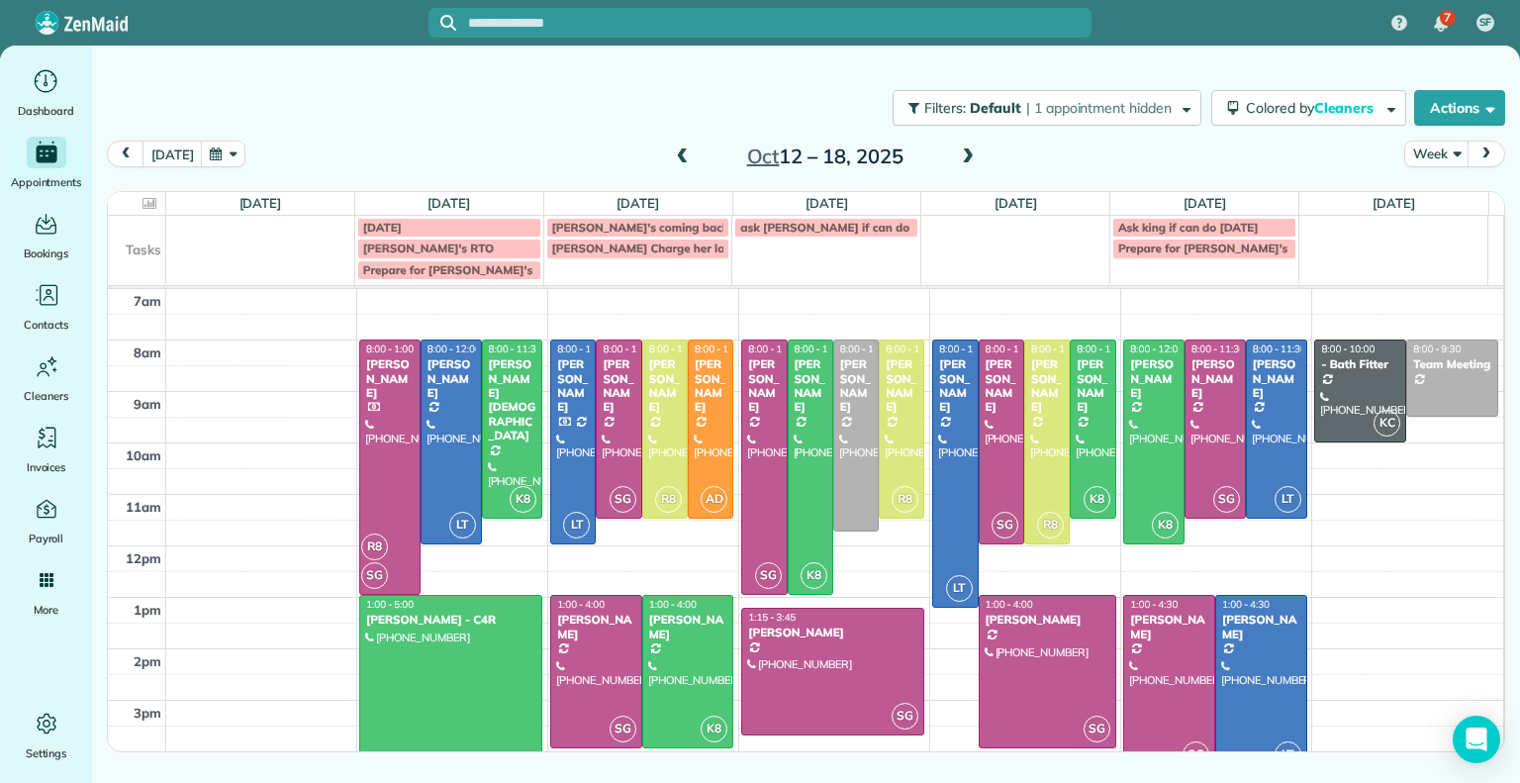
click at [945, 160] on h2 "[DATE] – [DATE]" at bounding box center [825, 156] width 247 height 22
click at [968, 154] on span at bounding box center [968, 157] width 22 height 18
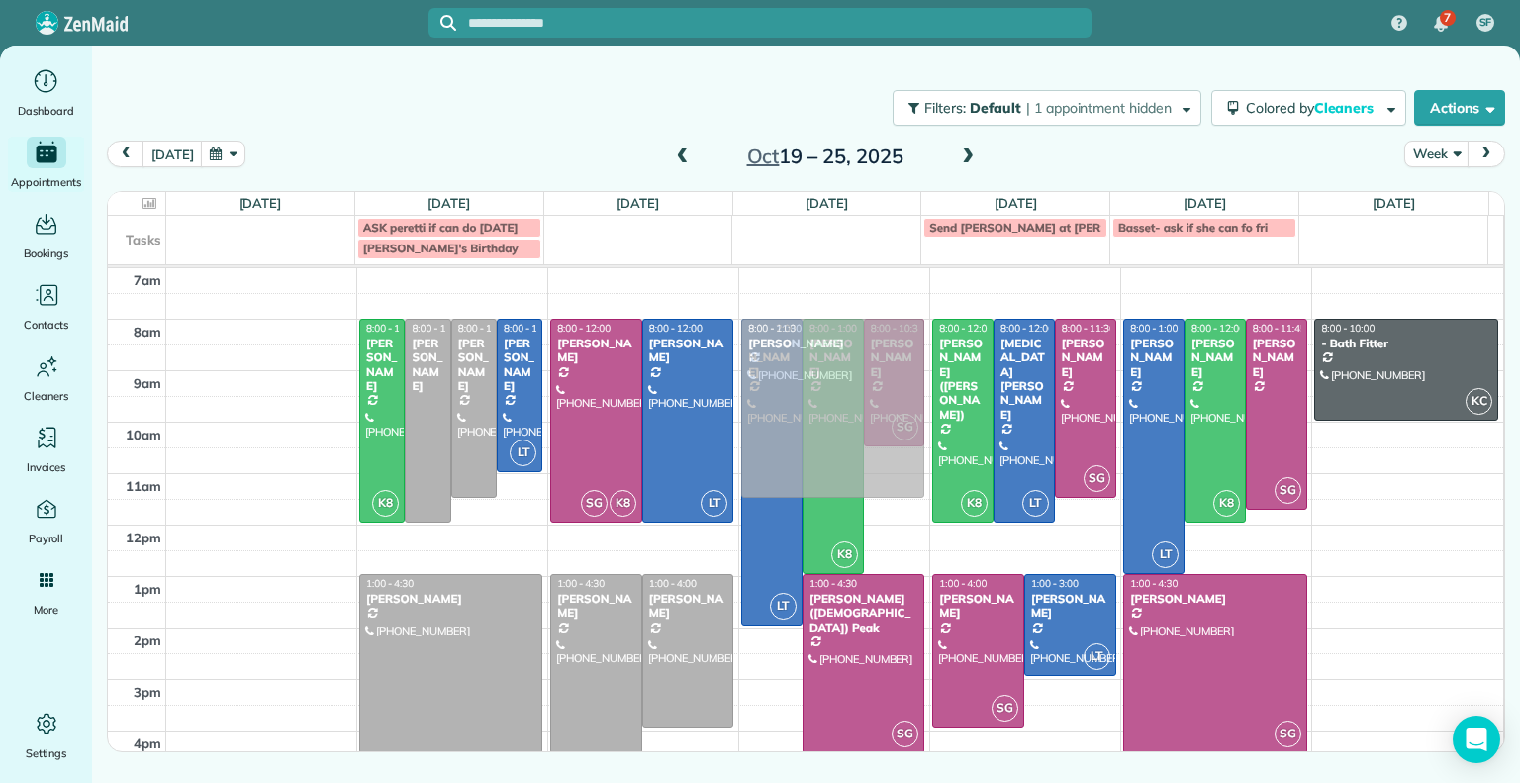
drag, startPoint x: 1383, startPoint y: 632, endPoint x: 826, endPoint y: 358, distance: 620.8
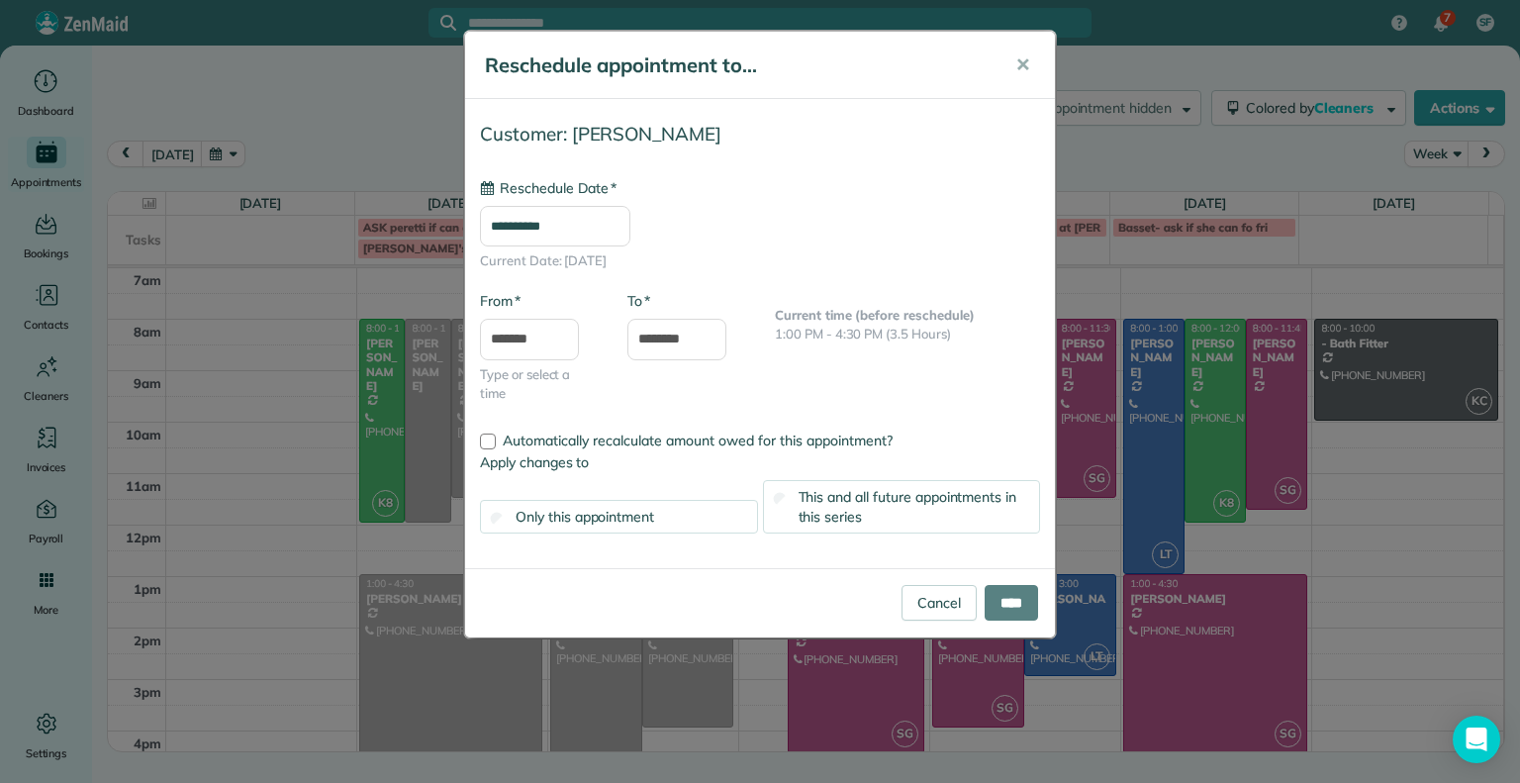
type input "**********"
click at [1025, 605] on input "****" at bounding box center [1011, 603] width 53 height 36
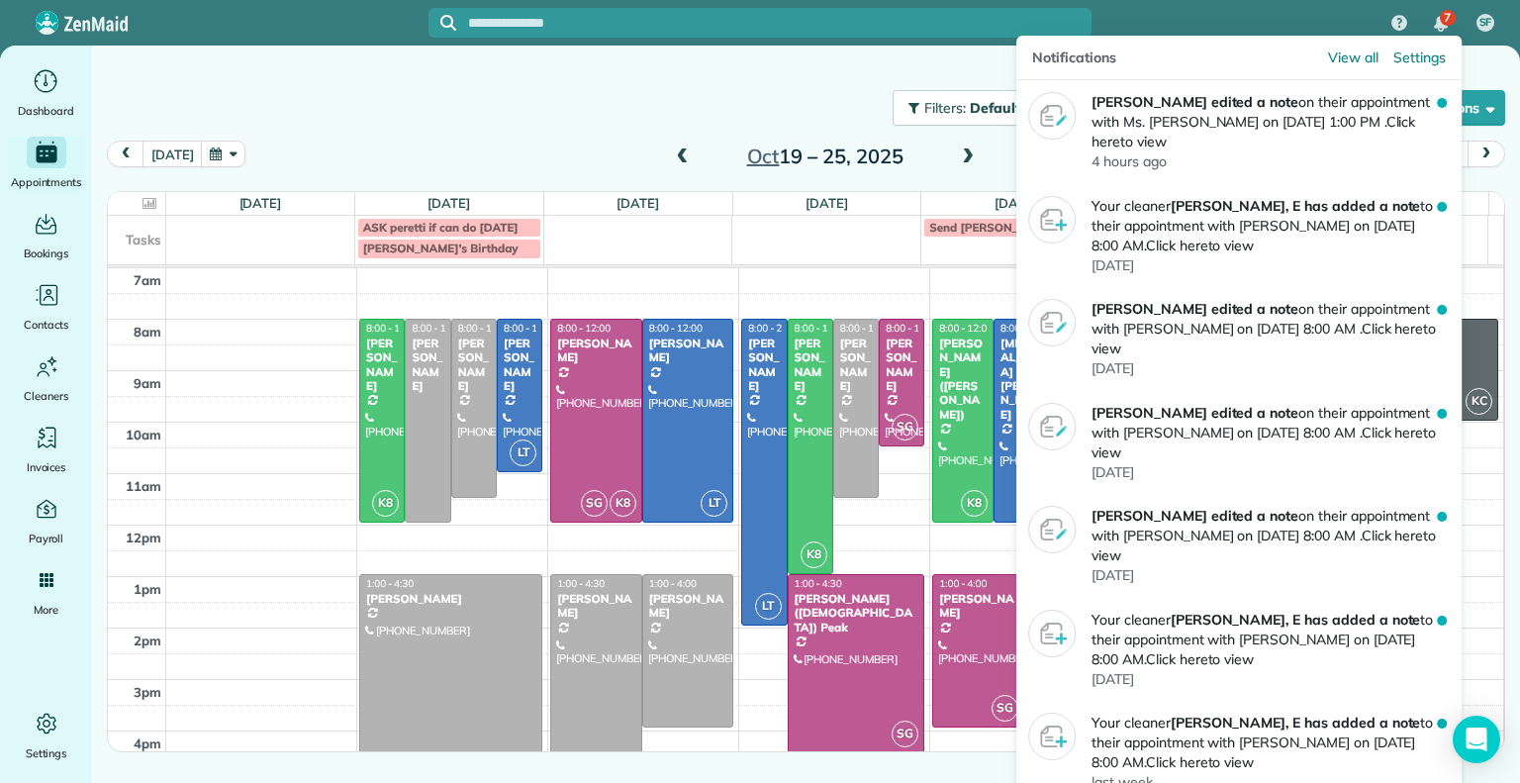
click at [1429, 6] on div "7" at bounding box center [1441, 24] width 42 height 44
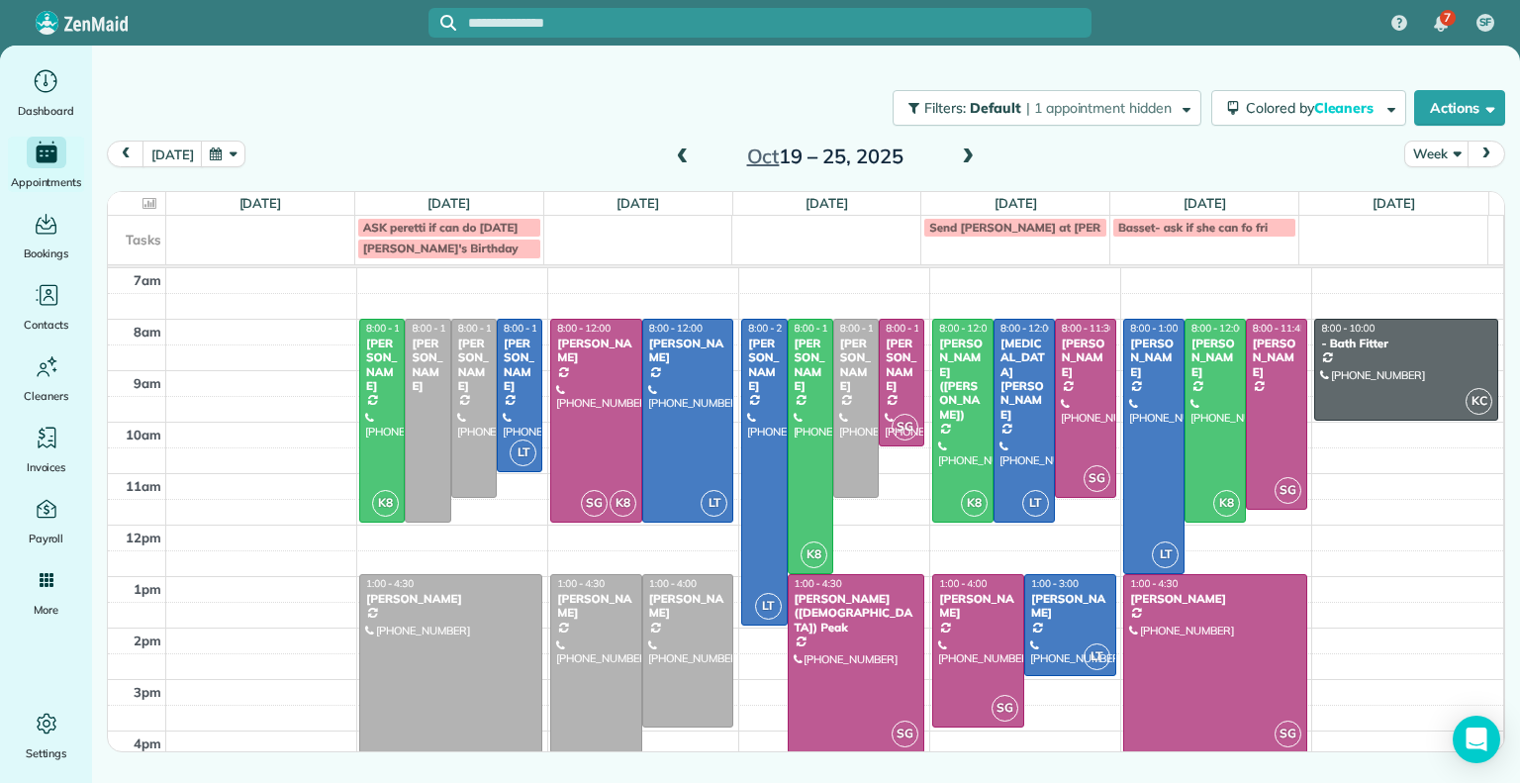
click at [683, 158] on span at bounding box center [683, 157] width 22 height 18
